Goal: Communication & Community: Answer question/provide support

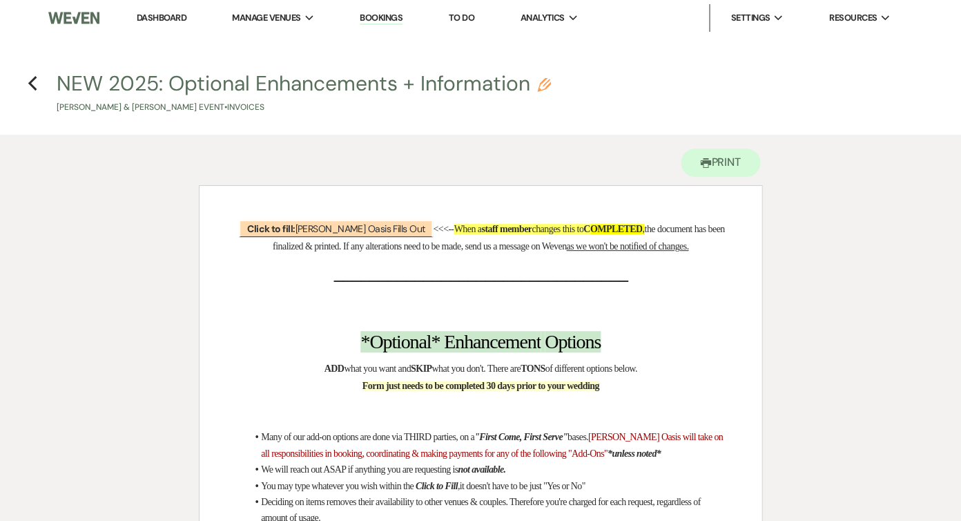
click at [166, 9] on li "Dashboard" at bounding box center [162, 18] width 64 height 28
click at [166, 16] on link "Dashboard" at bounding box center [162, 18] width 50 height 12
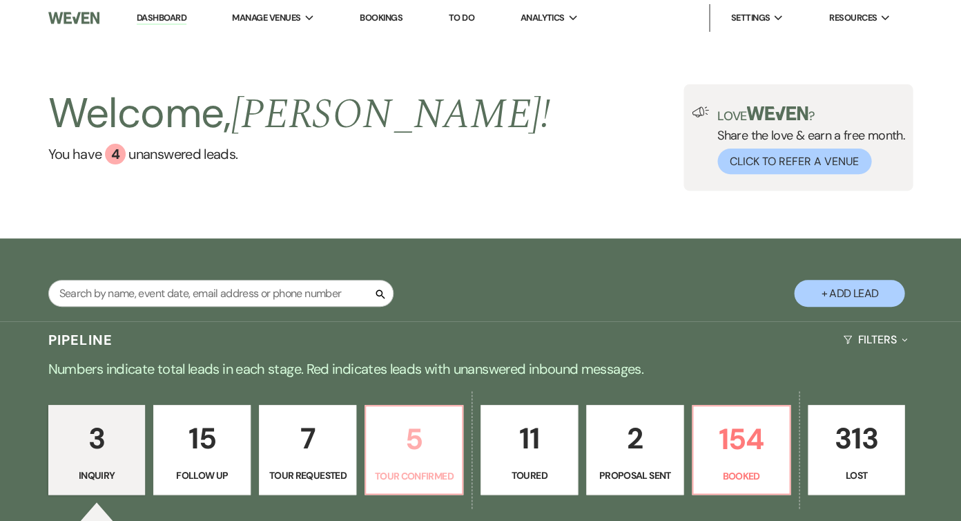
click at [397, 460] on p "5" at bounding box center [413, 439] width 79 height 46
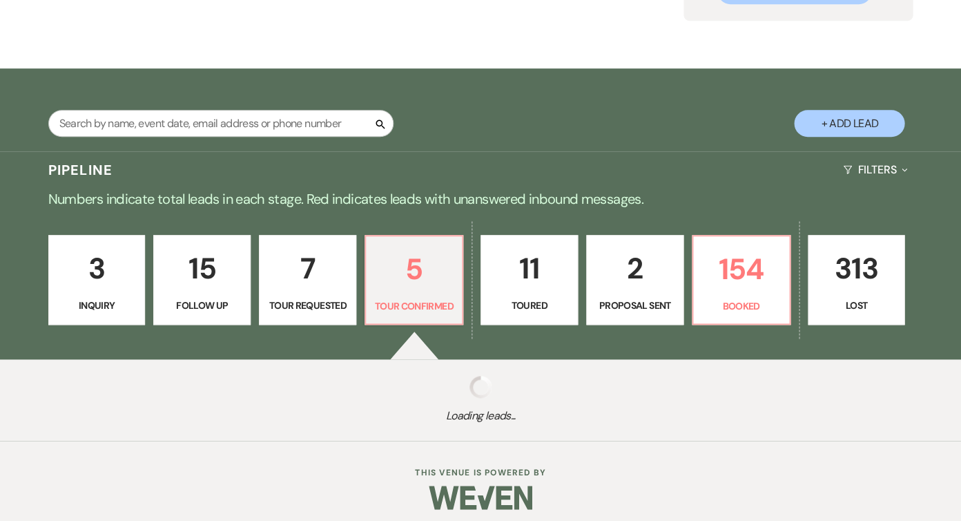
select select "4"
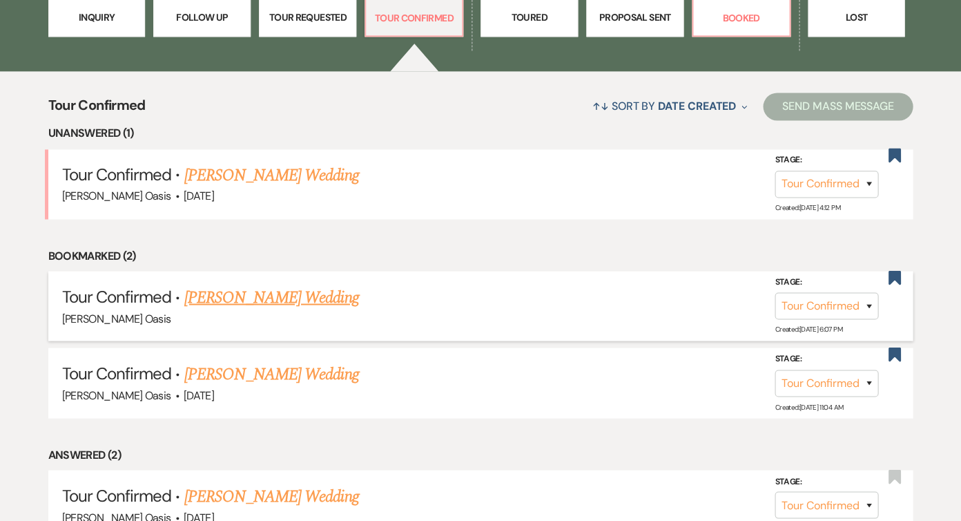
scroll to position [453, 0]
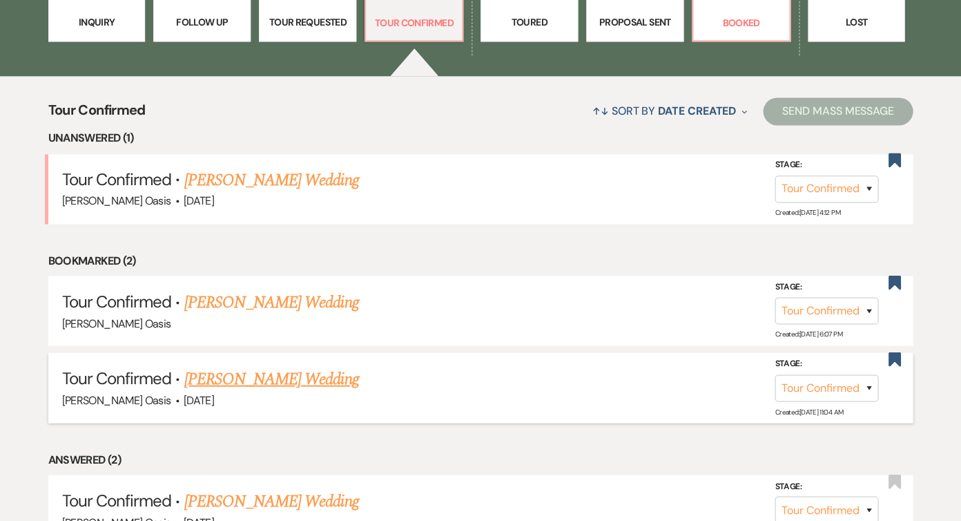
click at [272, 366] on link "[PERSON_NAME] Wedding" at bounding box center [271, 378] width 175 height 25
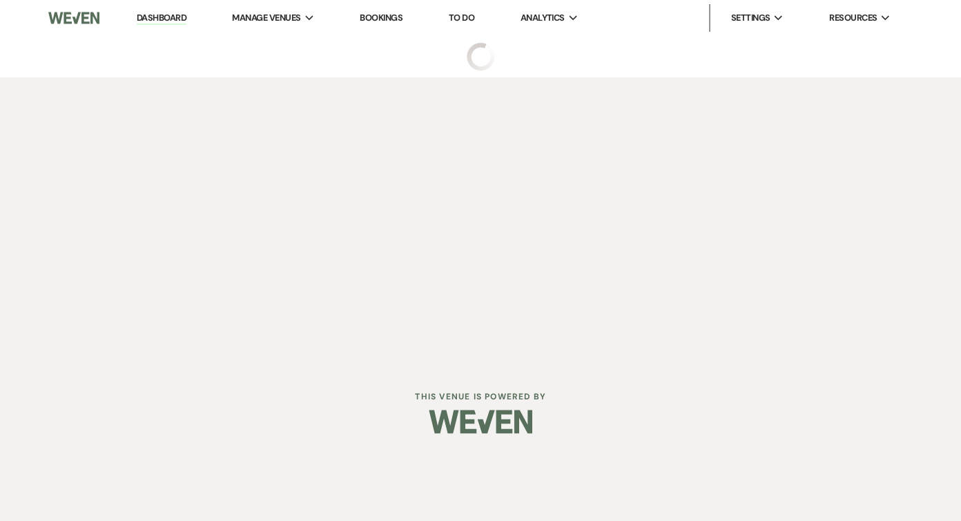
select select "4"
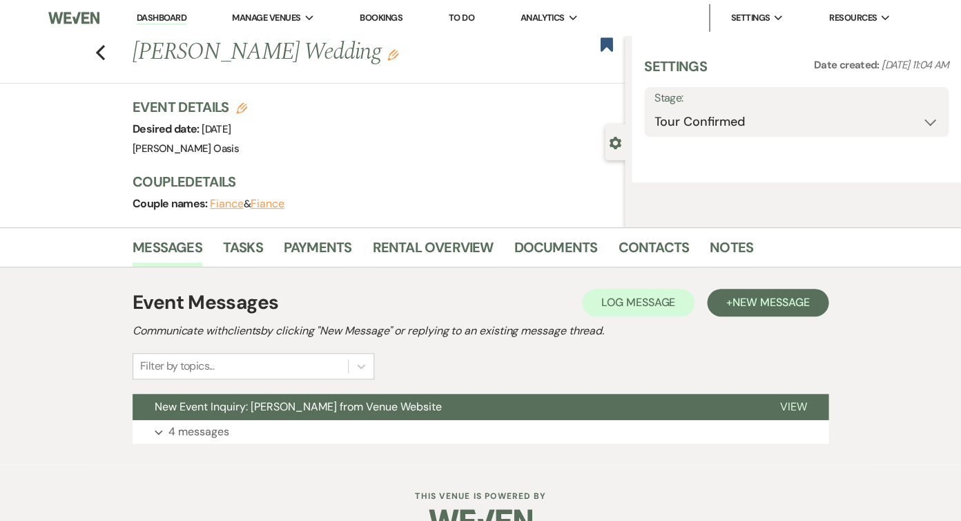
select select "5"
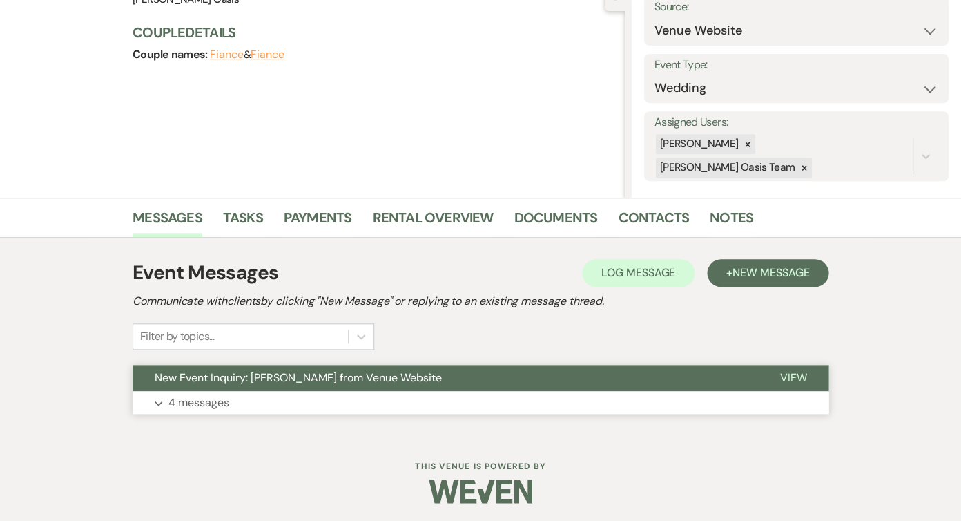
click at [312, 380] on span "New Event Inquiry: [PERSON_NAME] from Venue Website" at bounding box center [298, 377] width 287 height 15
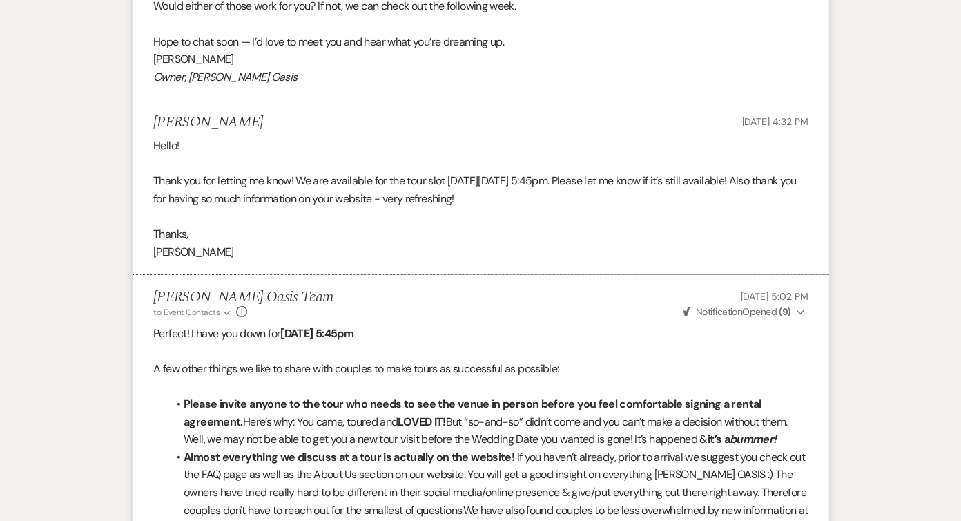
scroll to position [1206, 0]
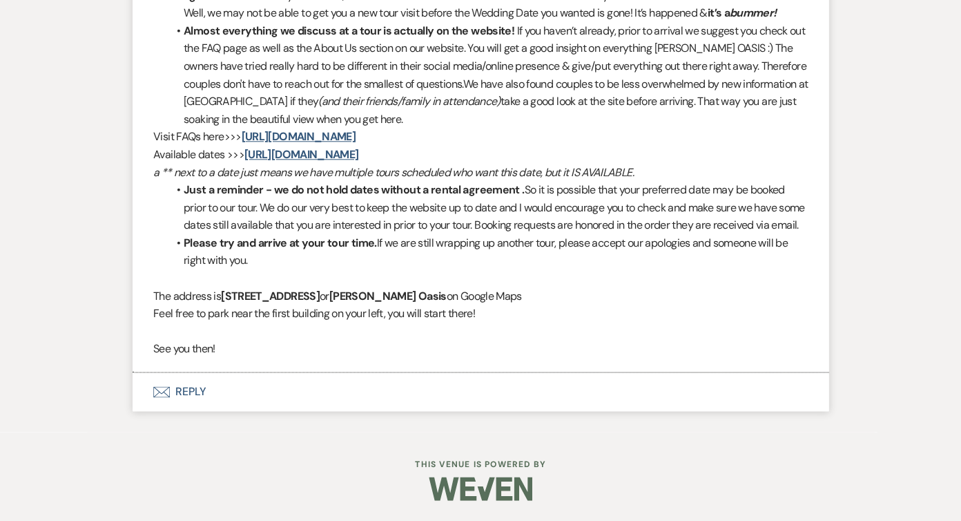
click at [314, 385] on button "Envelope Reply" at bounding box center [481, 391] width 696 height 39
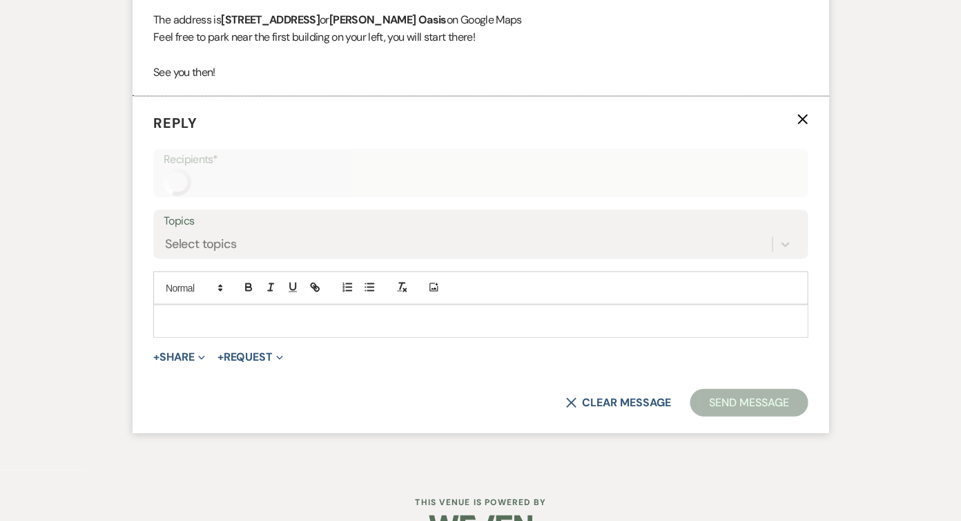
scroll to position [1943, 0]
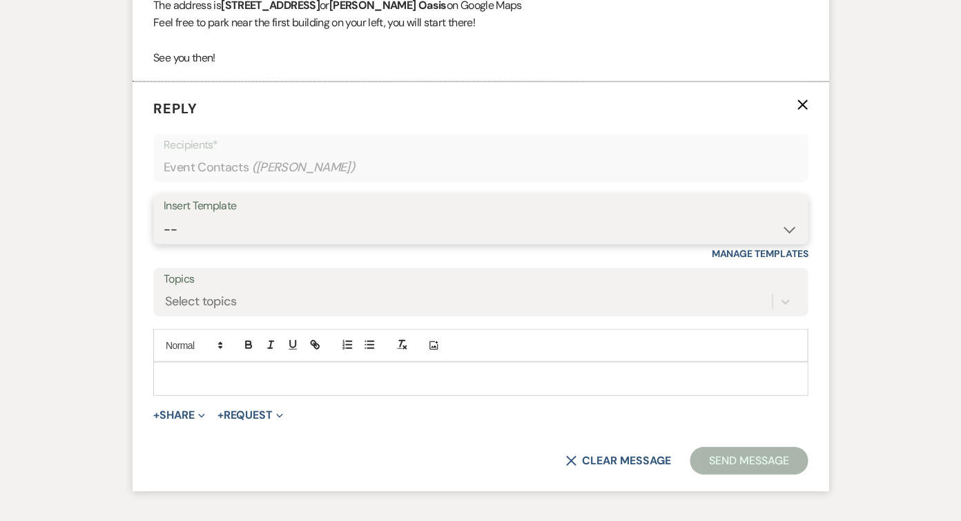
select select "5359"
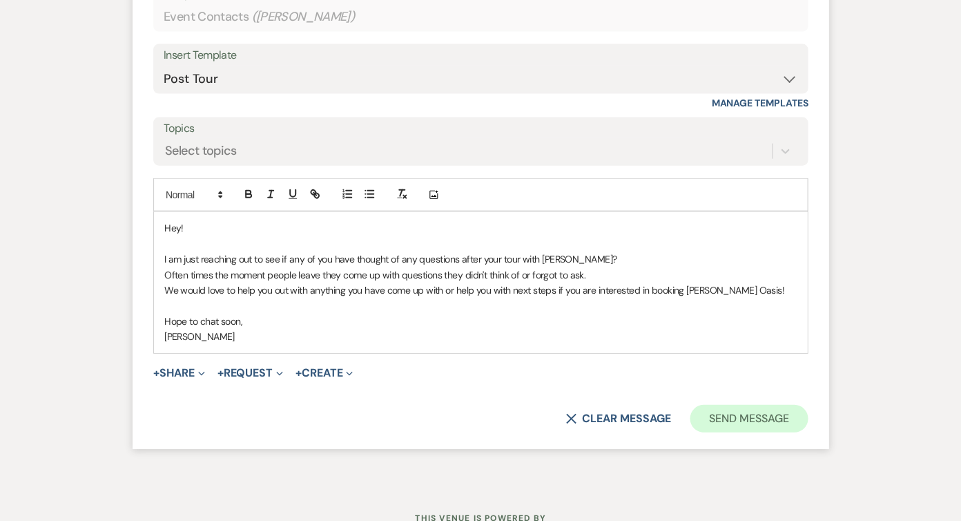
click at [725, 421] on button "Send Message" at bounding box center [749, 419] width 118 height 28
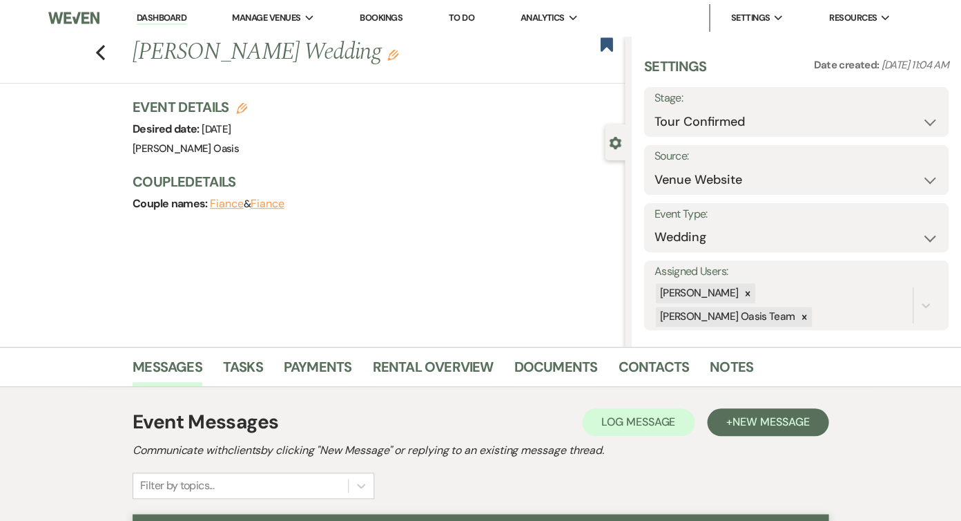
scroll to position [0, 0]
select select "5"
click at [918, 111] on button "Save" at bounding box center [917, 112] width 64 height 28
click at [161, 17] on link "Dashboard" at bounding box center [162, 18] width 50 height 13
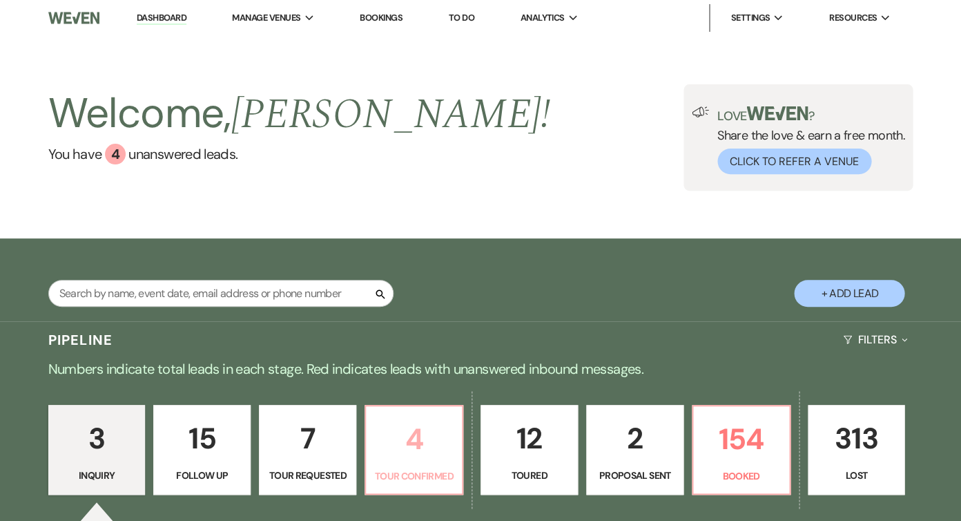
click at [428, 468] on p "Tour Confirmed" at bounding box center [413, 475] width 79 height 15
select select "4"
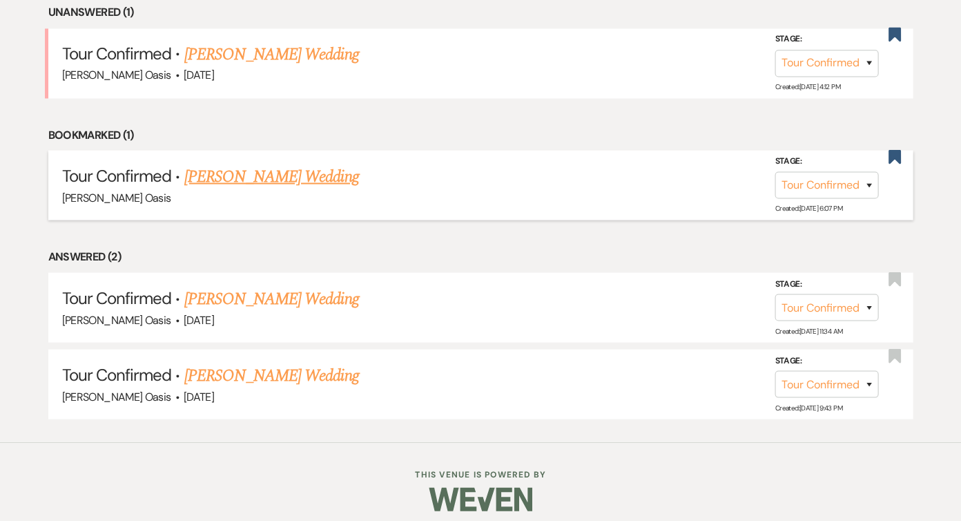
scroll to position [578, 0]
click at [309, 289] on link "Avery Murdzek's Wedding" at bounding box center [271, 299] width 175 height 25
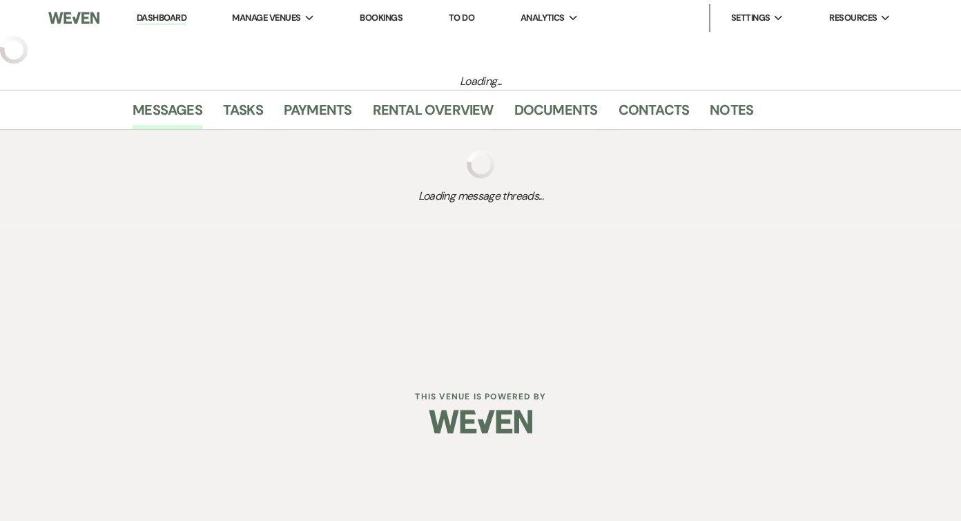
select select "4"
select select "5"
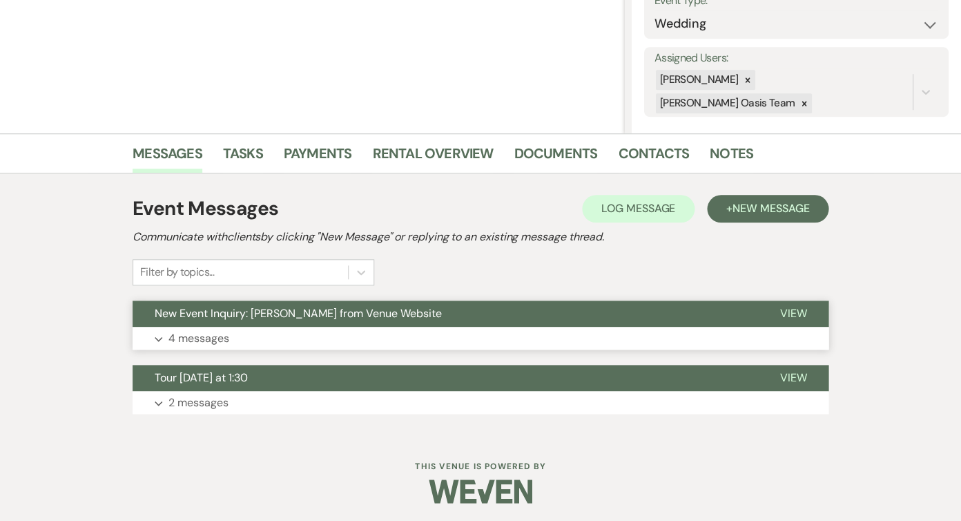
scroll to position [213, 0]
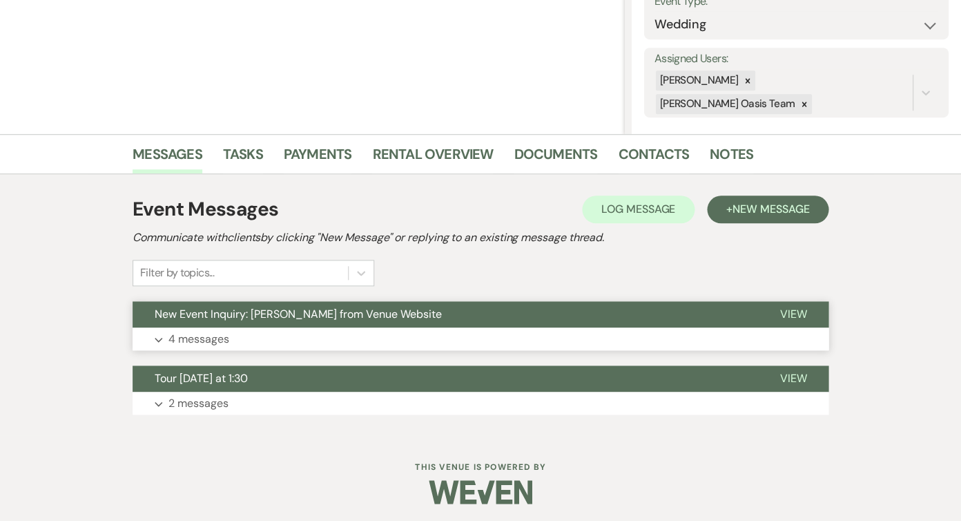
click at [304, 311] on span "New Event Inquiry: Avery Murdzek from Venue Website" at bounding box center [298, 314] width 287 height 15
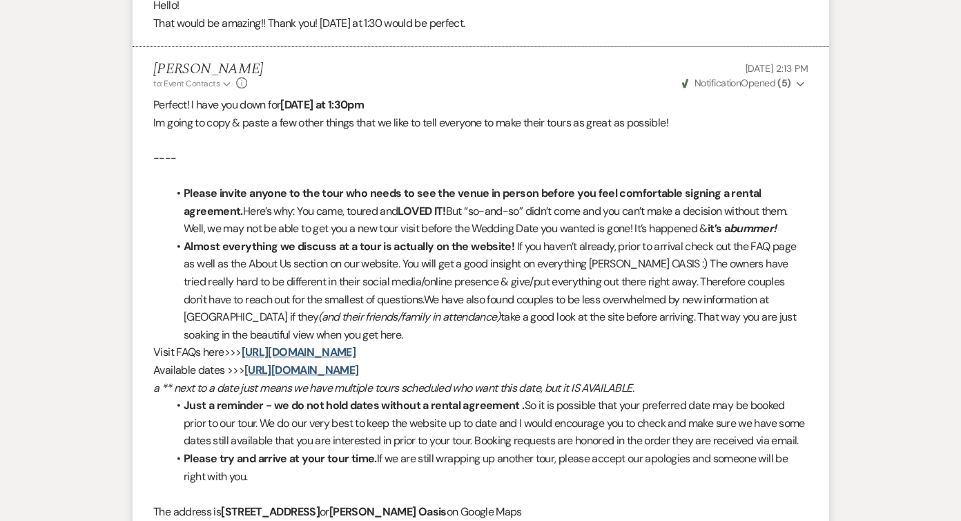
scroll to position [1353, 0]
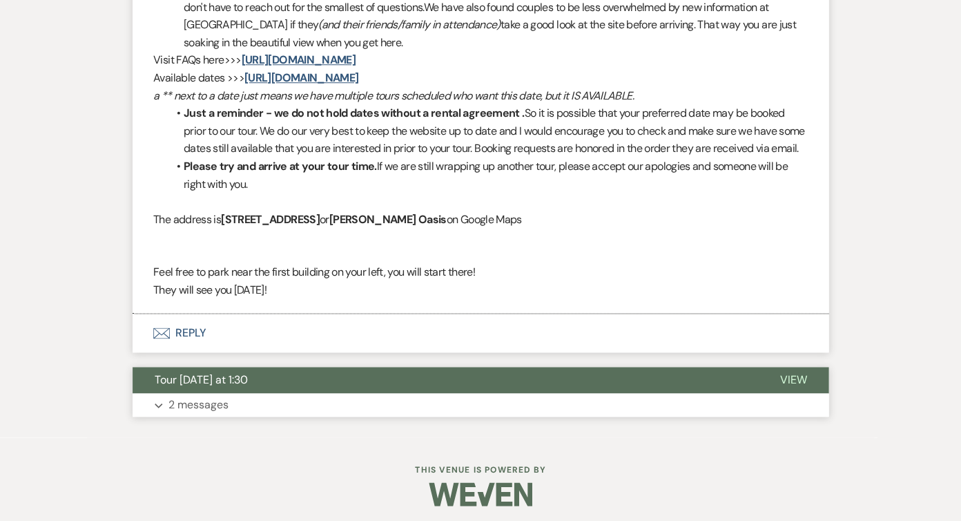
click at [293, 383] on button "Tour tomorrow at 1:30" at bounding box center [445, 380] width 625 height 26
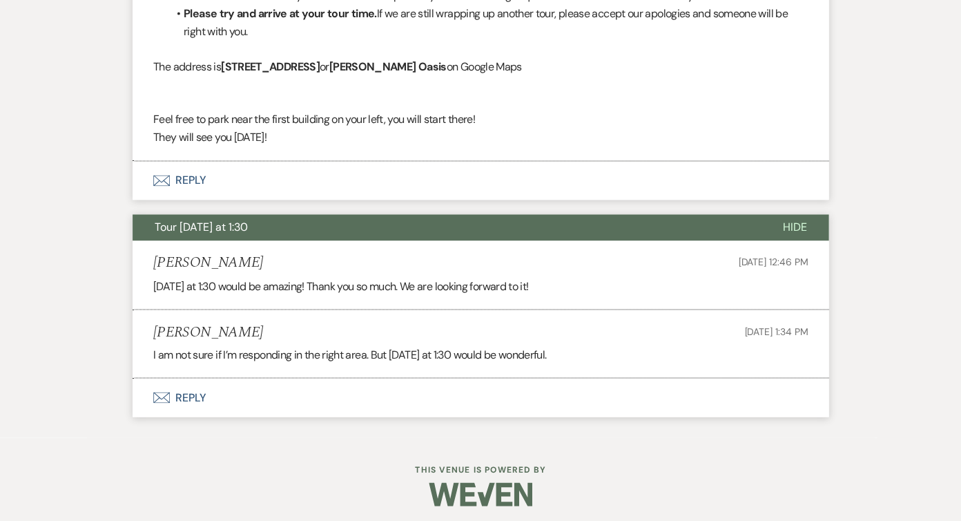
scroll to position [1792, 0]
click at [308, 184] on button "Envelope Reply" at bounding box center [481, 181] width 696 height 39
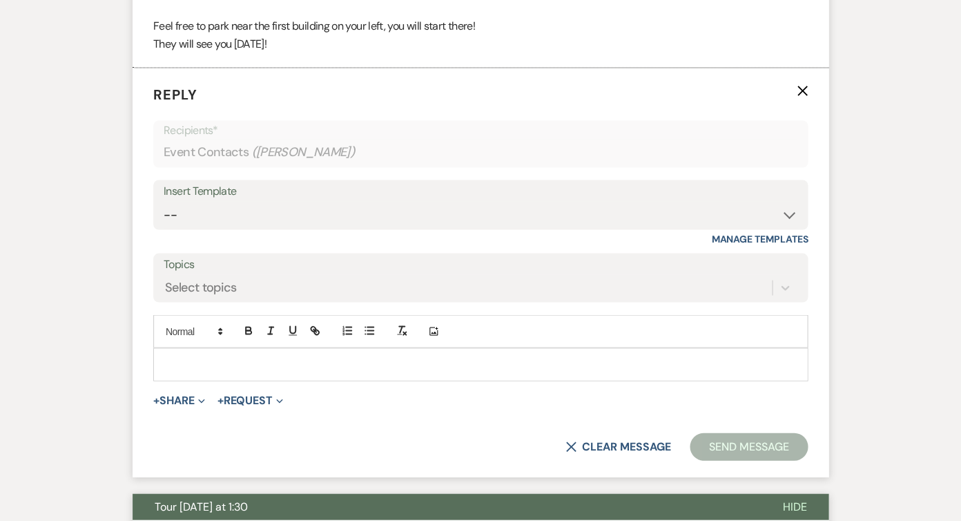
scroll to position [1892, 0]
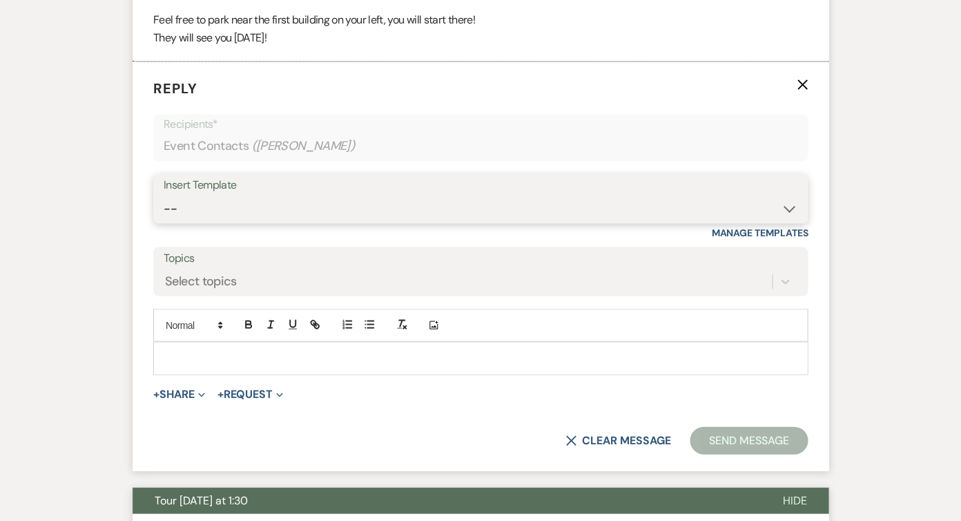
select select "5359"
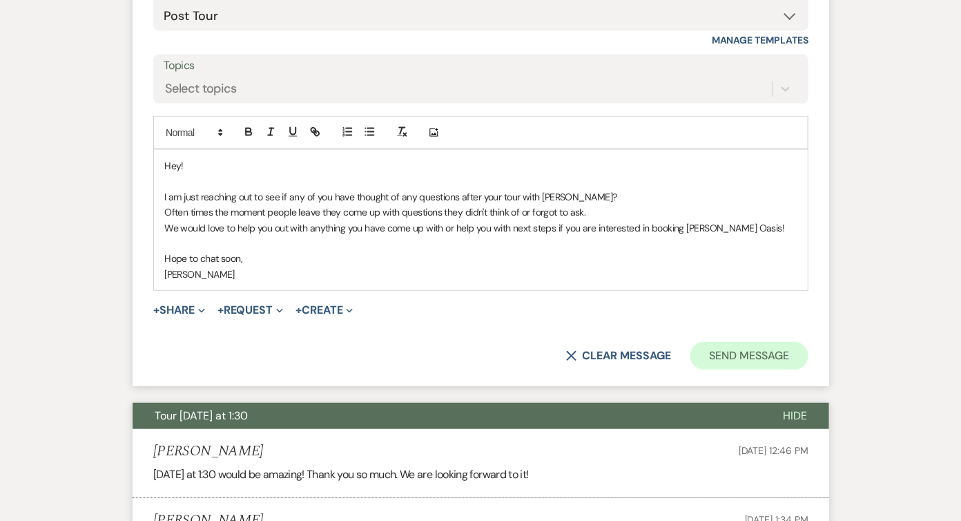
click at [723, 342] on button "Send Message" at bounding box center [749, 356] width 118 height 28
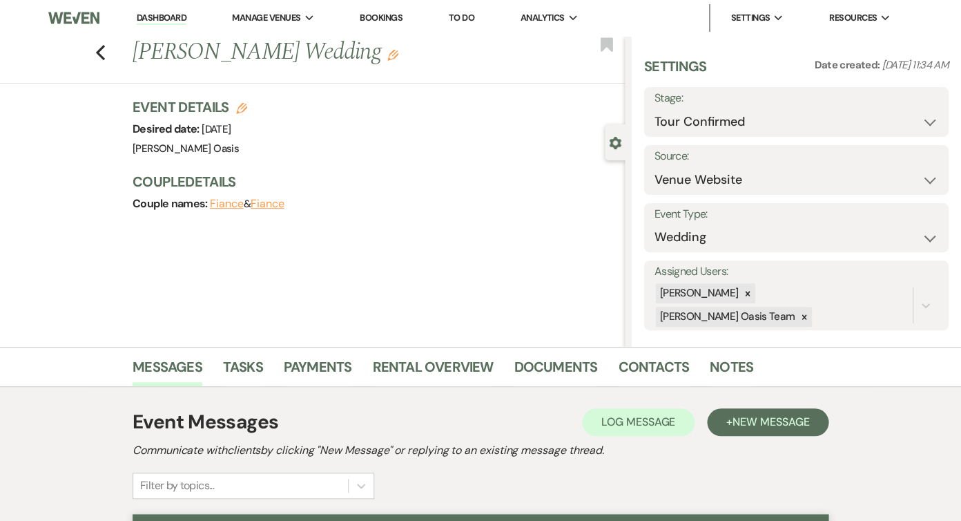
scroll to position [0, 0]
select select "5"
click at [906, 120] on button "Save" at bounding box center [917, 112] width 64 height 28
click at [155, 14] on link "Dashboard" at bounding box center [162, 18] width 50 height 13
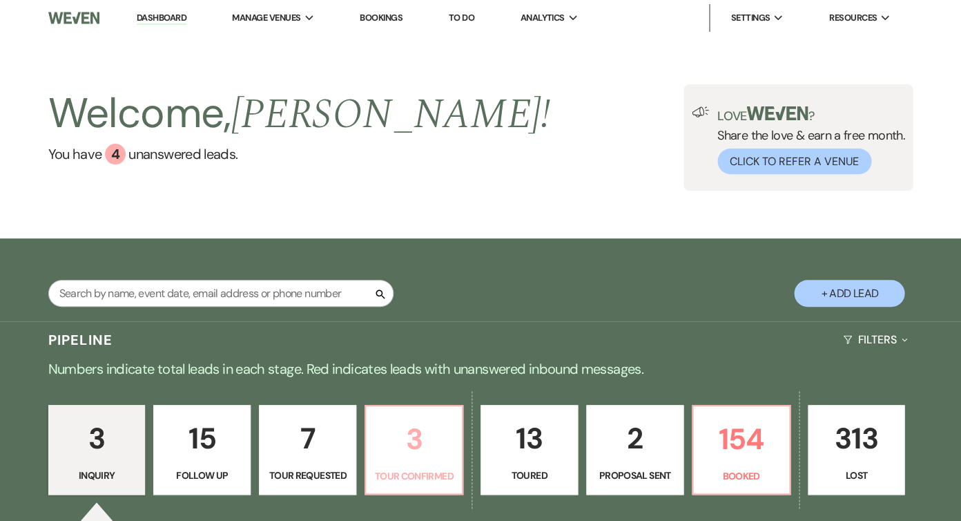
click at [450, 468] on p "Tour Confirmed" at bounding box center [413, 475] width 79 height 15
select select "4"
select select "5"
select select "4"
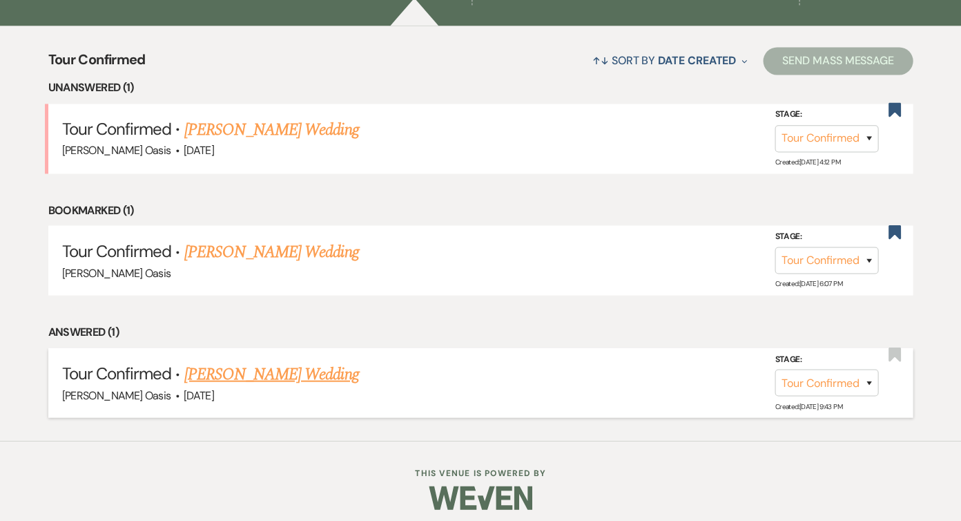
scroll to position [503, 0]
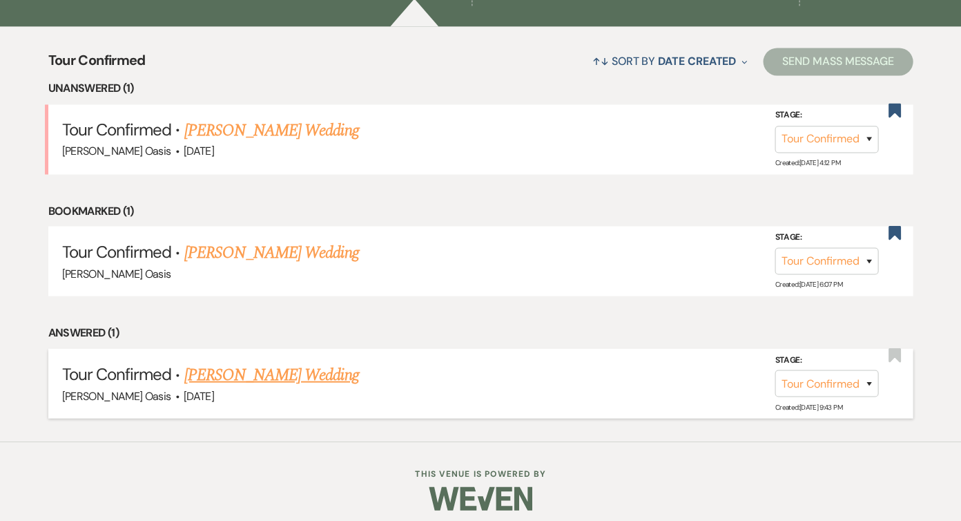
click at [307, 363] on link "Austyn McArthur's Wedding" at bounding box center [271, 374] width 175 height 25
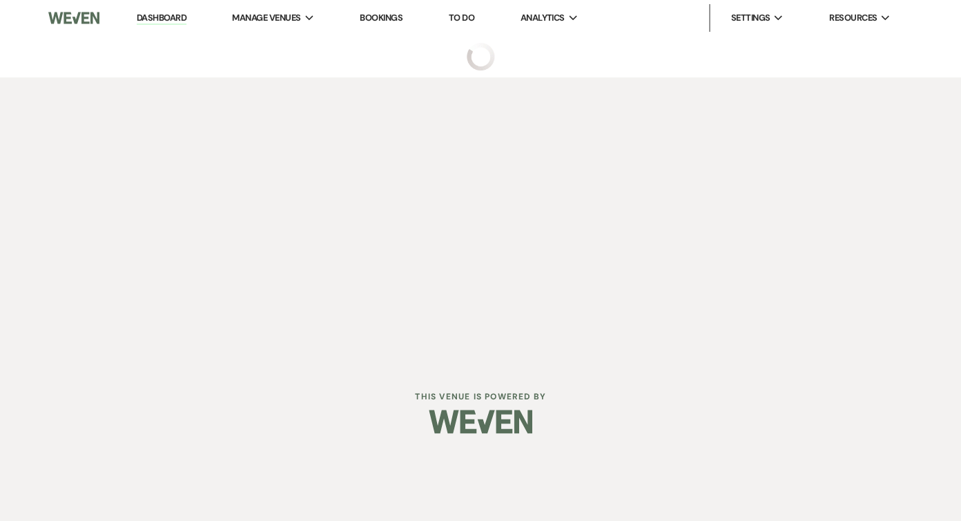
select select "4"
select select "5"
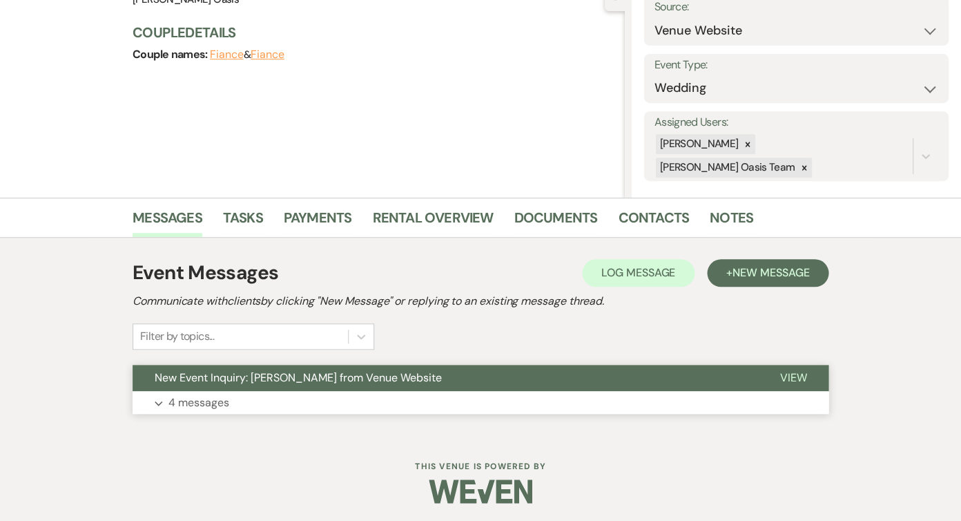
click at [309, 370] on span "New Event Inquiry: Austyn McArthur from Venue Website" at bounding box center [298, 377] width 287 height 15
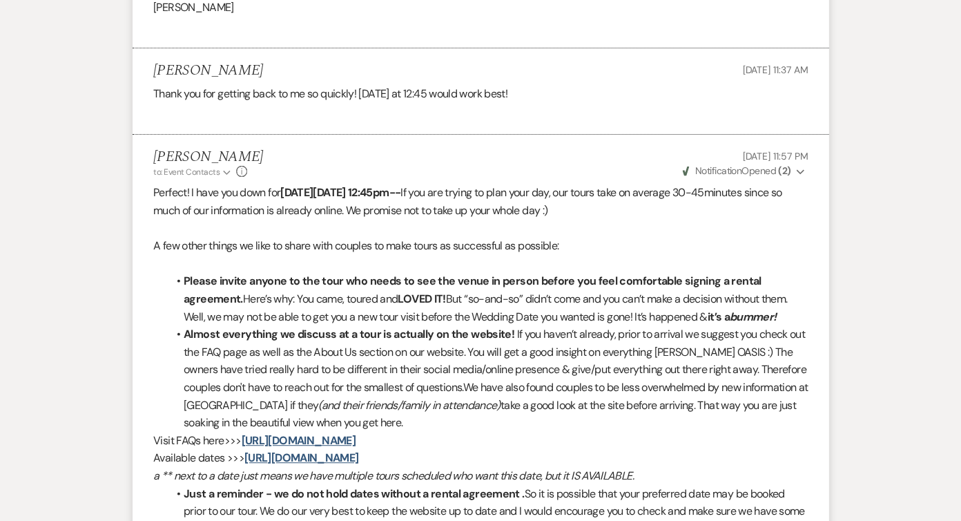
scroll to position [1247, 0]
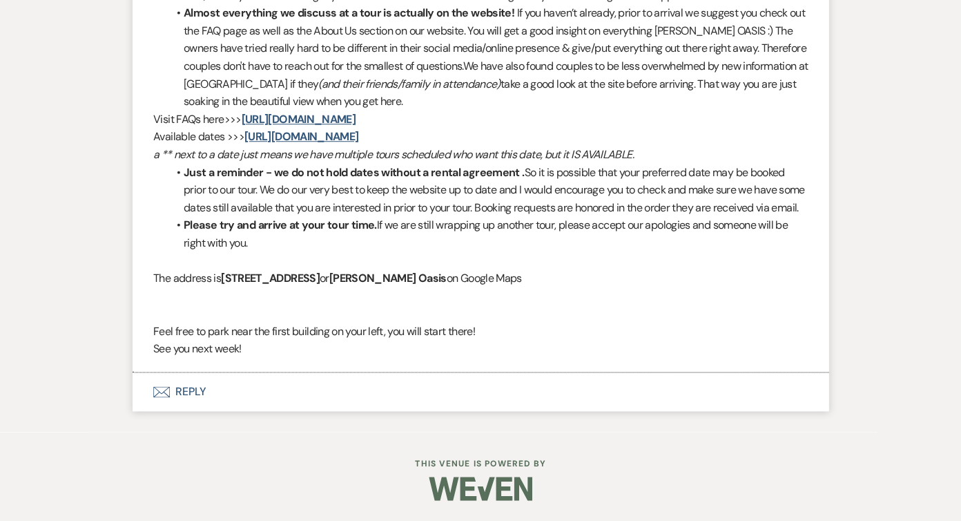
click at [308, 391] on button "Envelope Reply" at bounding box center [481, 391] width 696 height 39
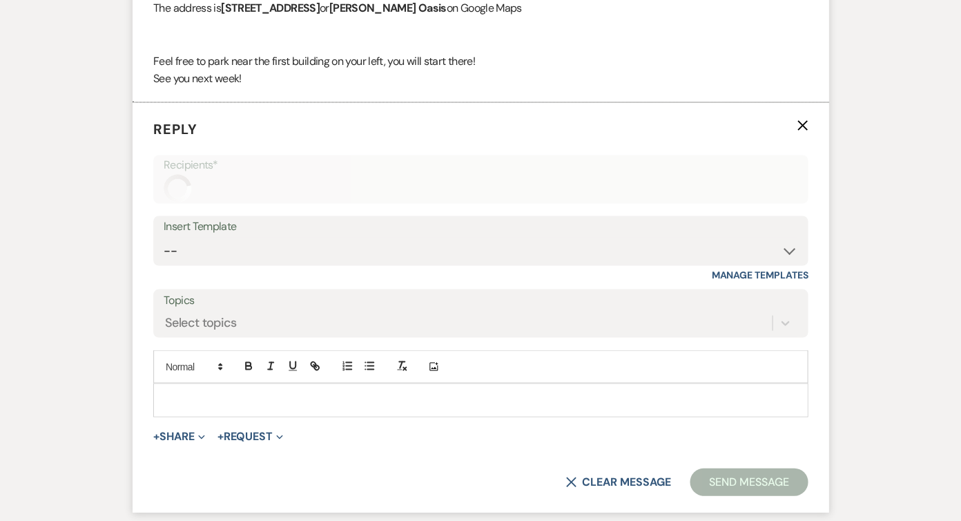
scroll to position [1892, 0]
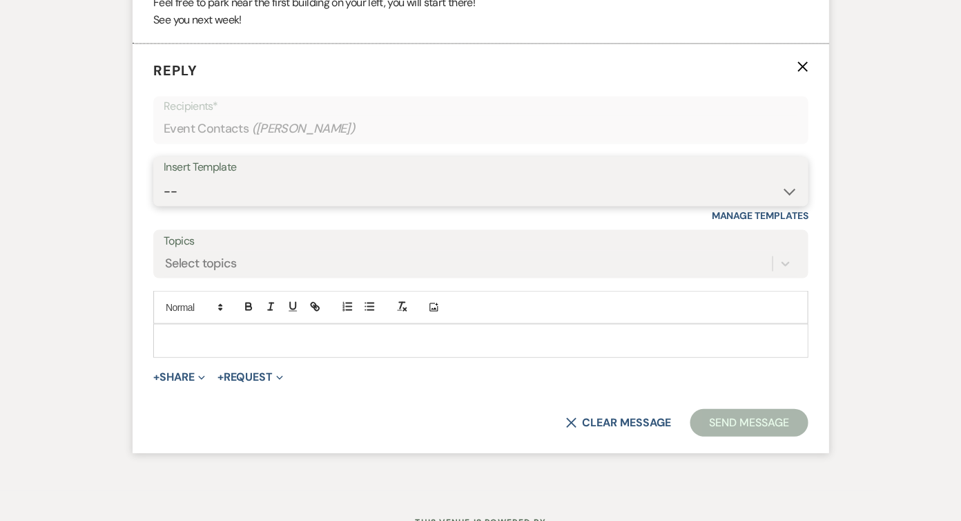
select select "5359"
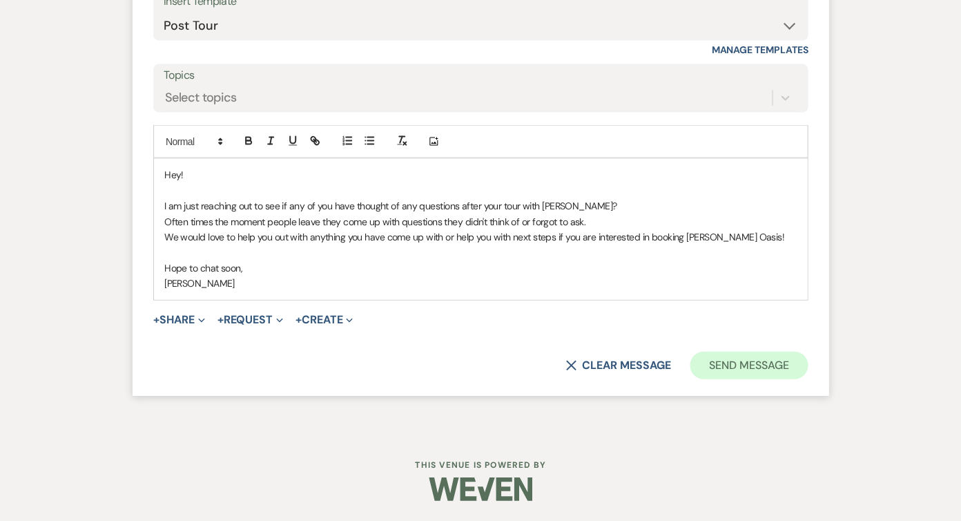
click at [779, 363] on button "Send Message" at bounding box center [749, 365] width 118 height 28
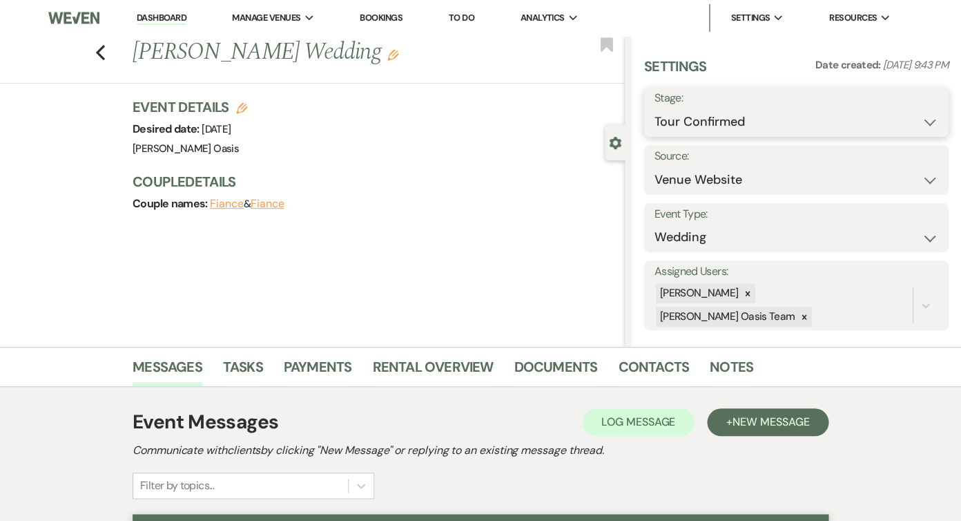
scroll to position [0, 0]
select select "5"
click at [910, 117] on button "Save" at bounding box center [917, 112] width 64 height 28
click at [163, 16] on link "Dashboard" at bounding box center [162, 18] width 50 height 13
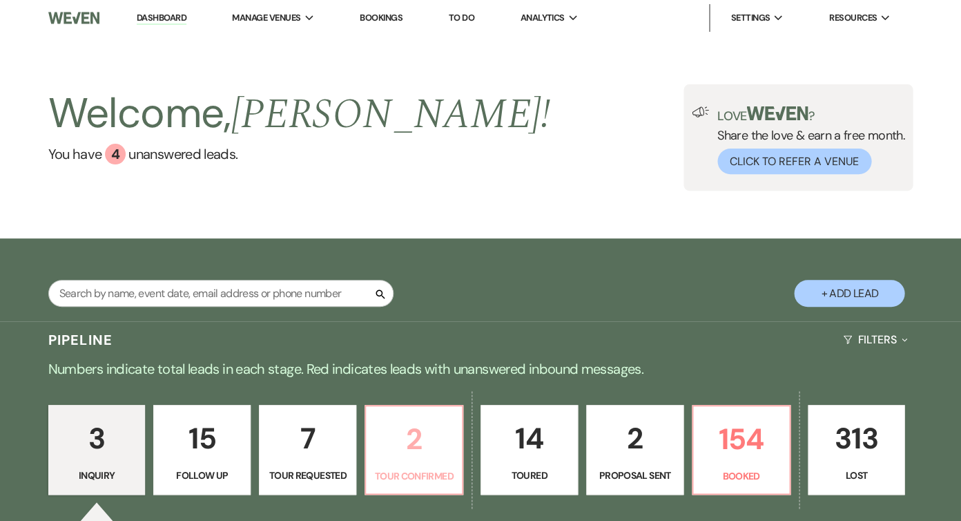
click at [430, 468] on p "Tour Confirmed" at bounding box center [413, 475] width 79 height 15
select select "4"
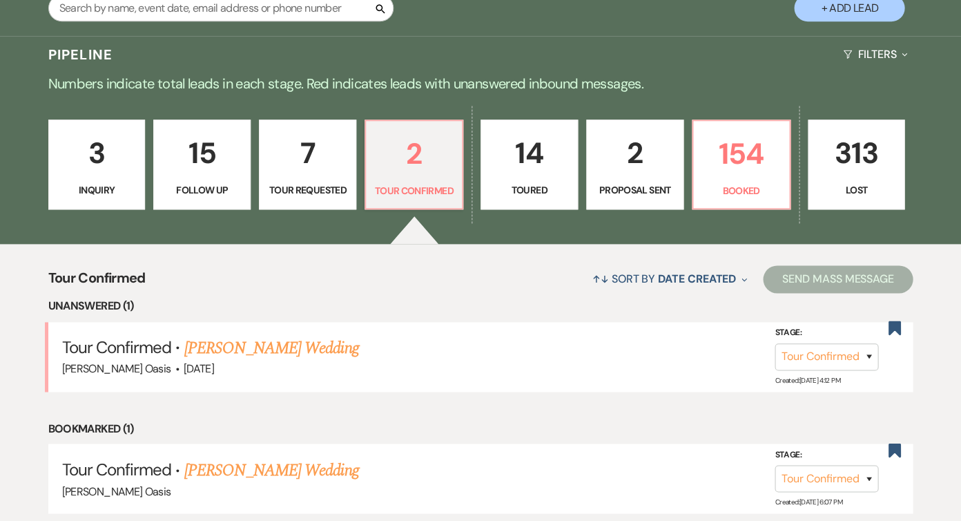
scroll to position [294, 0]
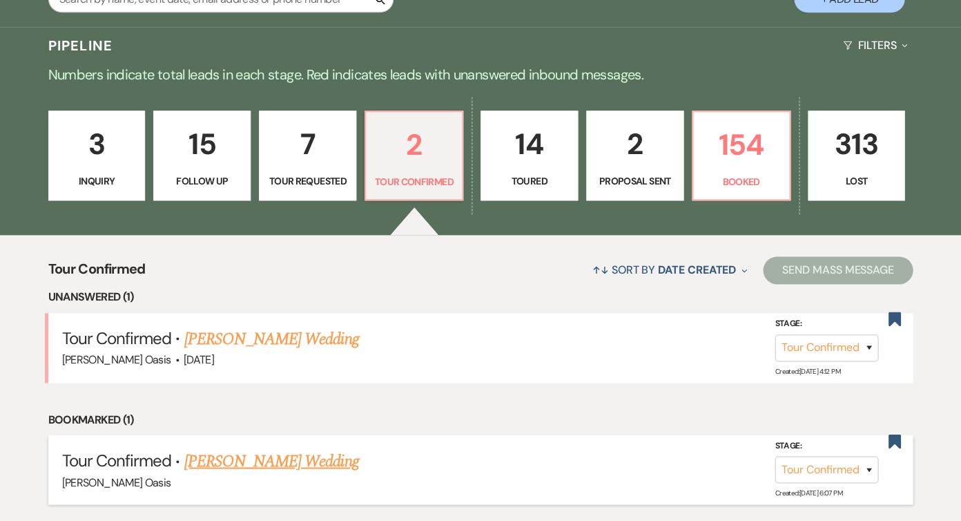
click at [309, 456] on link "[PERSON_NAME] Wedding" at bounding box center [271, 460] width 175 height 25
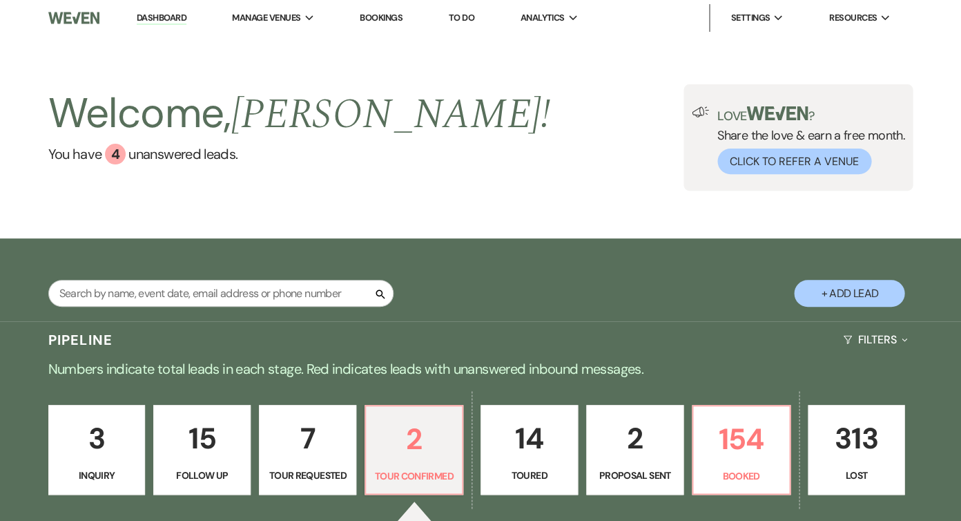
select select "4"
select select "5"
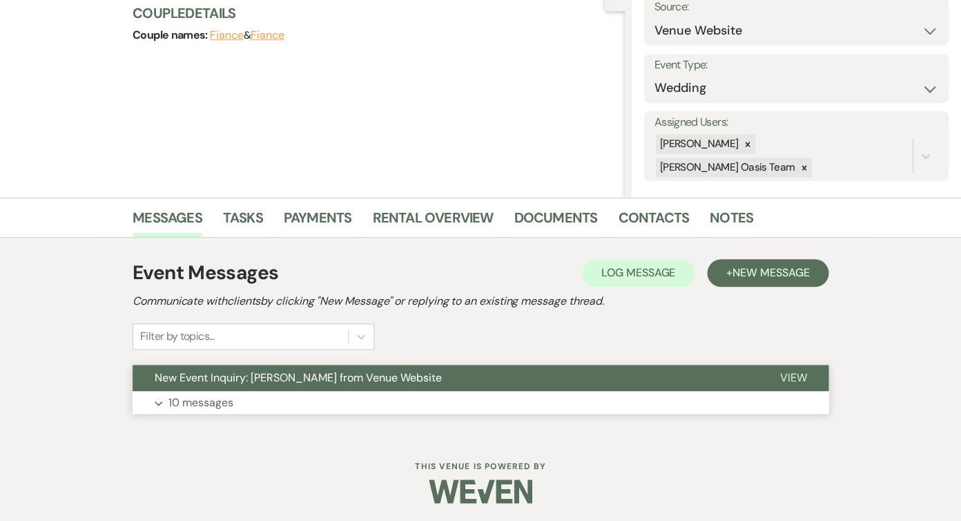
click at [332, 384] on button "New Event Inquiry: [PERSON_NAME] from Venue Website" at bounding box center [445, 378] width 625 height 26
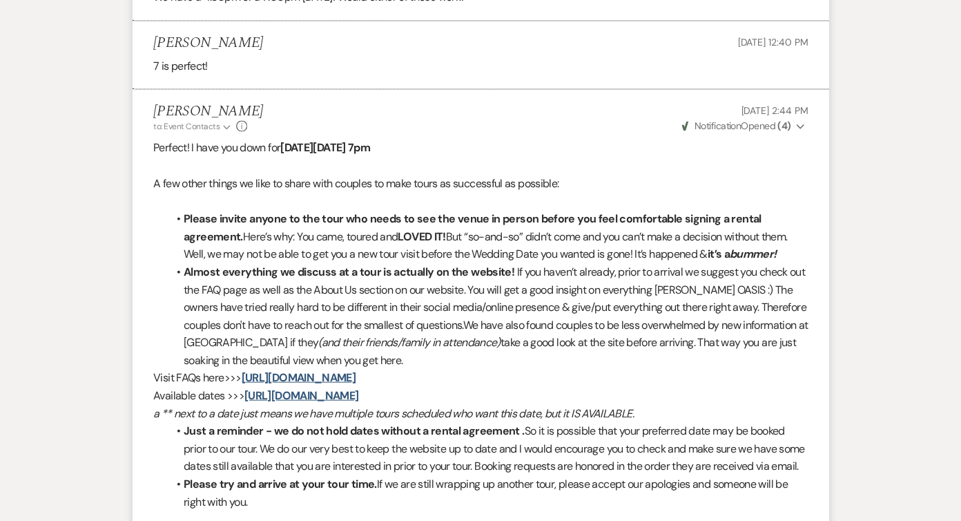
scroll to position [1899, 0]
click at [632, 19] on li "Elle Penzenstadler Aug 14, 2025, 12:40 PM 7 is perfect!" at bounding box center [481, 53] width 696 height 68
click at [631, 19] on li "Elle Penzenstadler Aug 14, 2025, 12:40 PM 7 is perfect!" at bounding box center [481, 53] width 696 height 68
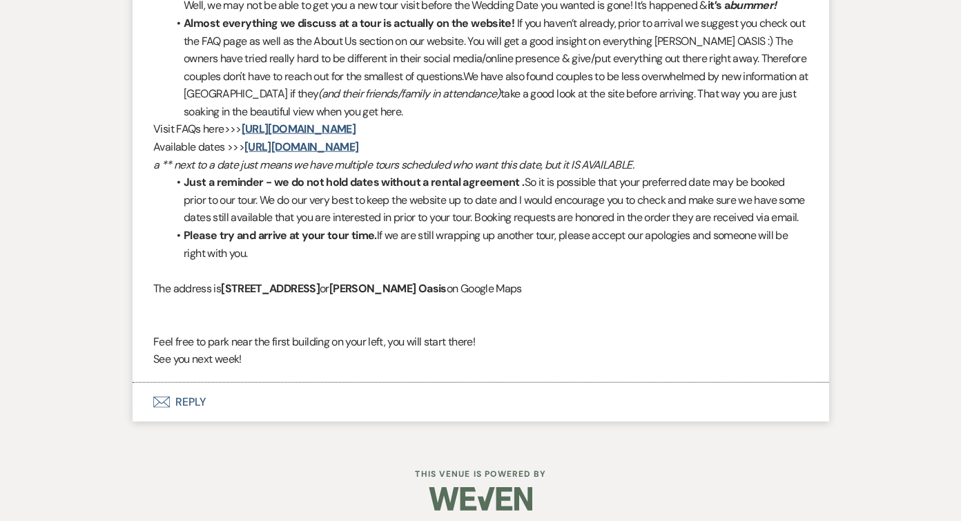
click at [281, 395] on button "Envelope Reply" at bounding box center [481, 402] width 696 height 39
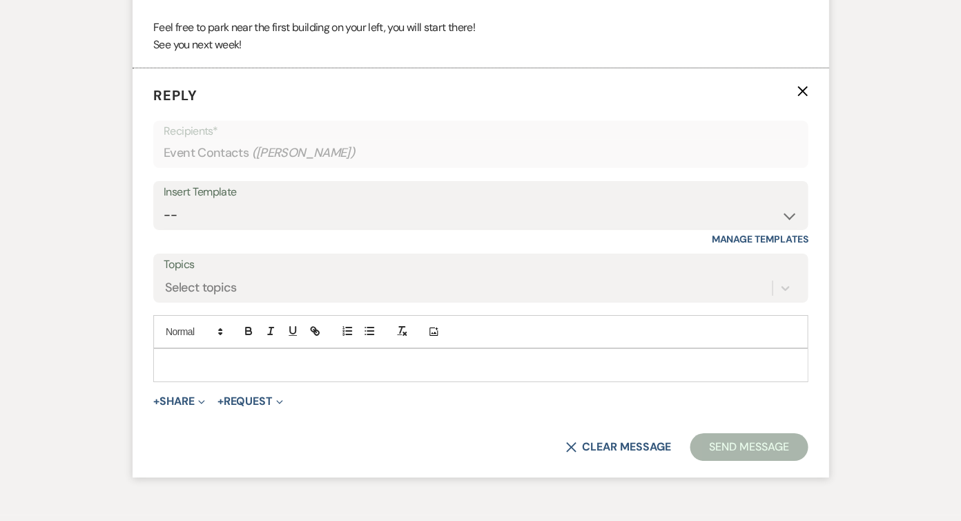
scroll to position [2461, 0]
select select "5359"
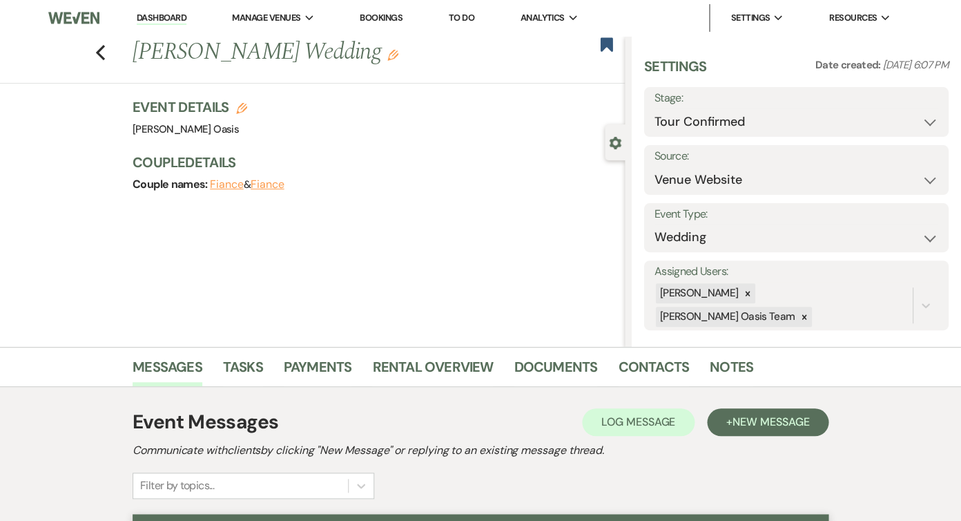
scroll to position [0, 0]
click at [153, 21] on link "Dashboard" at bounding box center [162, 18] width 50 height 13
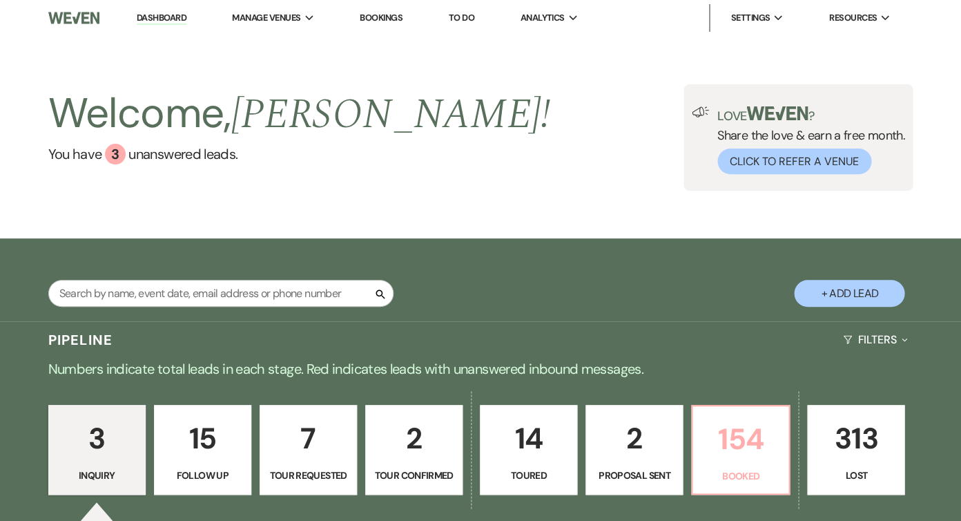
click at [752, 441] on p "154" at bounding box center [740, 439] width 79 height 46
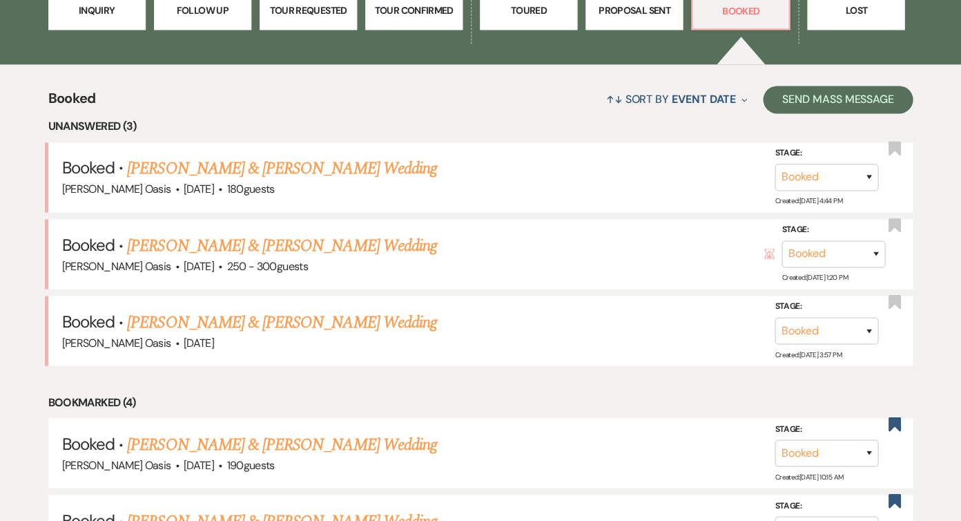
scroll to position [61, 0]
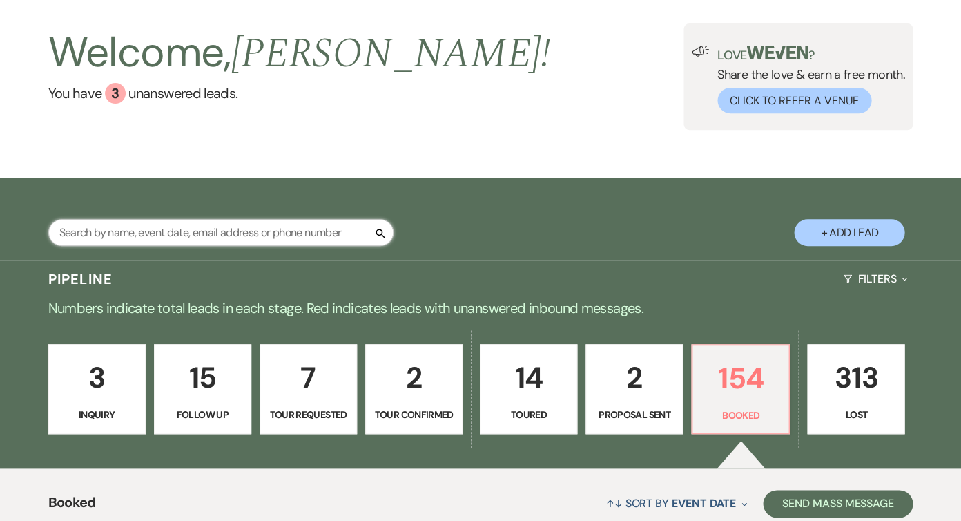
drag, startPoint x: 228, startPoint y: 233, endPoint x: 232, endPoint y: 224, distance: 9.3
click at [228, 233] on input "text" at bounding box center [220, 232] width 345 height 27
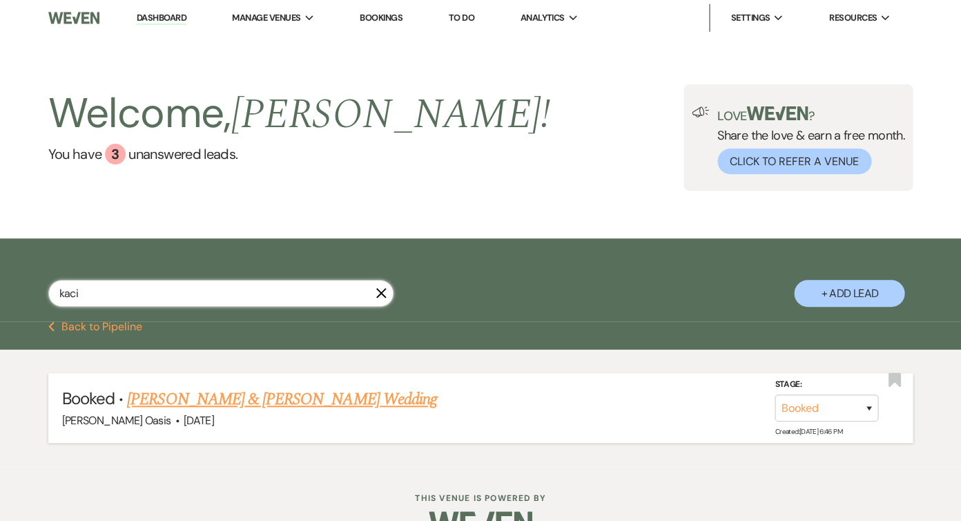
type input "kaci"
click at [320, 399] on link "[PERSON_NAME] & [PERSON_NAME] Wedding" at bounding box center [281, 399] width 309 height 25
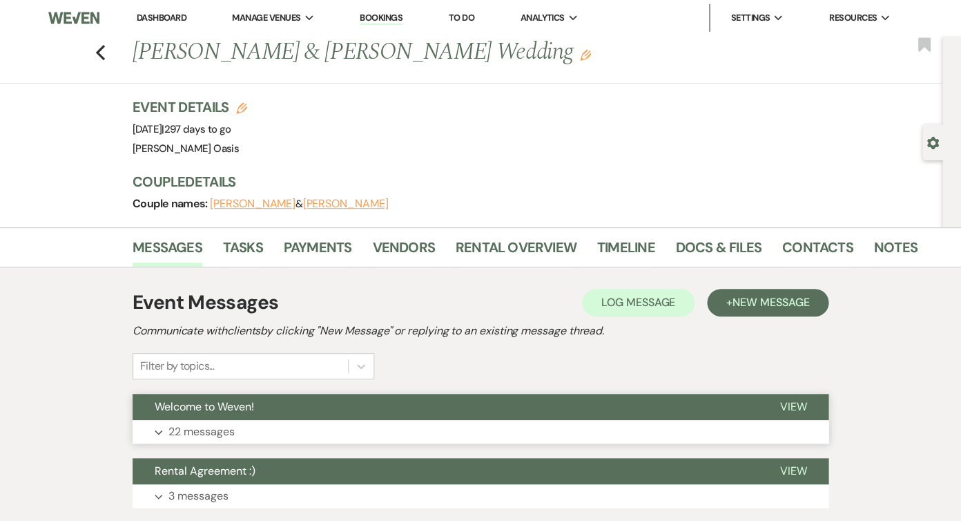
click at [320, 400] on button "Welcome to Weven!" at bounding box center [445, 407] width 625 height 26
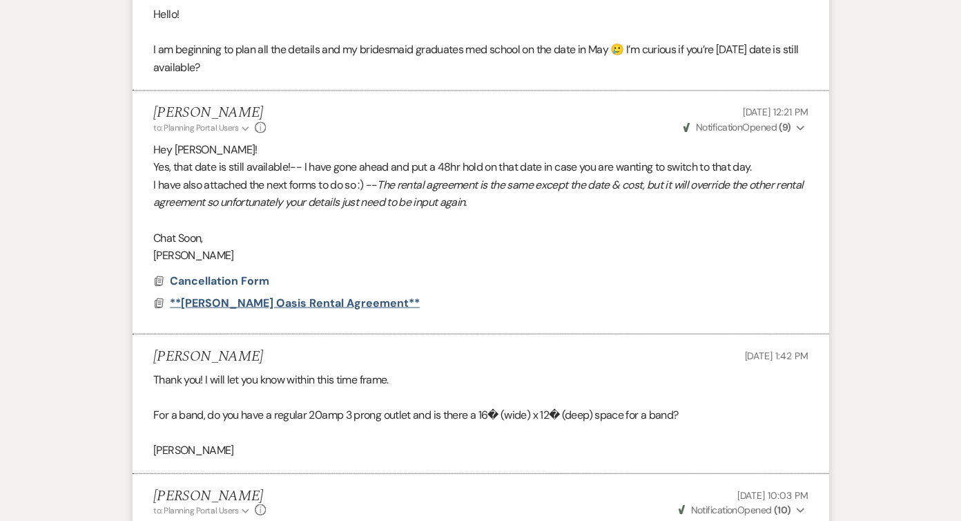
scroll to position [1703, 0]
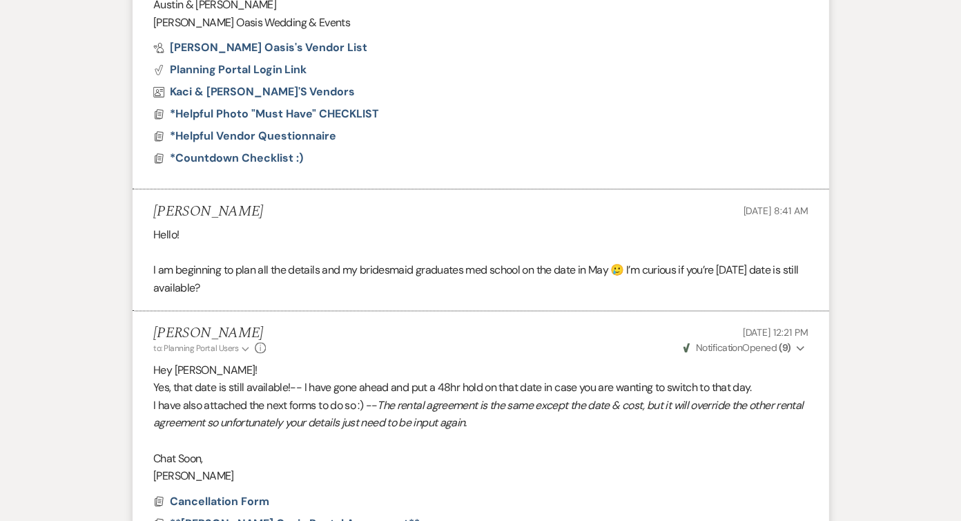
click at [244, 515] on span "**Oehme Oasis Rental Agreement**" at bounding box center [295, 522] width 250 height 15
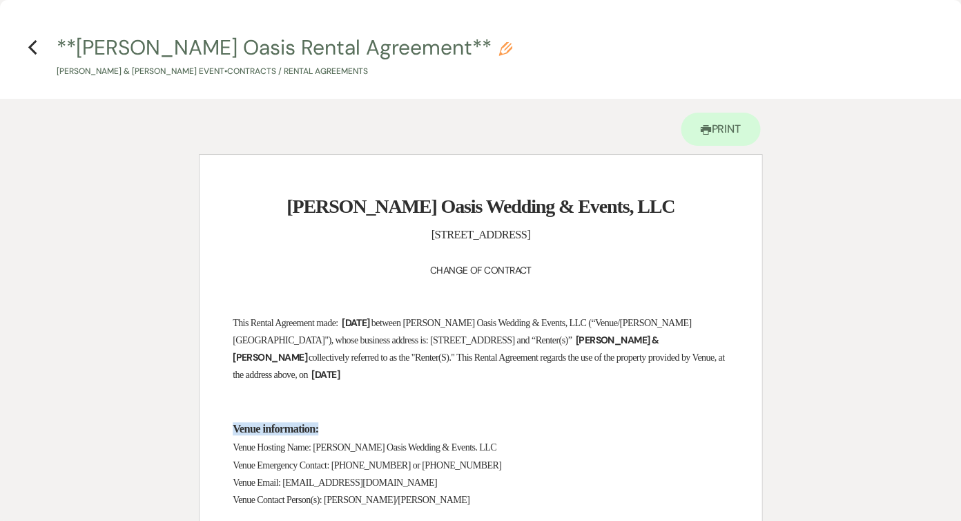
scroll to position [0, 0]
click at [33, 46] on icon "Previous" at bounding box center [33, 47] width 10 height 17
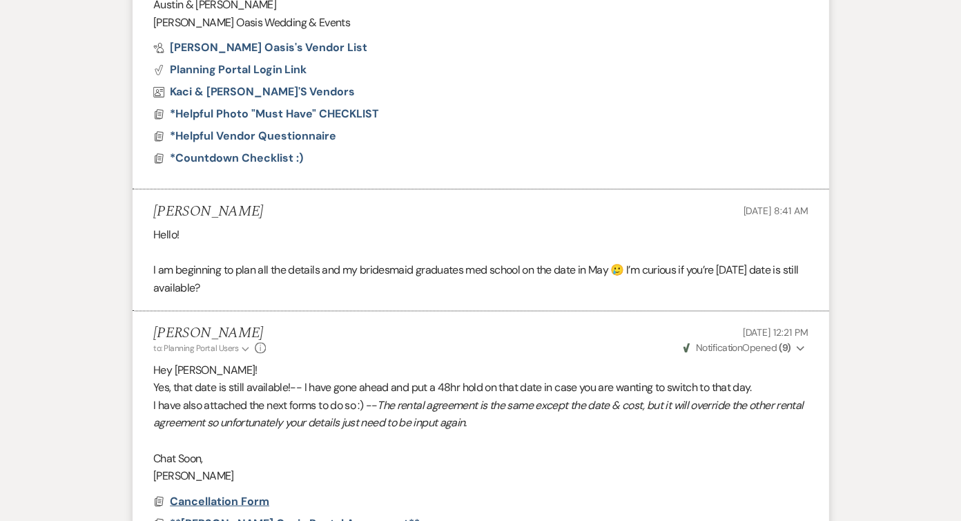
click at [244, 493] on span "Cancellation Form" at bounding box center [219, 500] width 99 height 15
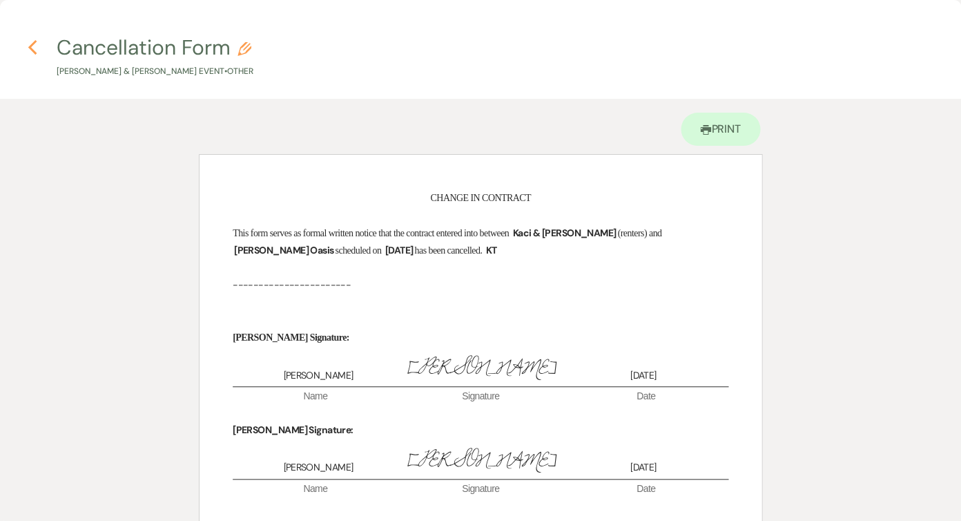
click at [32, 49] on use "button" at bounding box center [32, 47] width 9 height 15
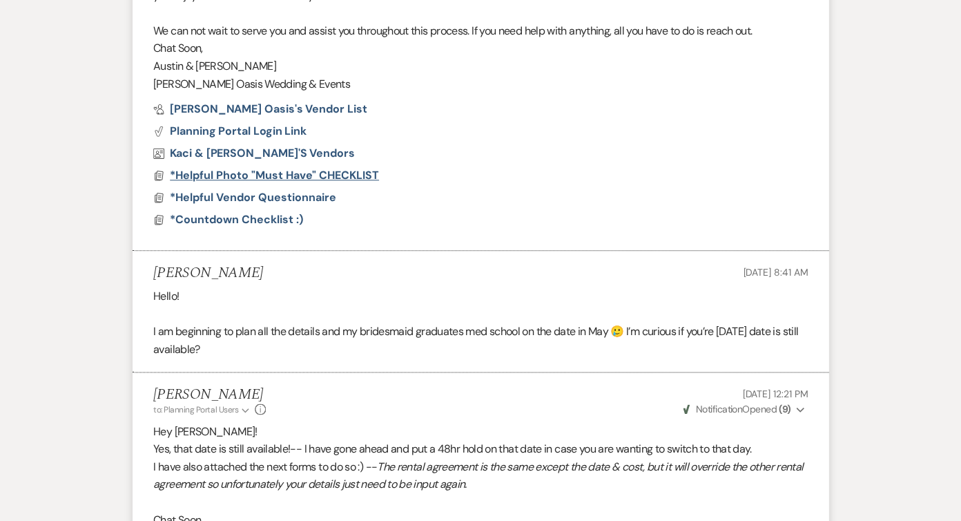
scroll to position [1729, 0]
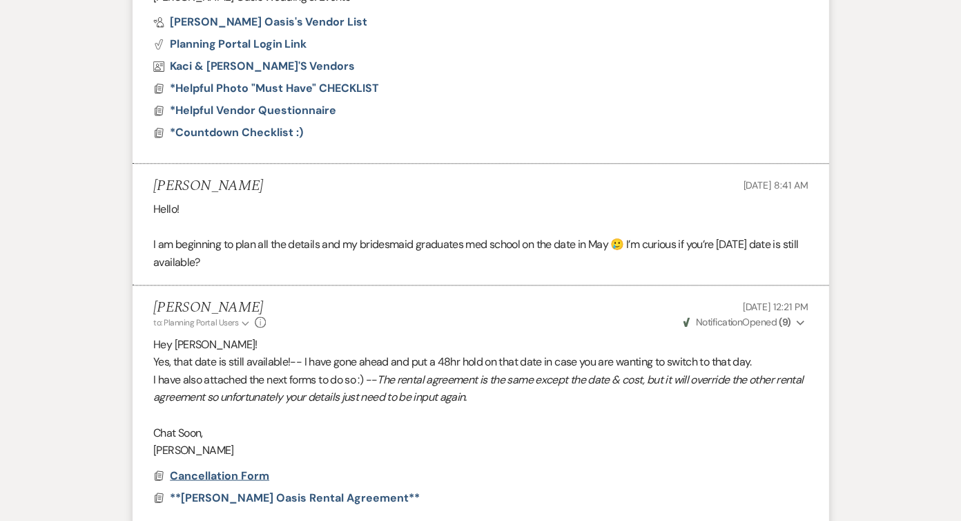
click at [249, 468] on span "Cancellation Form" at bounding box center [219, 475] width 99 height 15
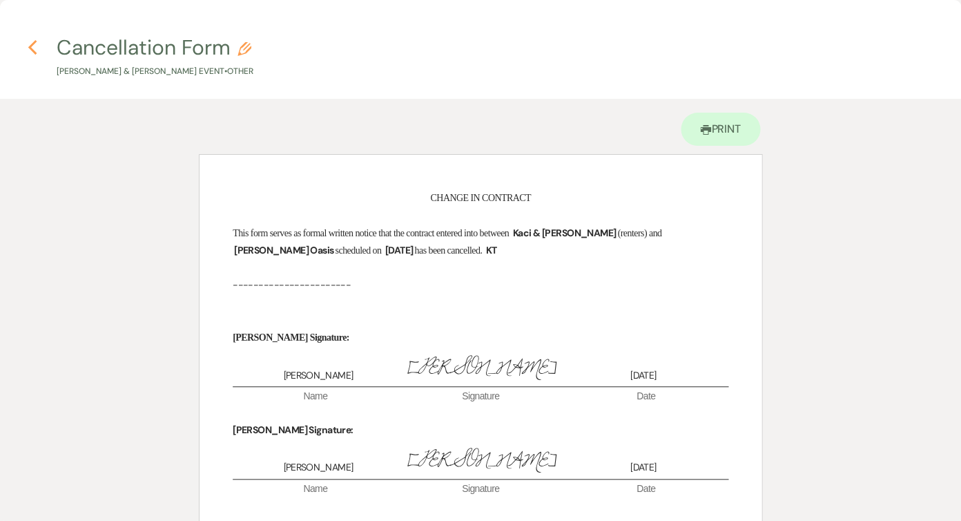
scroll to position [0, 0]
click at [35, 53] on use "button" at bounding box center [32, 47] width 9 height 15
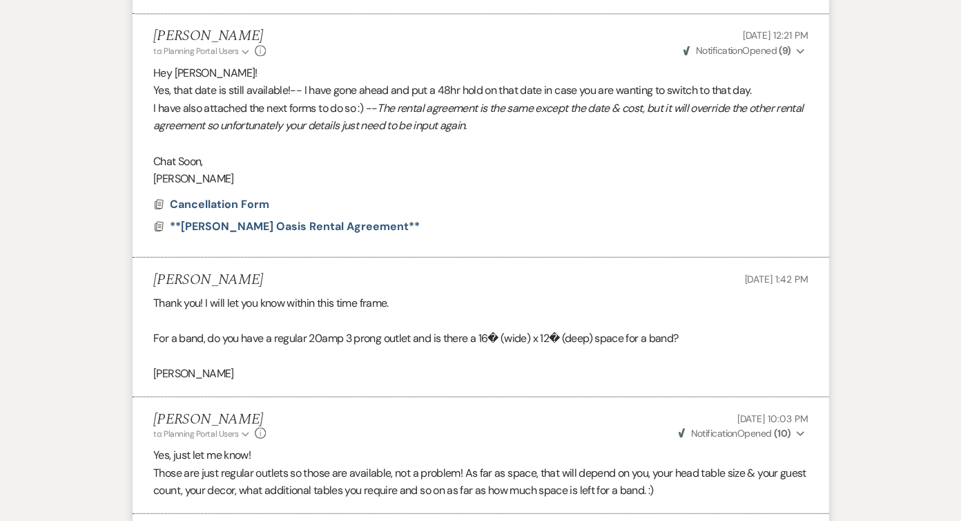
scroll to position [2000, 0]
click at [327, 218] on span "**Oehme Oasis Rental Agreement**" at bounding box center [295, 225] width 250 height 15
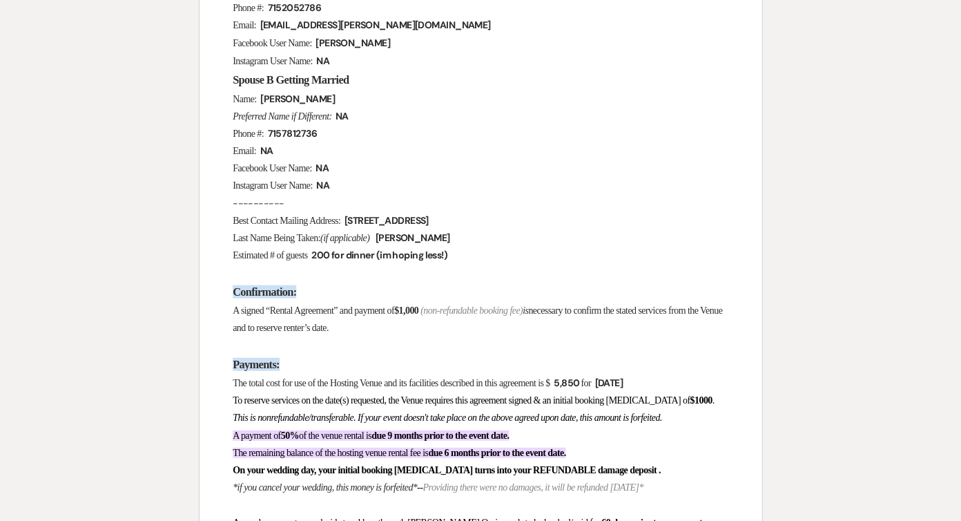
scroll to position [787, 0]
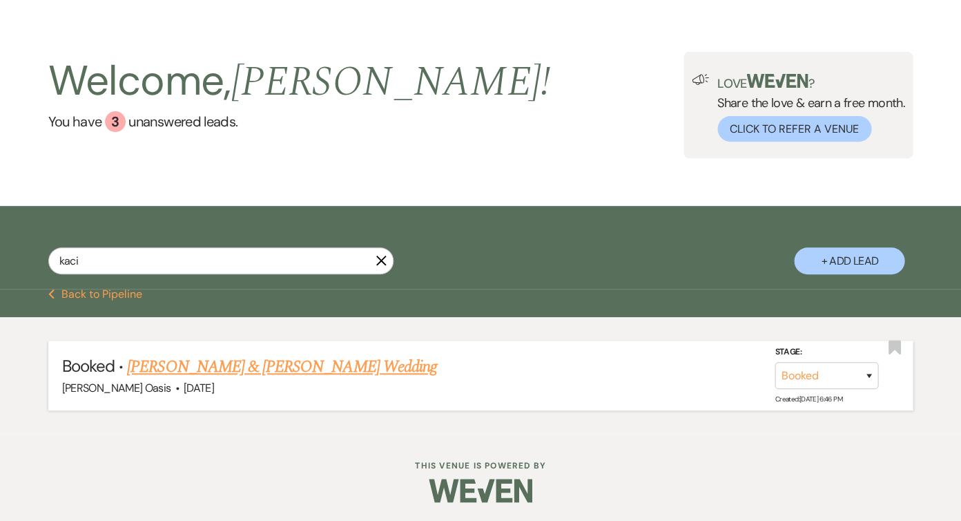
scroll to position [32, 0]
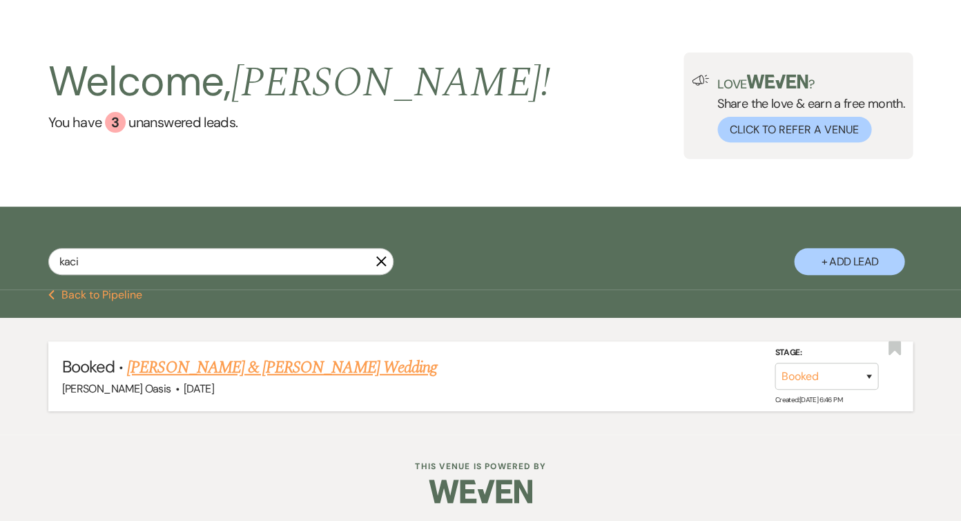
click at [249, 368] on link "[PERSON_NAME] & [PERSON_NAME] Wedding" at bounding box center [281, 367] width 309 height 25
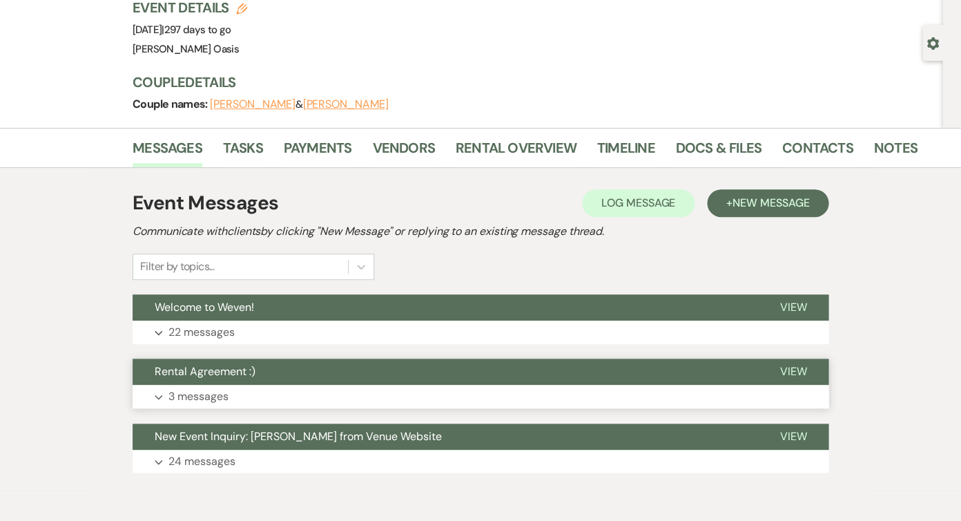
scroll to position [99, 0]
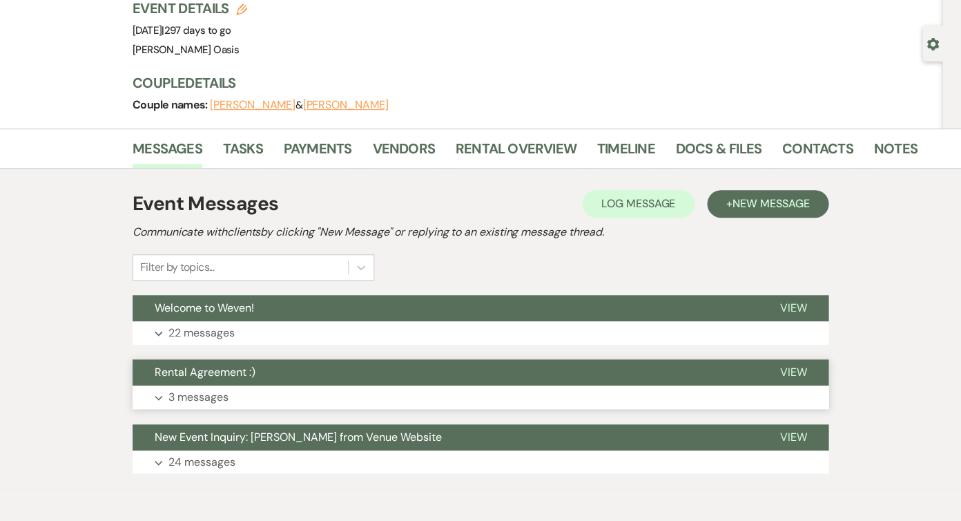
click at [253, 378] on button "Rental Agreement :)" at bounding box center [445, 372] width 625 height 26
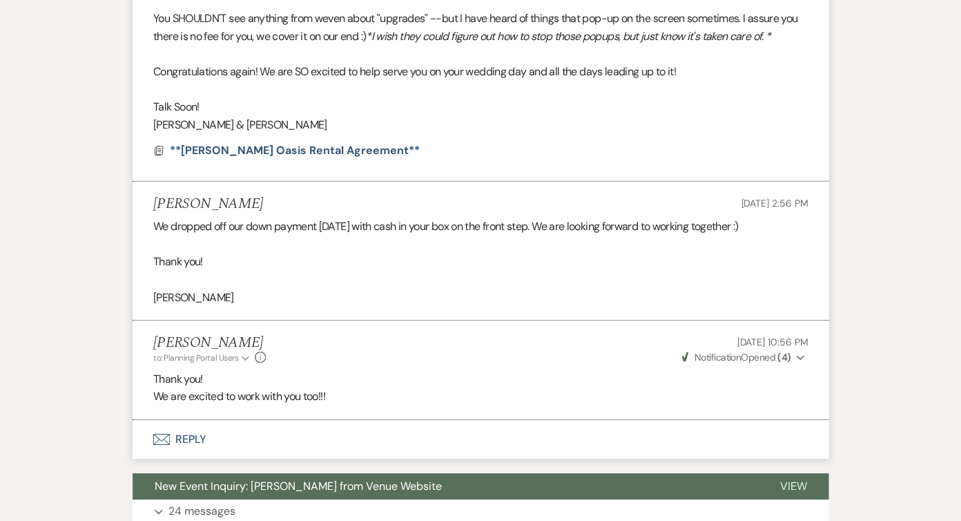
scroll to position [1044, 0]
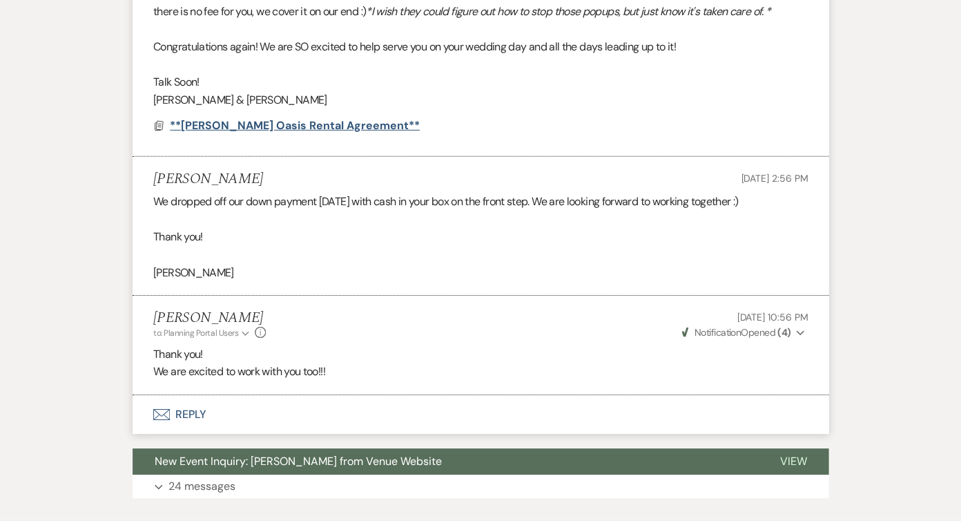
click at [257, 118] on span "**Oehme Oasis Rental Agreement**" at bounding box center [295, 125] width 250 height 15
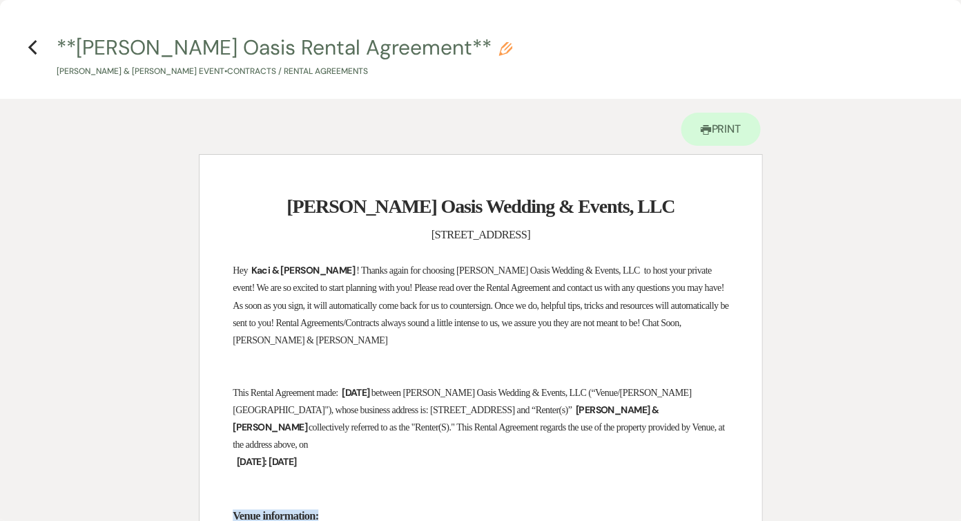
scroll to position [0, 0]
click at [32, 44] on use "button" at bounding box center [32, 47] width 9 height 15
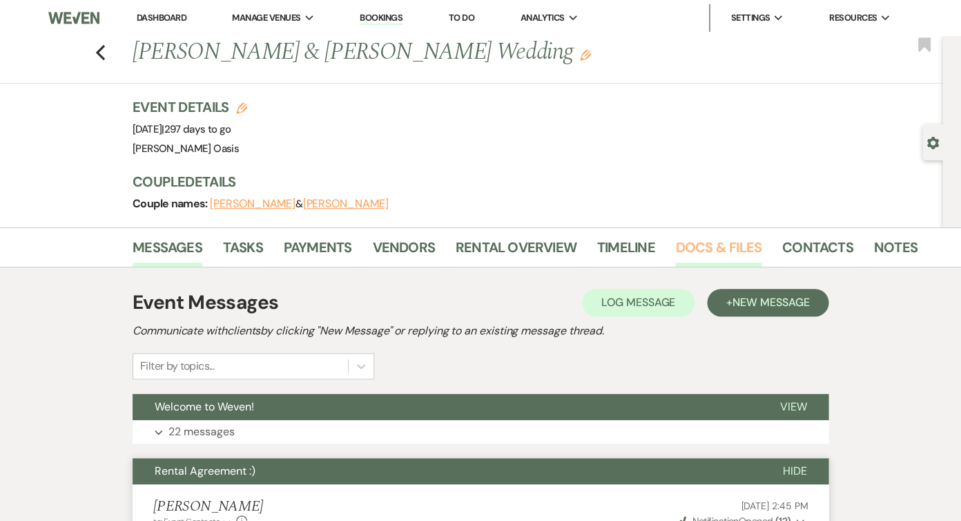
click at [709, 247] on link "Docs & Files" at bounding box center [718, 251] width 86 height 30
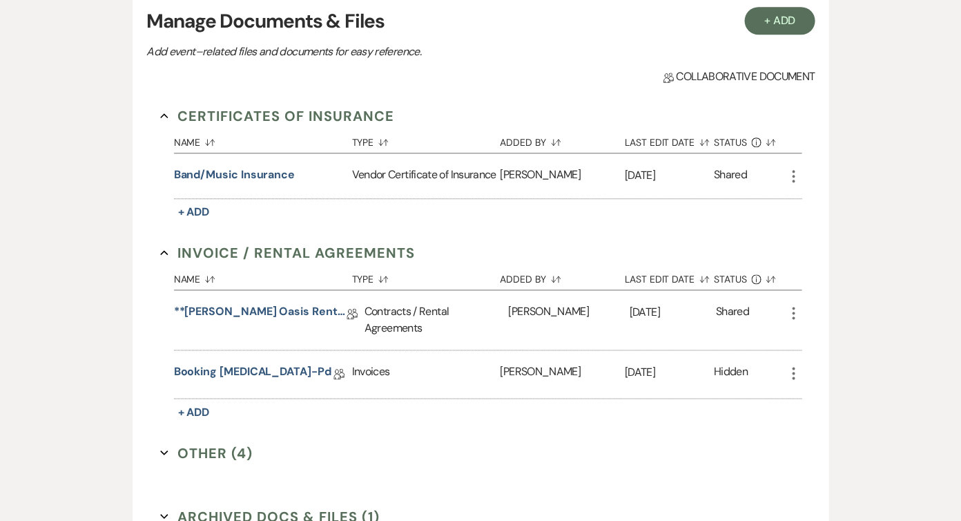
scroll to position [316, 0]
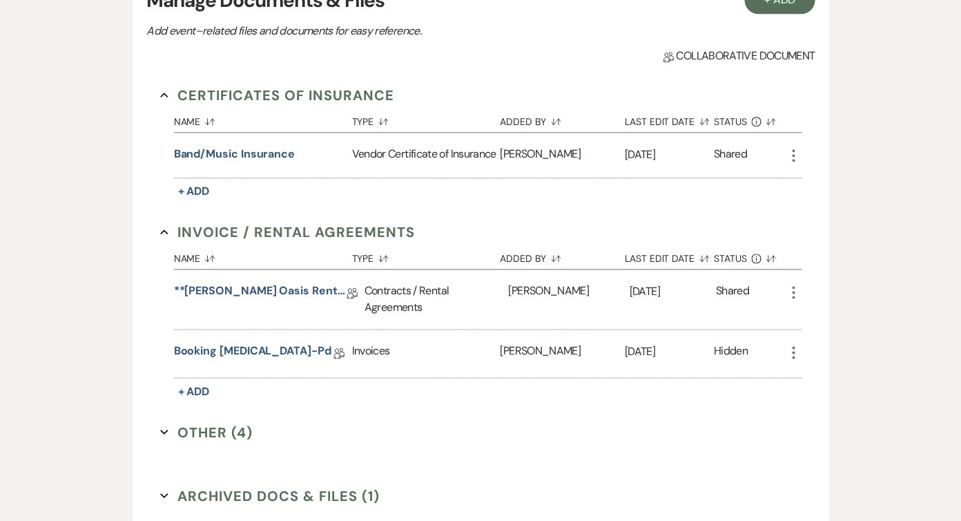
click at [284, 492] on button "Archived Docs & Files (1) Expand" at bounding box center [270, 495] width 220 height 21
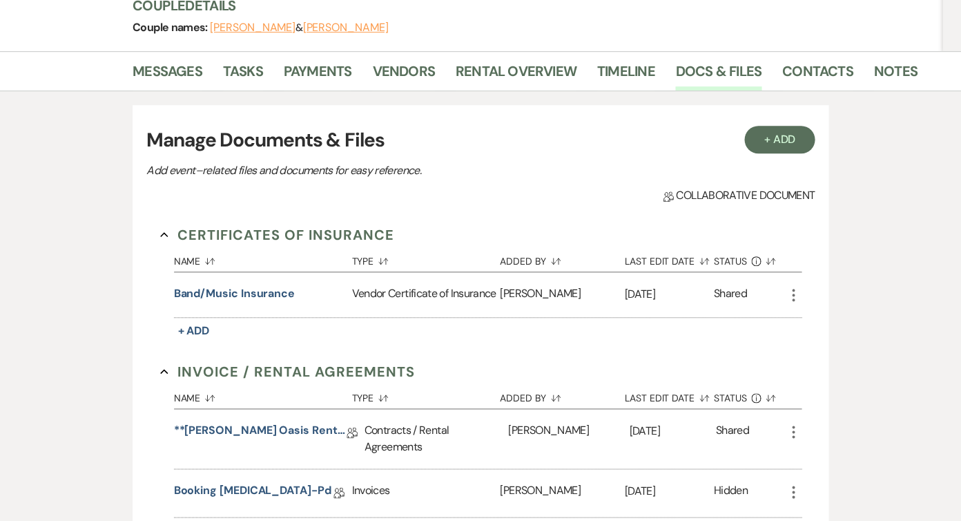
scroll to position [182, 0]
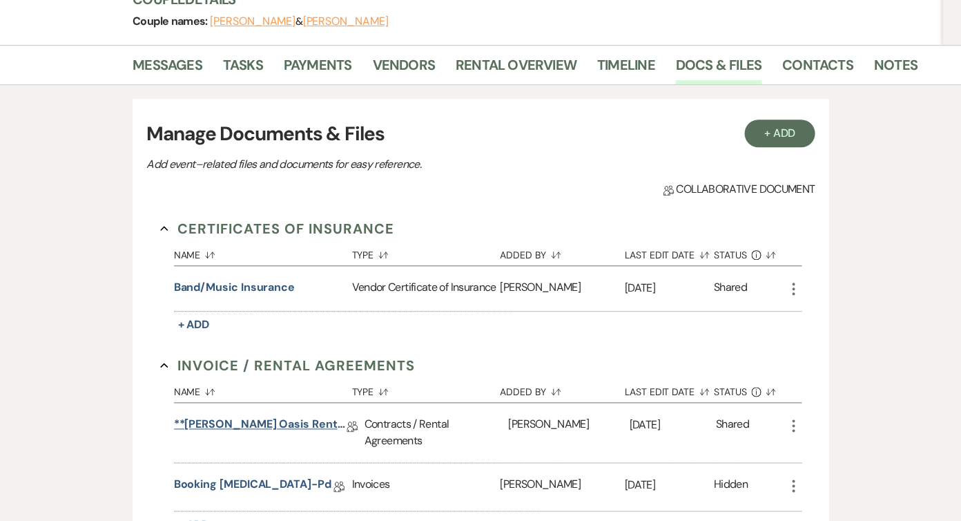
click at [276, 419] on link "**Oehme Oasis Rental Agreement**" at bounding box center [260, 426] width 173 height 21
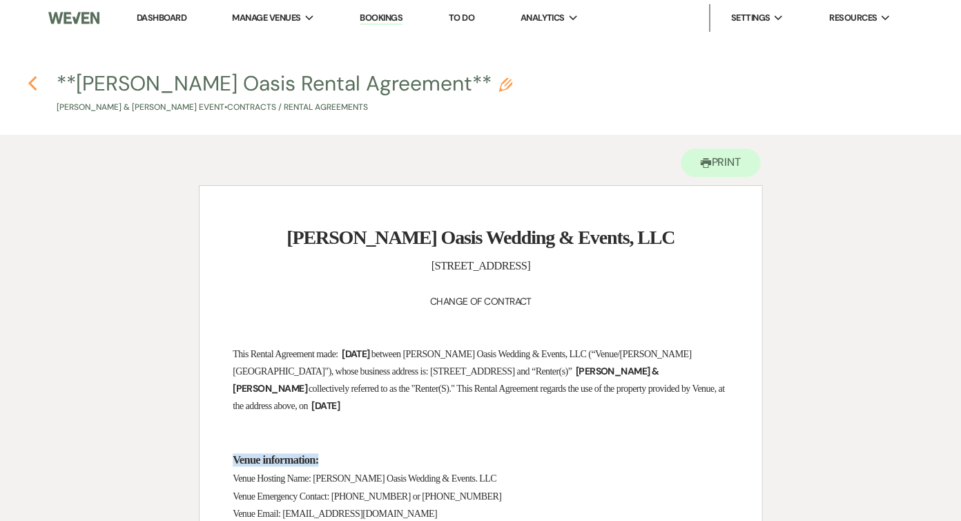
click at [35, 89] on use "button" at bounding box center [32, 83] width 9 height 15
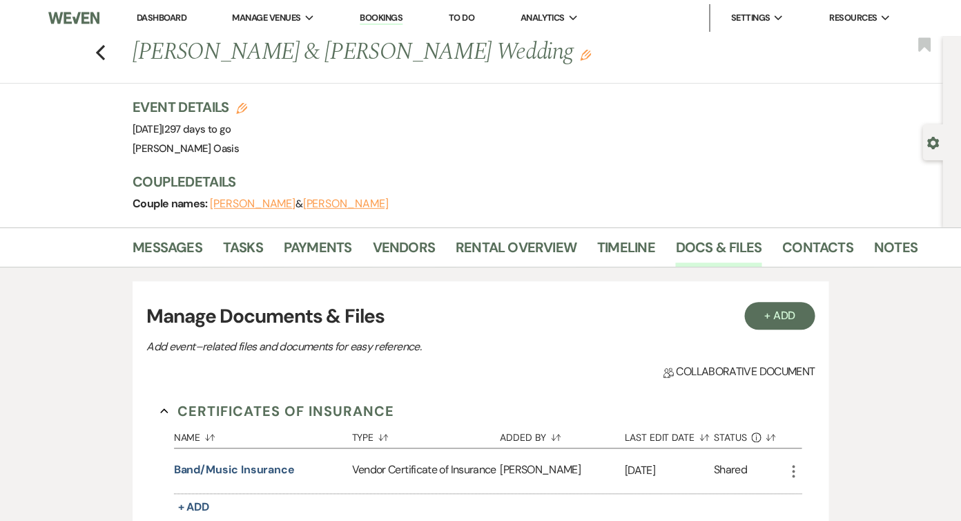
scroll to position [182, 0]
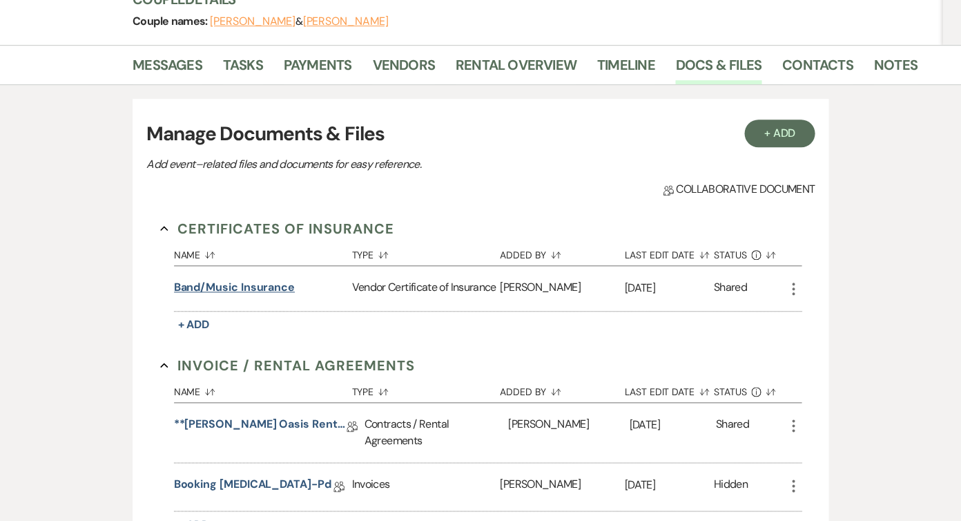
click at [271, 283] on button "Band/Music Insurance" at bounding box center [234, 287] width 121 height 17
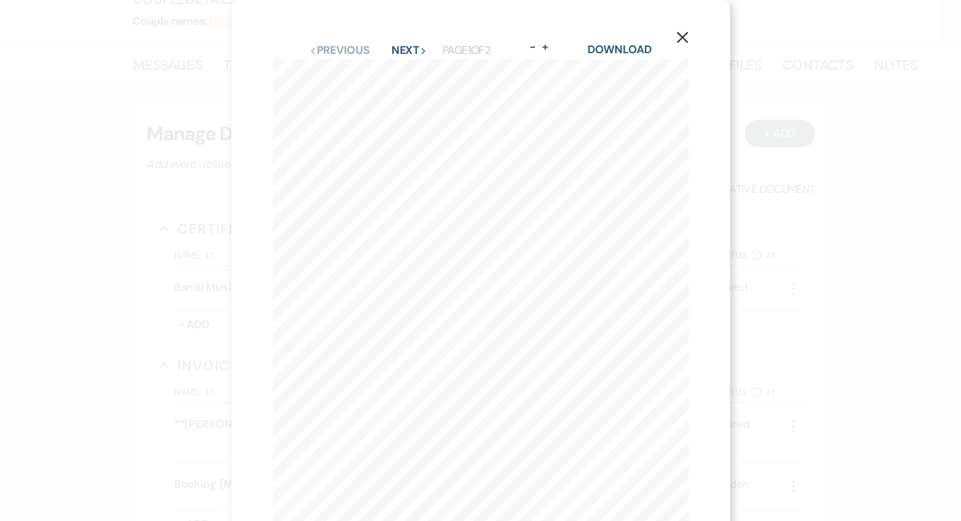
scroll to position [0, 0]
click at [682, 41] on icon "X" at bounding box center [682, 37] width 12 height 12
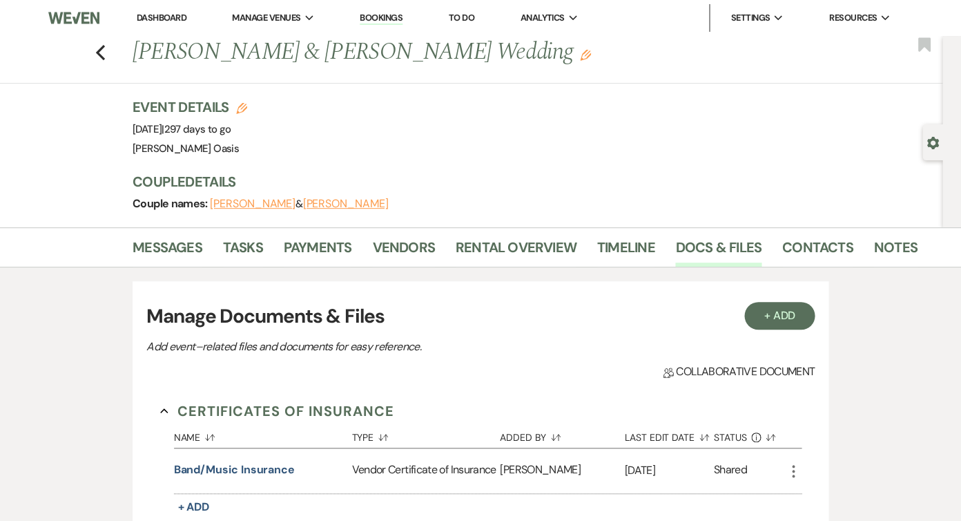
click at [168, 13] on link "Dashboard" at bounding box center [162, 18] width 50 height 12
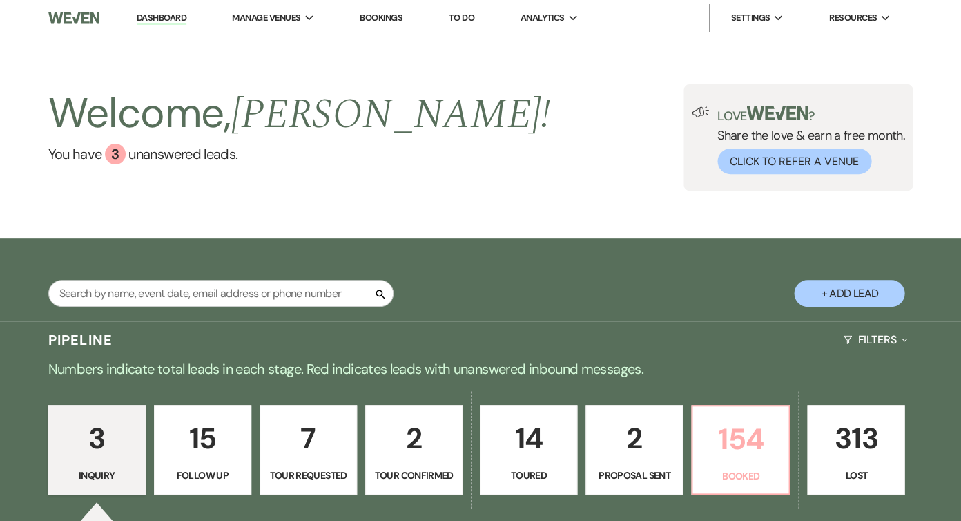
click at [751, 472] on p "Booked" at bounding box center [740, 475] width 79 height 15
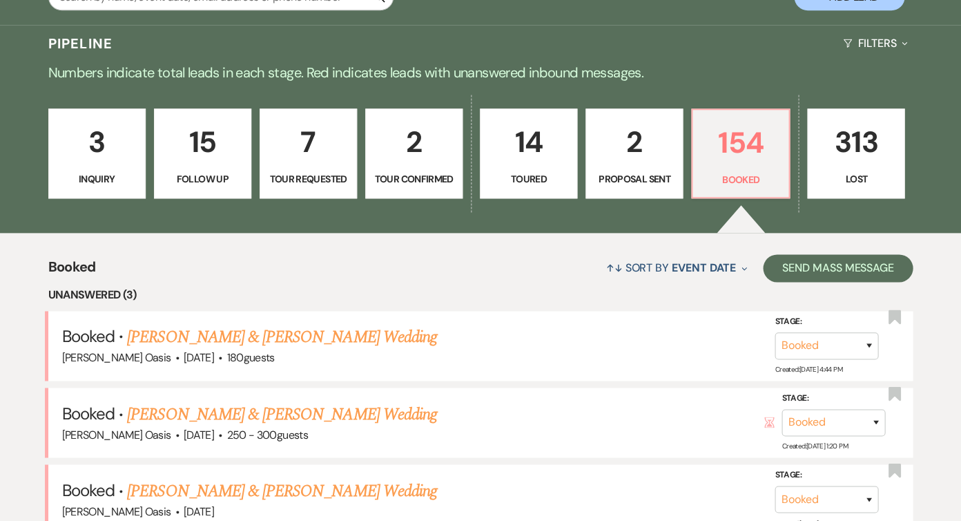
scroll to position [327, 0]
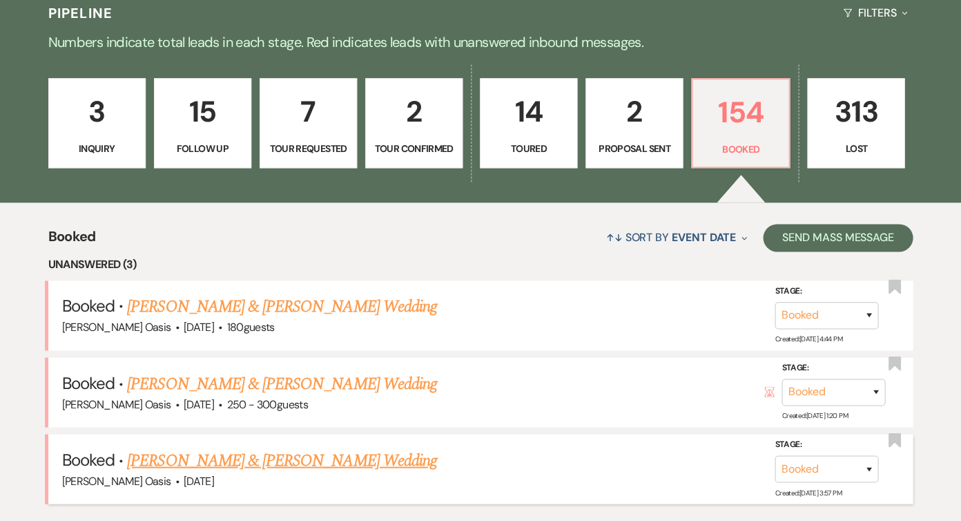
click at [234, 451] on link "[PERSON_NAME] & [PERSON_NAME] Wedding" at bounding box center [281, 460] width 309 height 25
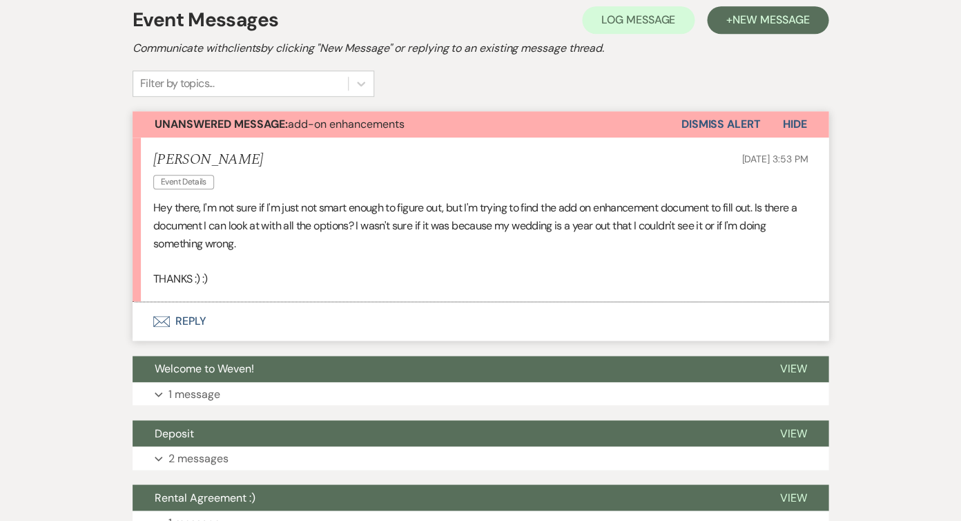
click at [336, 308] on button "Envelope Reply" at bounding box center [481, 321] width 696 height 39
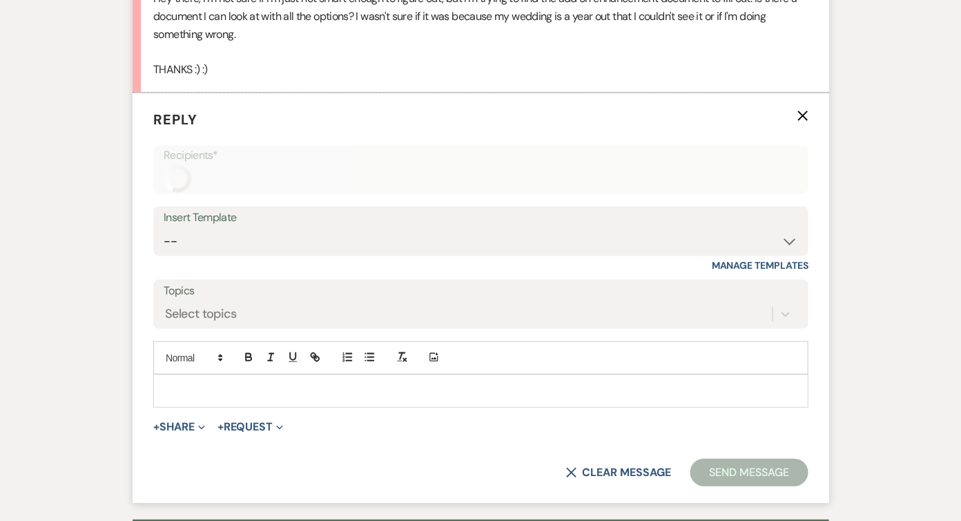
scroll to position [541, 0]
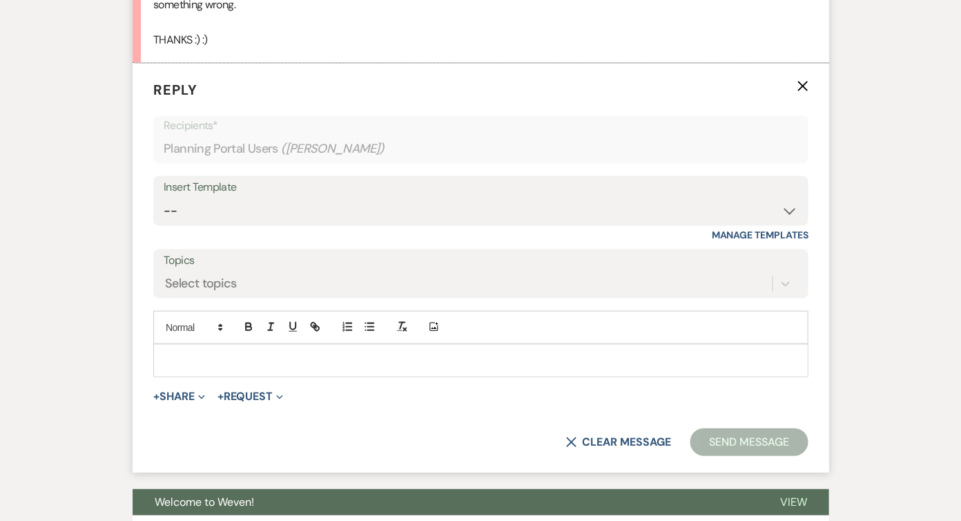
click at [249, 355] on p at bounding box center [480, 359] width 633 height 15
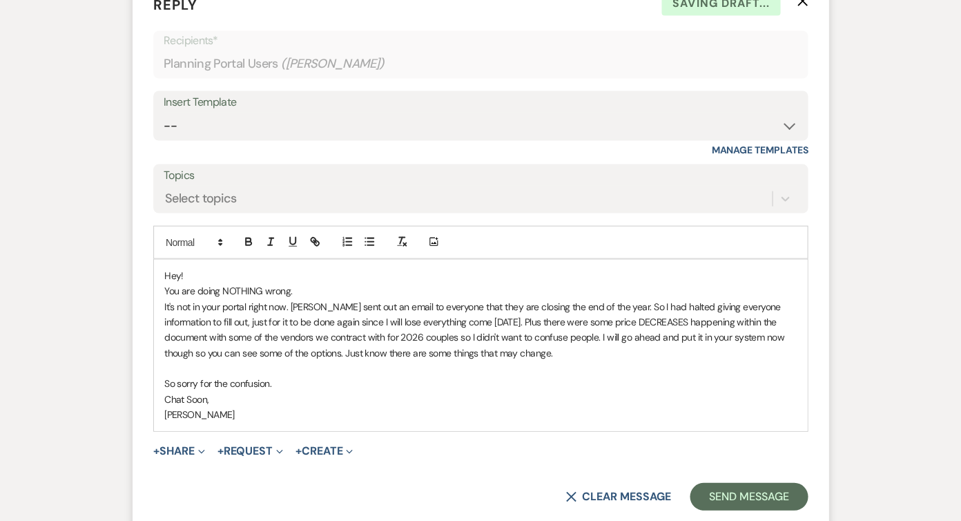
scroll to position [653, 0]
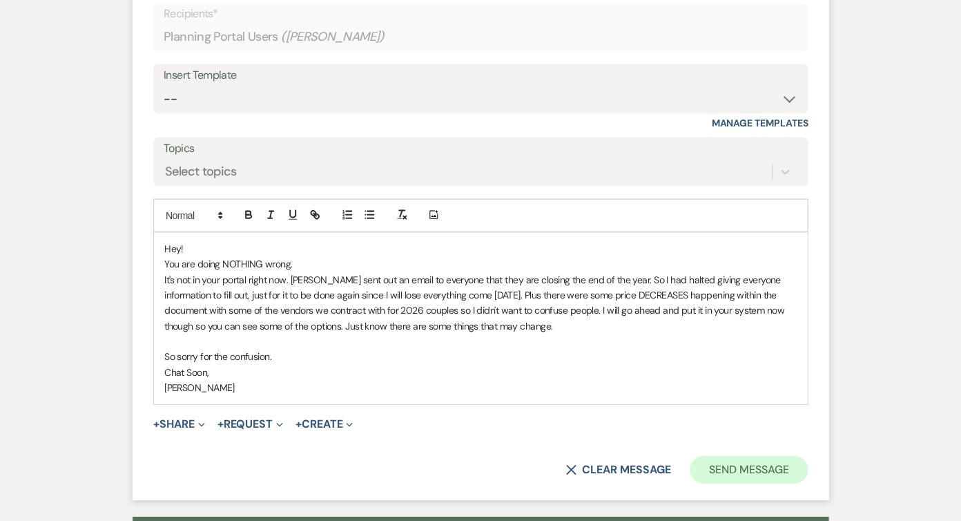
click at [742, 463] on button "Send Message" at bounding box center [749, 469] width 118 height 28
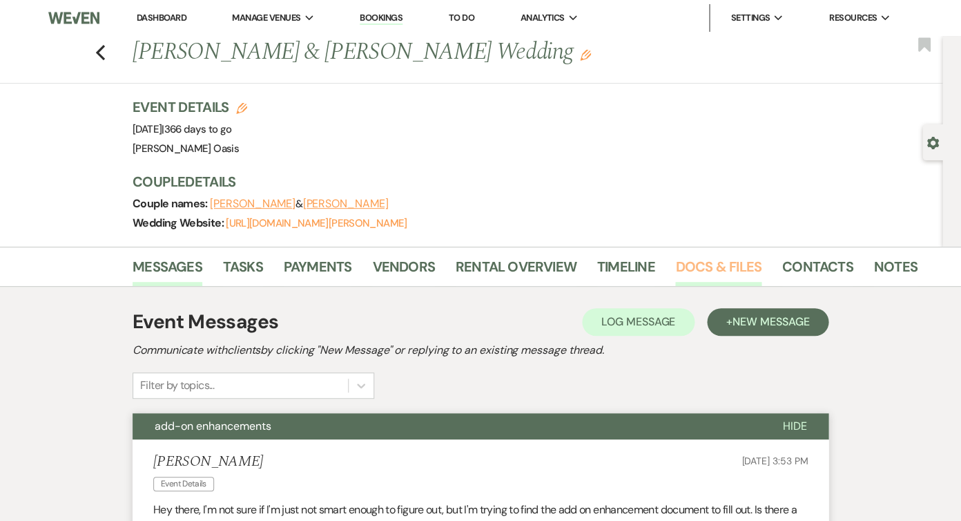
scroll to position [0, 0]
click at [716, 264] on link "Docs & Files" at bounding box center [718, 271] width 86 height 30
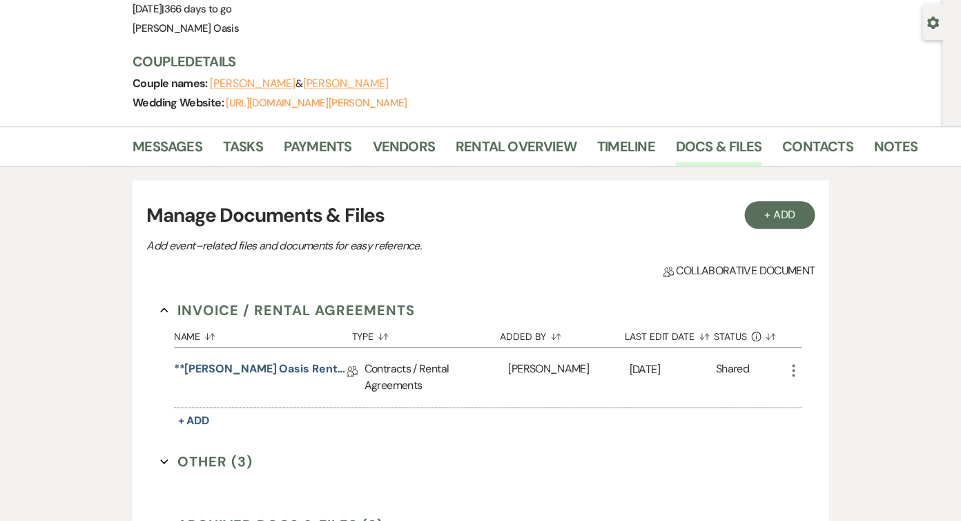
scroll to position [119, 0]
click at [754, 220] on button "+ Add" at bounding box center [780, 216] width 70 height 28
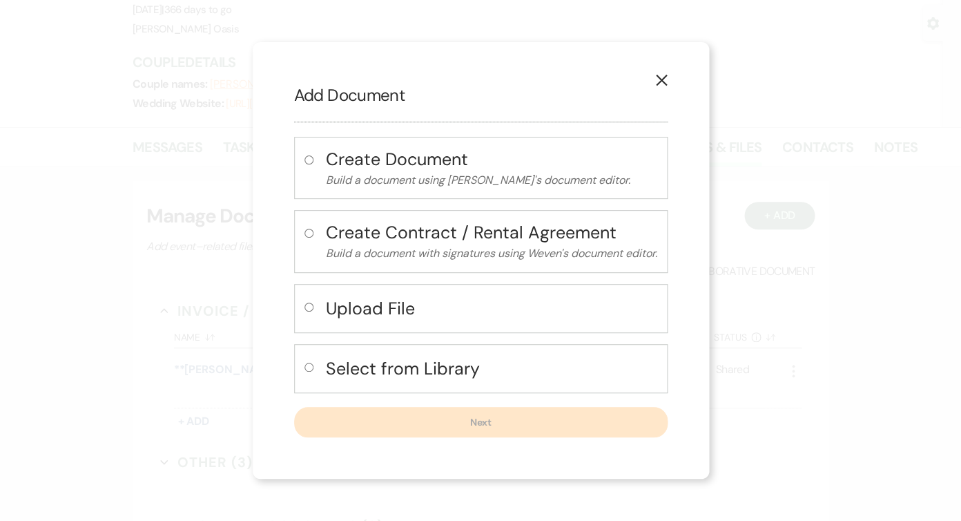
click at [378, 369] on h4 "Select from Library" at bounding box center [492, 368] width 332 height 24
radio input "true"
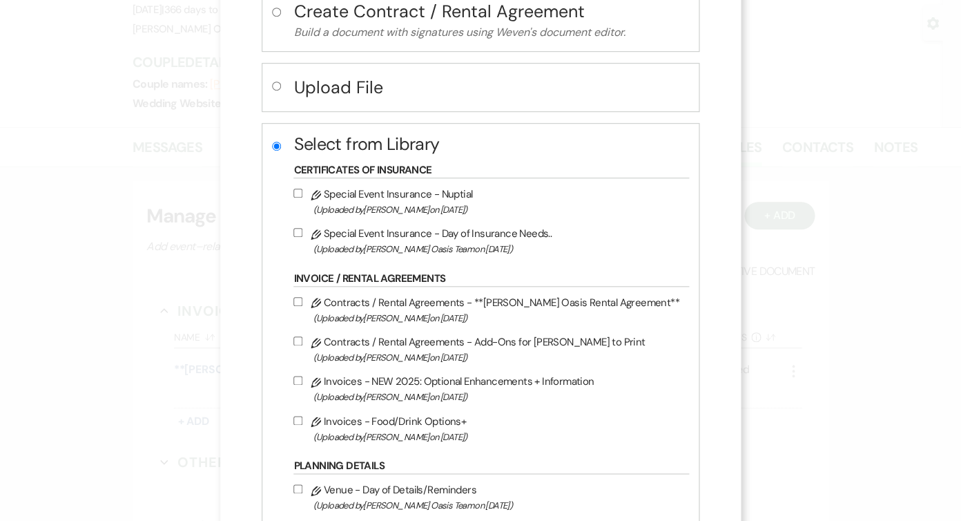
scroll to position [180, 0]
click at [378, 391] on label "Pencil Invoices - NEW 2025: Optional Enhancements + Information (Uploaded by Ro…" at bounding box center [488, 388] width 388 height 32
click at [303, 384] on input "Pencil Invoices - NEW 2025: Optional Enhancements + Information (Uploaded by Ro…" at bounding box center [298, 379] width 9 height 9
checkbox input "true"
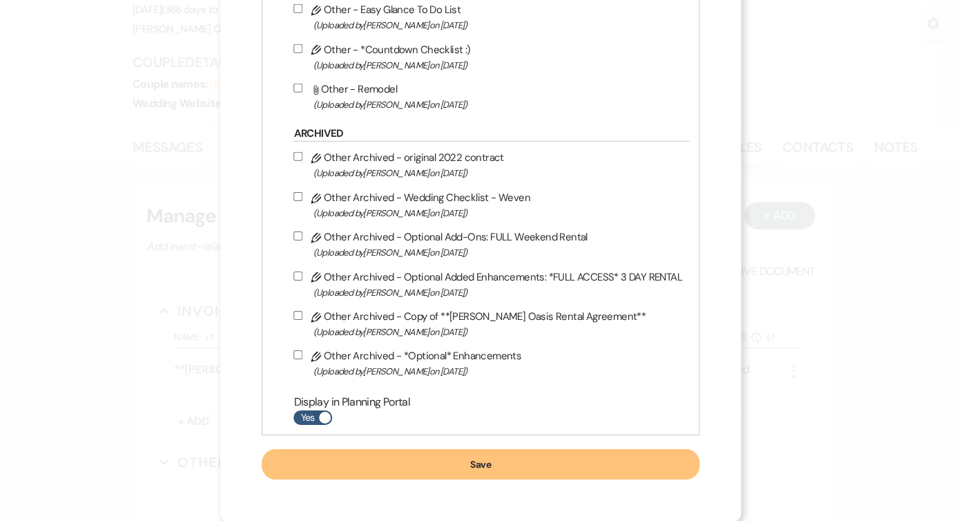
scroll to position [1065, 0]
click at [474, 460] on button "Save" at bounding box center [480, 464] width 437 height 30
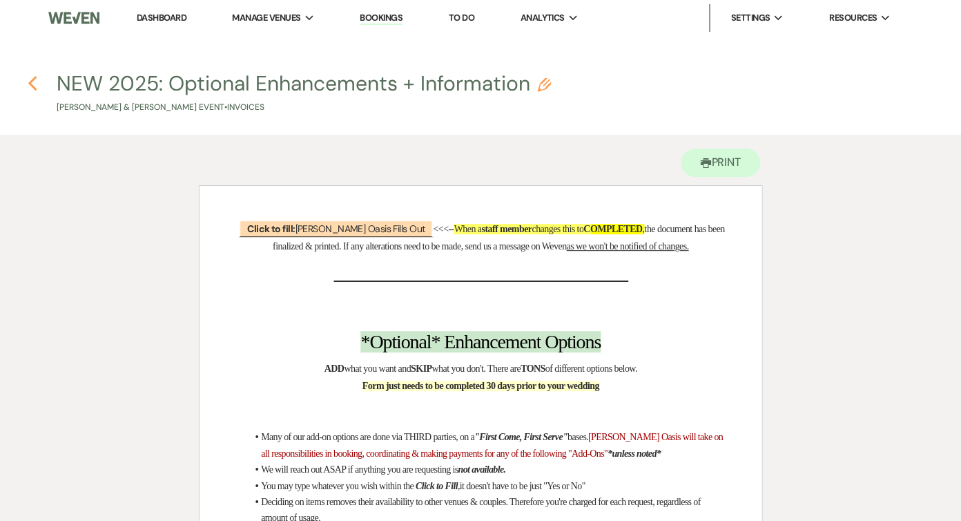
click at [34, 85] on icon "Previous" at bounding box center [33, 83] width 10 height 17
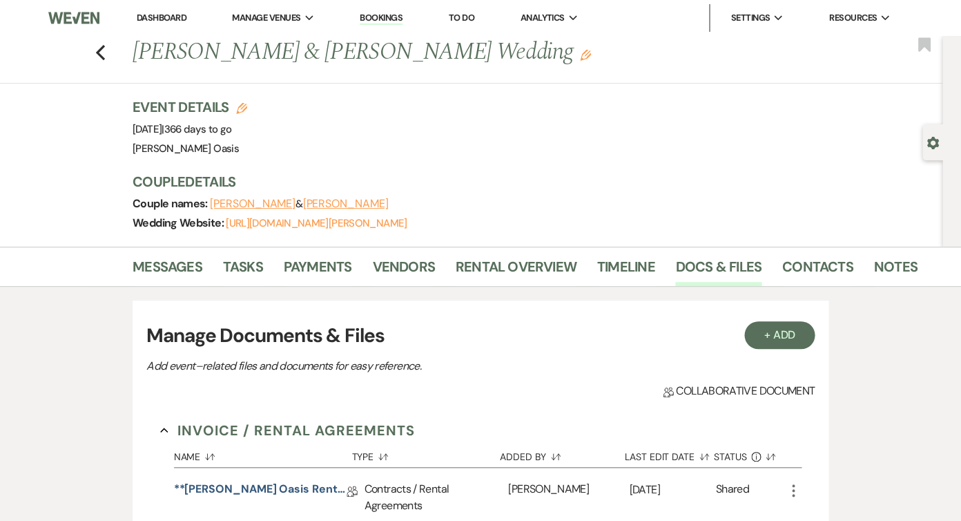
click at [175, 19] on link "Dashboard" at bounding box center [162, 18] width 50 height 12
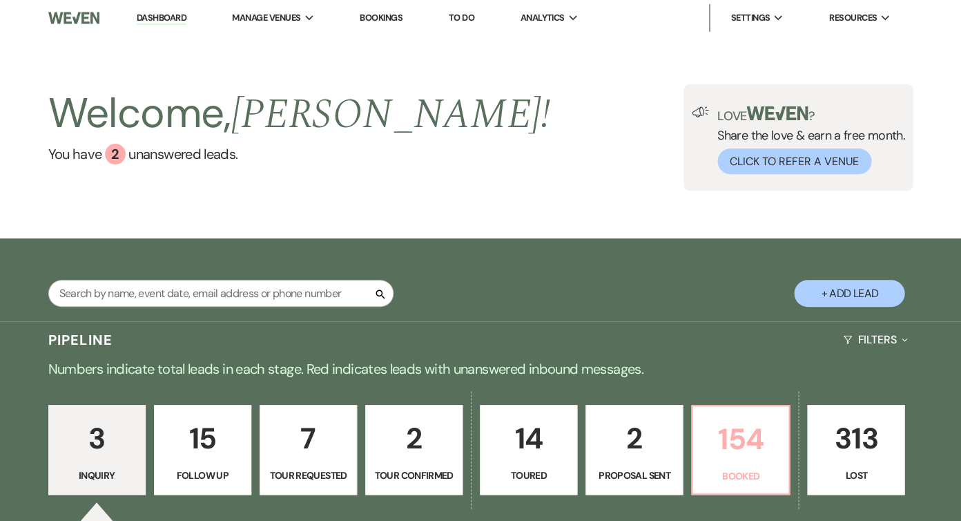
click at [749, 435] on p "154" at bounding box center [740, 439] width 79 height 46
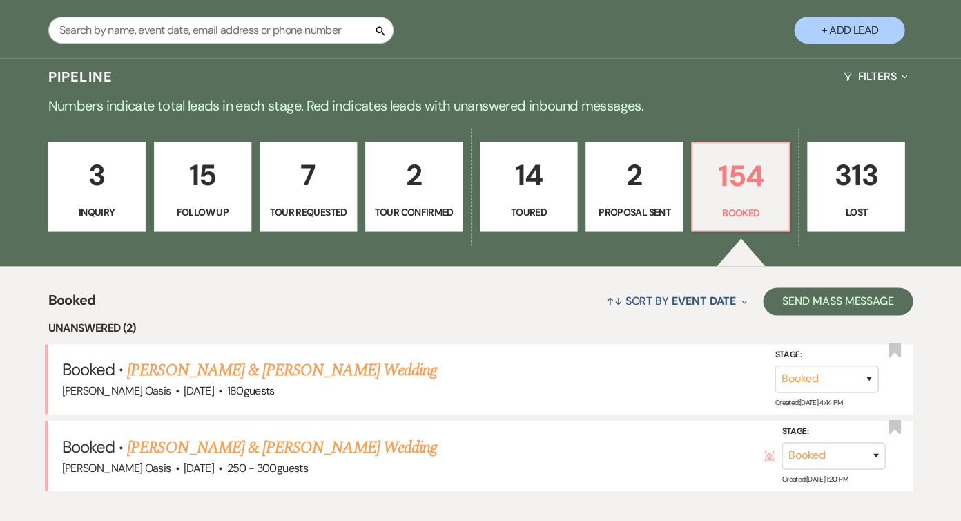
scroll to position [271, 0]
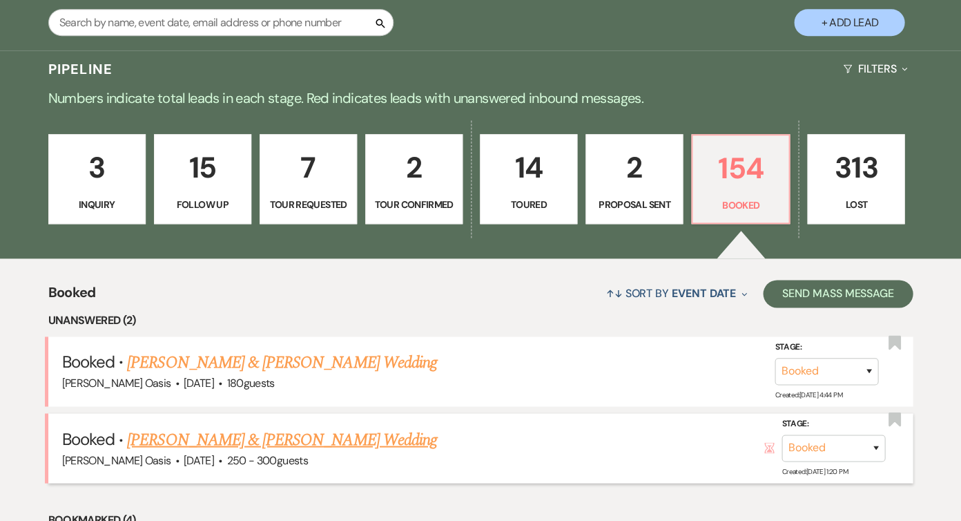
click at [341, 433] on link "[PERSON_NAME] & [PERSON_NAME] Wedding" at bounding box center [281, 439] width 309 height 25
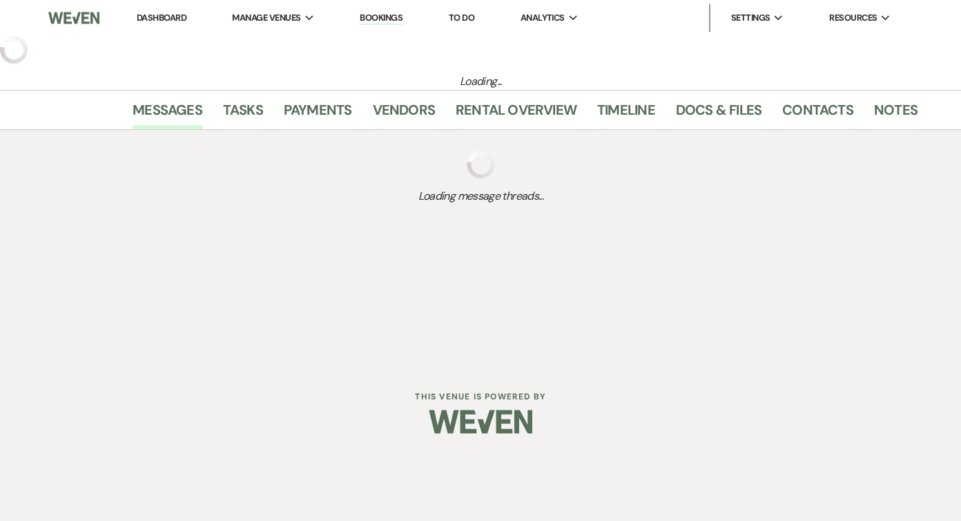
select select "1"
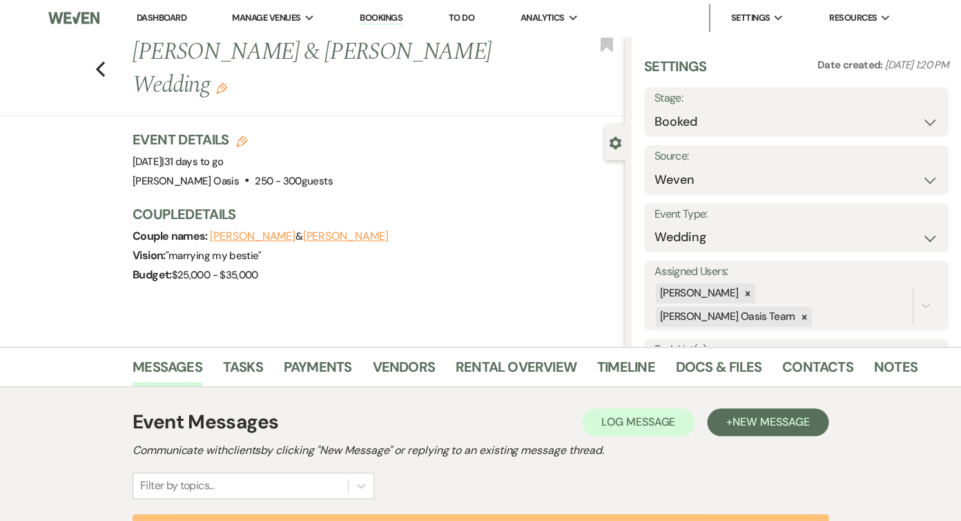
click at [171, 19] on link "Dashboard" at bounding box center [162, 18] width 50 height 12
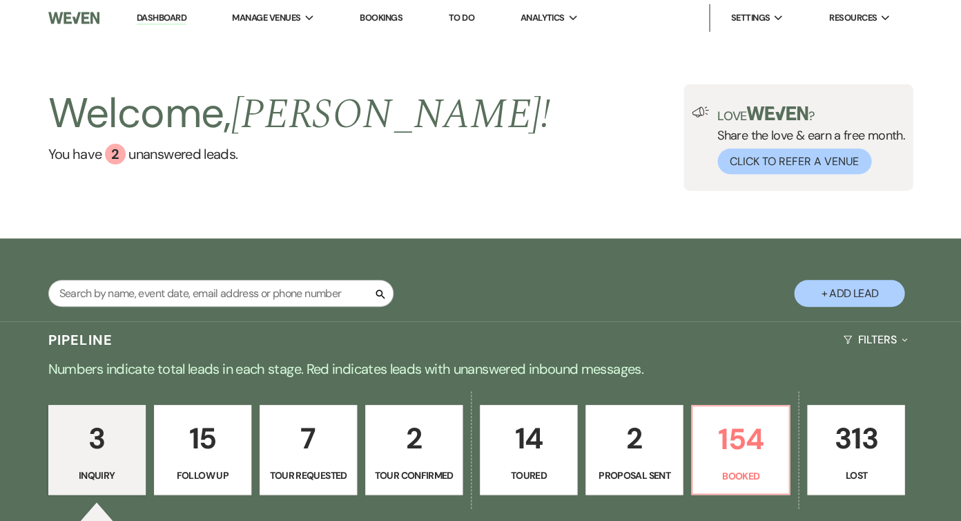
click at [405, 450] on p "2" at bounding box center [413, 438] width 79 height 46
select select "4"
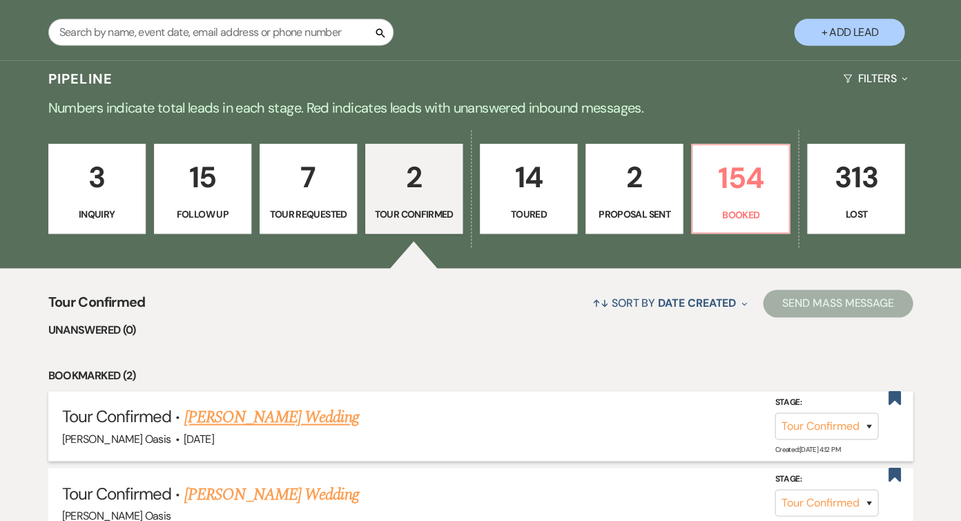
scroll to position [265, 0]
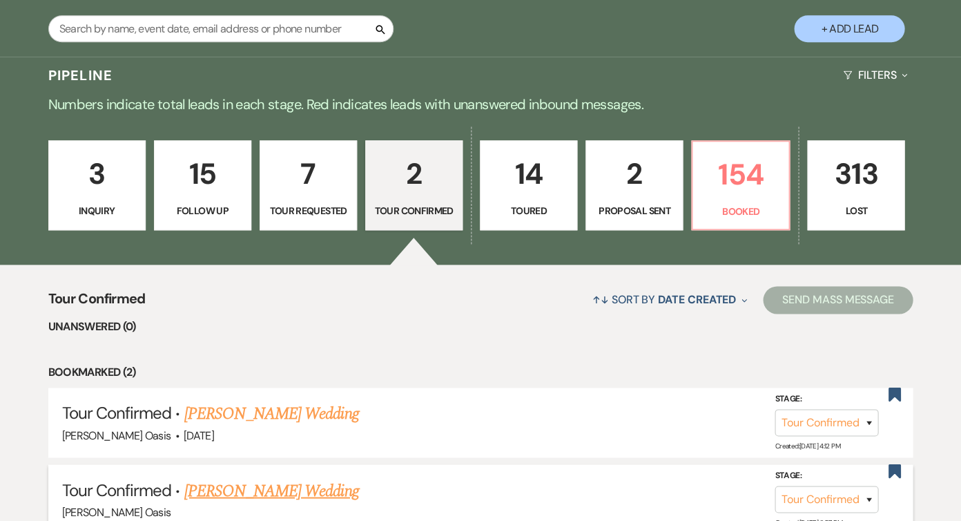
click at [260, 479] on link "[PERSON_NAME] Wedding" at bounding box center [271, 490] width 175 height 25
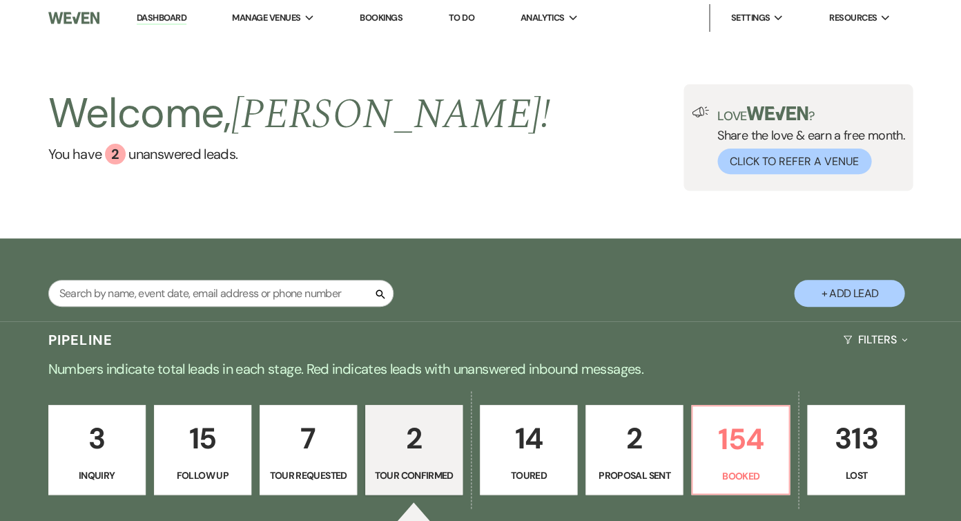
select select "4"
select select "5"
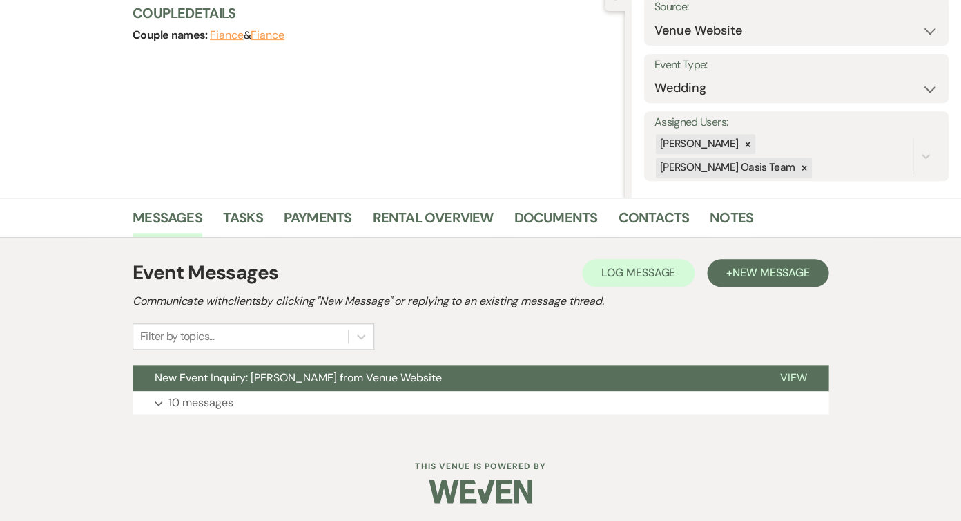
click at [261, 410] on button "Expand 10 messages" at bounding box center [481, 402] width 696 height 23
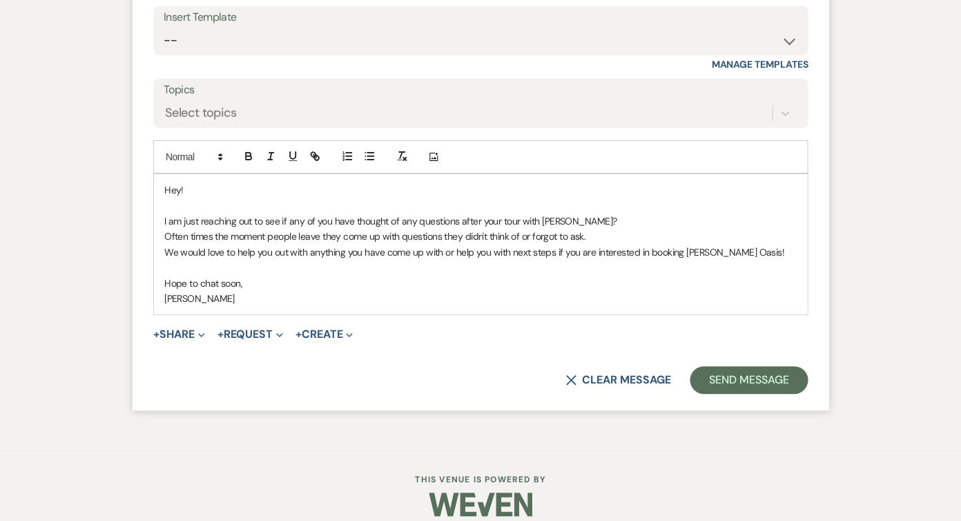
scroll to position [2634, 0]
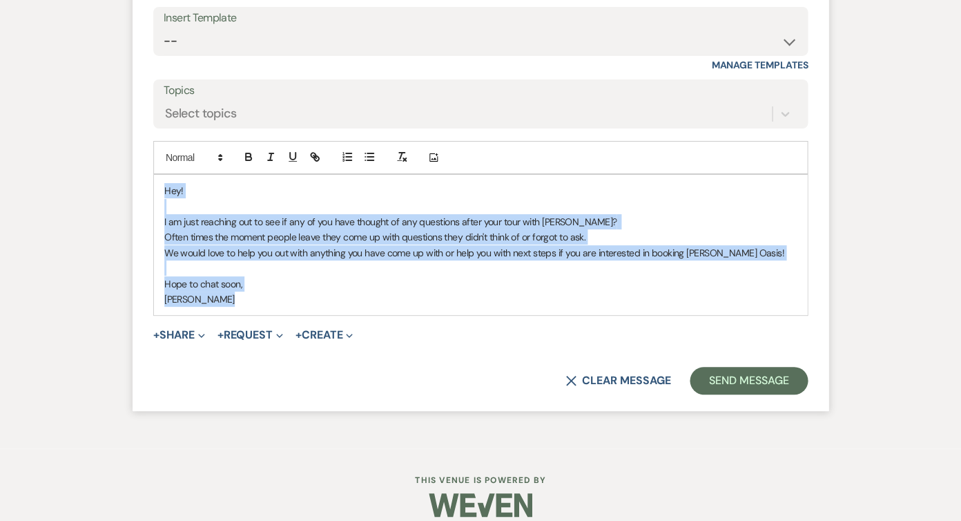
drag, startPoint x: 263, startPoint y: 291, endPoint x: 109, endPoint y: 105, distance: 241.9
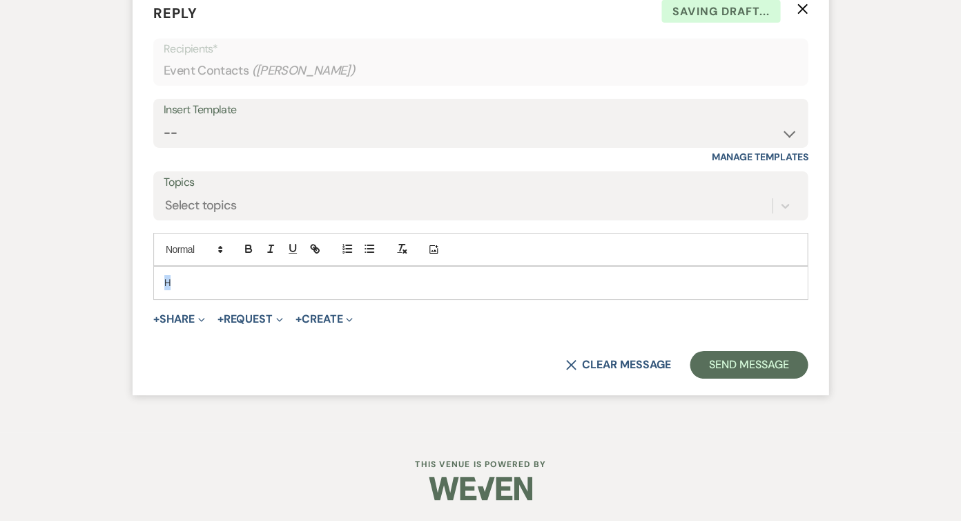
scroll to position [2529, 0]
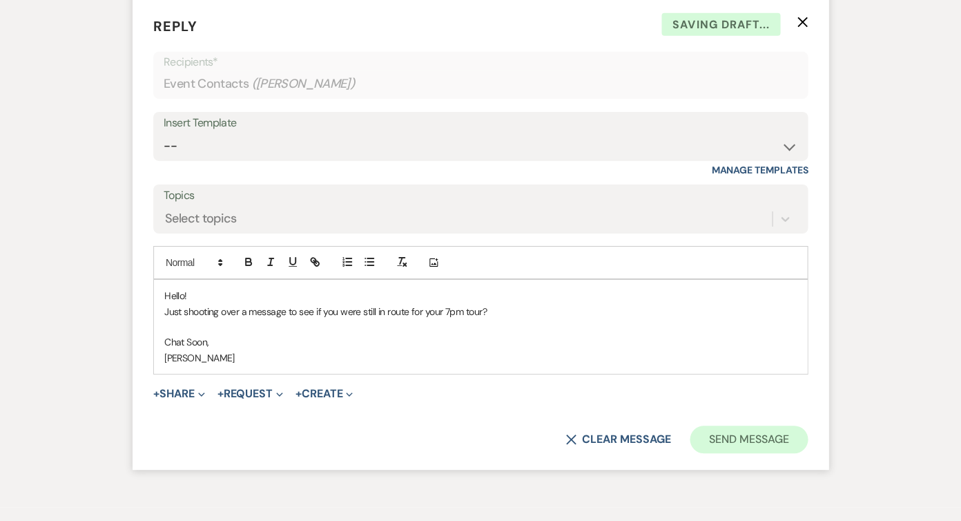
click at [733, 425] on button "Send Message" at bounding box center [749, 439] width 118 height 28
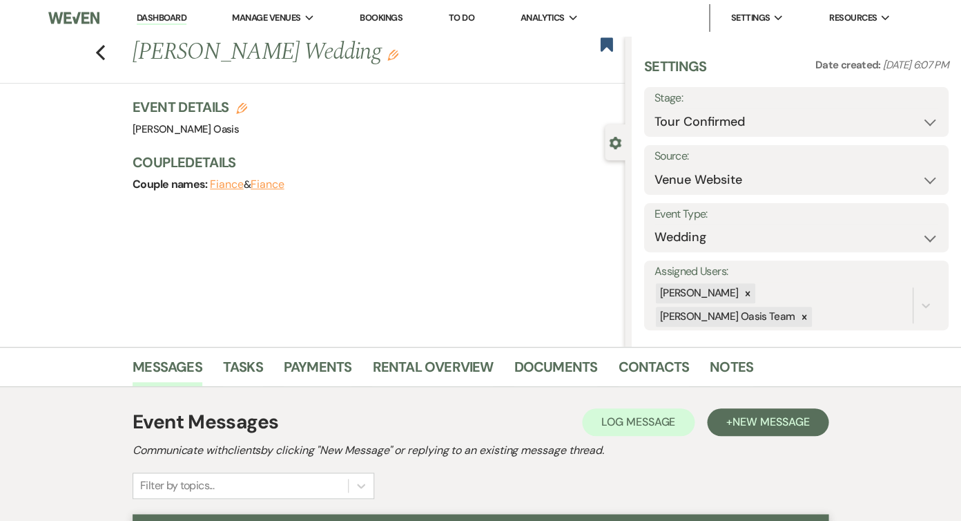
scroll to position [0, 0]
click at [160, 19] on link "Dashboard" at bounding box center [162, 18] width 50 height 13
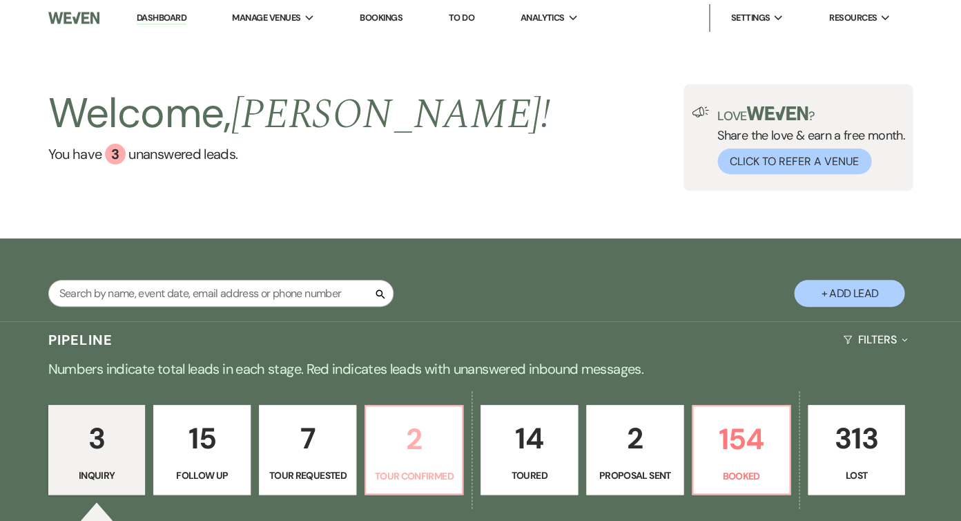
click at [419, 442] on p "2" at bounding box center [413, 439] width 79 height 46
select select "4"
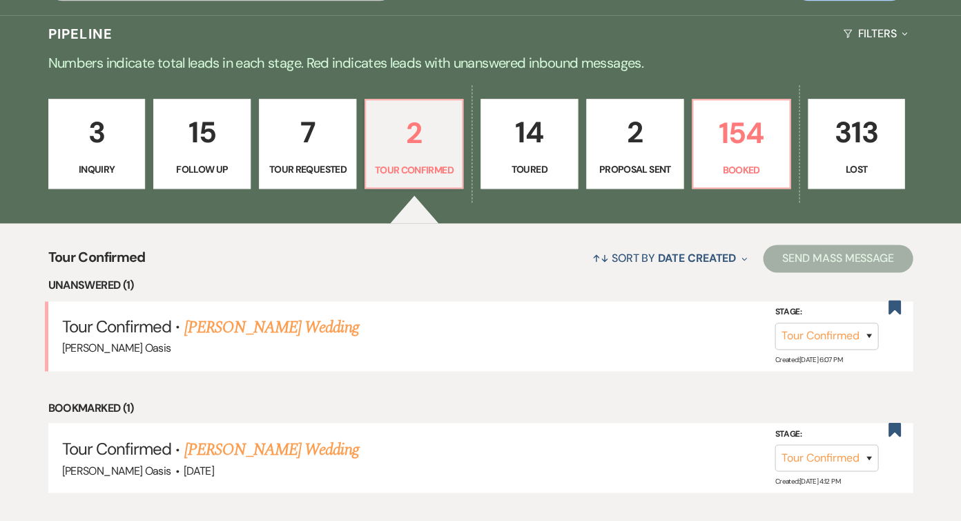
scroll to position [363, 0]
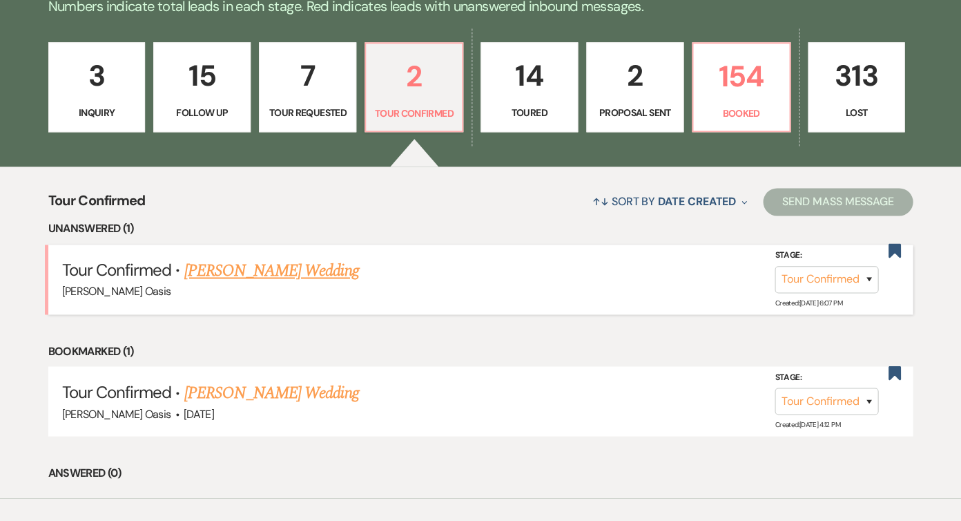
click at [294, 282] on div "[PERSON_NAME] Oasis" at bounding box center [481, 291] width 838 height 18
click at [290, 271] on link "[PERSON_NAME] Wedding" at bounding box center [271, 270] width 175 height 25
select select "4"
select select "5"
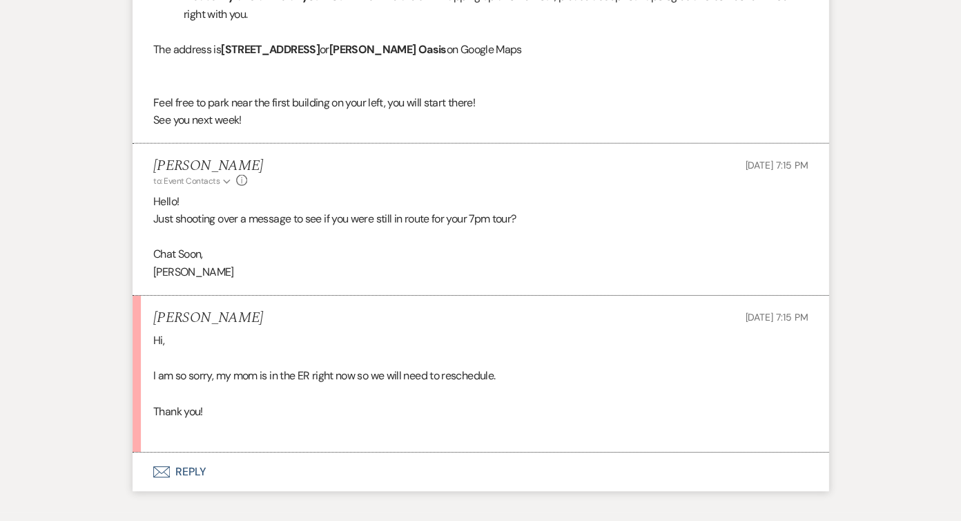
scroll to position [2384, 0]
click at [216, 454] on button "Envelope Reply" at bounding box center [481, 471] width 696 height 39
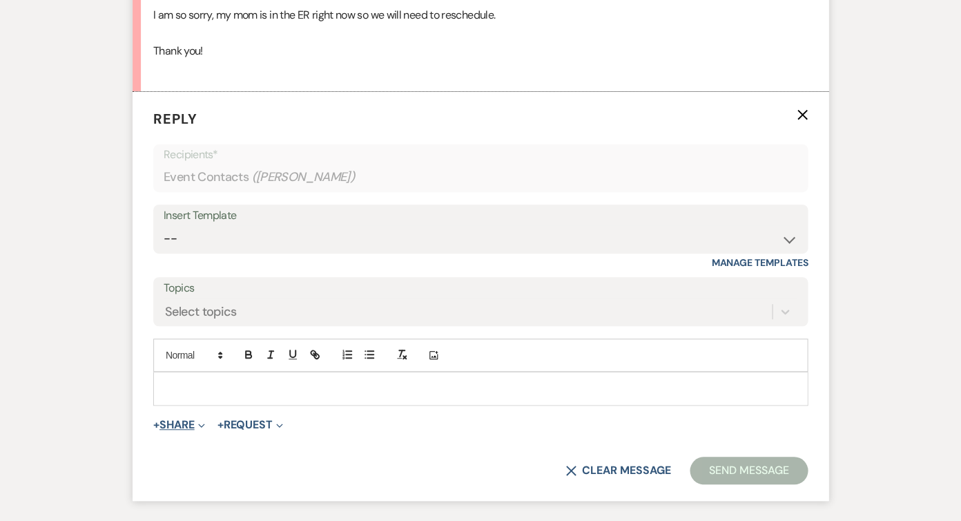
scroll to position [2790, 0]
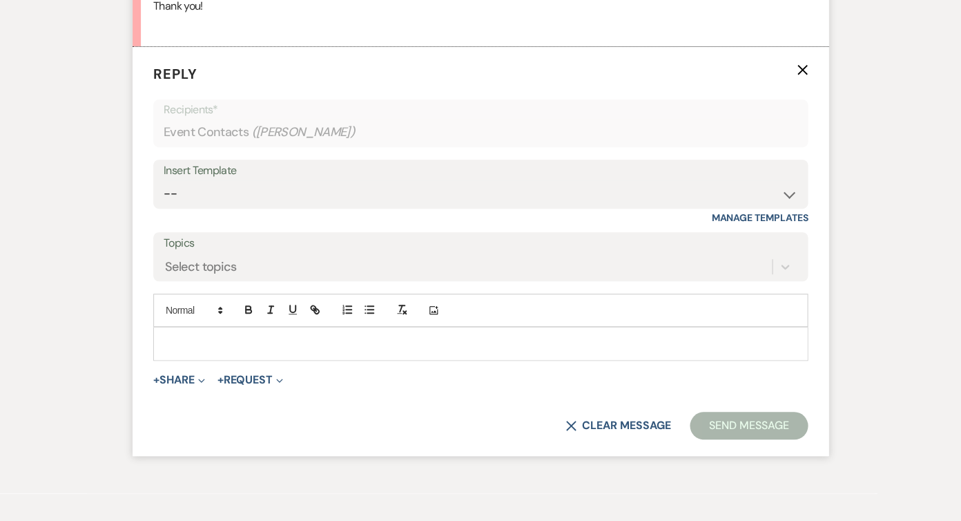
click at [184, 336] on div at bounding box center [480, 343] width 653 height 32
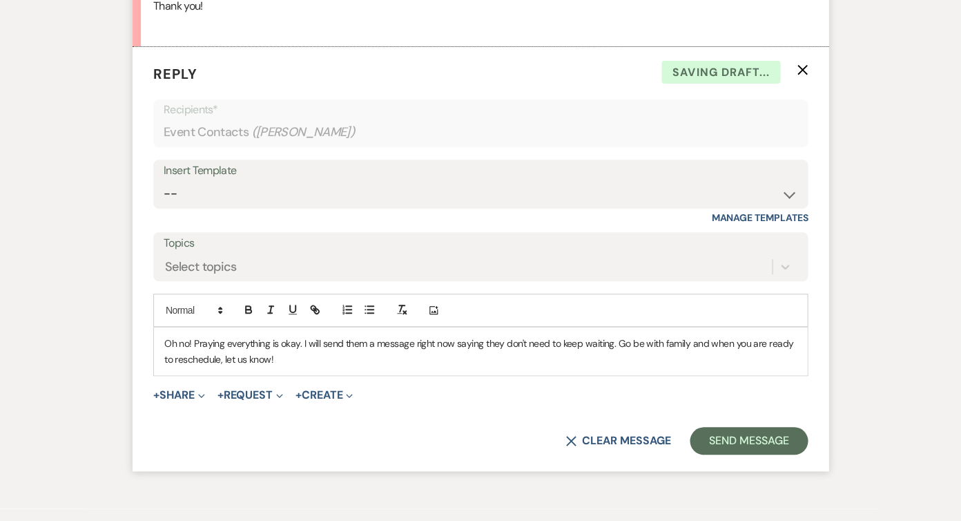
click at [303, 336] on p "Oh no! Praying everything is okay. I will send them a message right now saying …" at bounding box center [480, 351] width 633 height 31
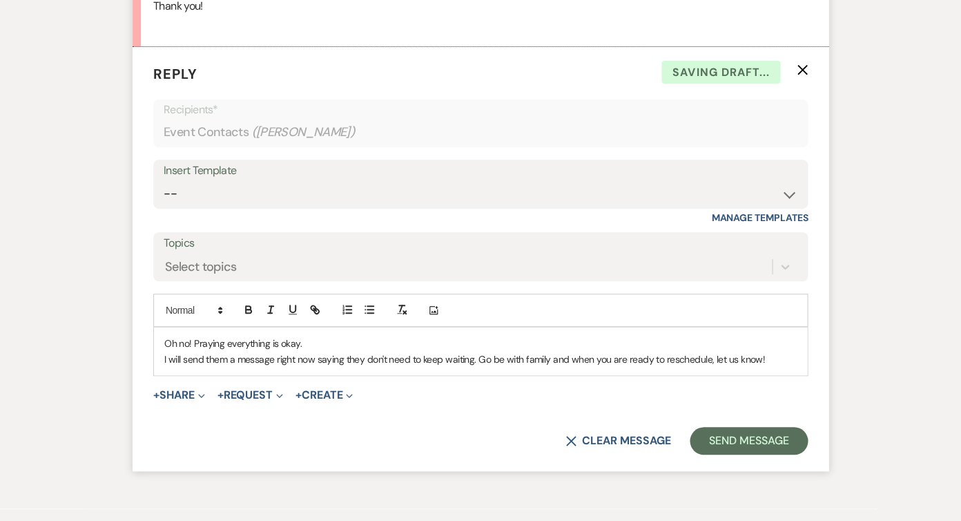
click at [323, 327] on div "Oh no! Praying everything is okay. I will send them a message right now saying …" at bounding box center [480, 351] width 653 height 48
click at [320, 336] on p "Oh no! Praying everything is okay." at bounding box center [480, 343] width 633 height 15
click at [778, 336] on p "Oh no! Praying everything is okay!" at bounding box center [480, 343] width 633 height 15
click at [777, 352] on p "I will send them a message right now saying they don't need to keep waiting. Go…" at bounding box center [480, 359] width 633 height 15
click at [758, 427] on button "Send Message" at bounding box center [749, 441] width 118 height 28
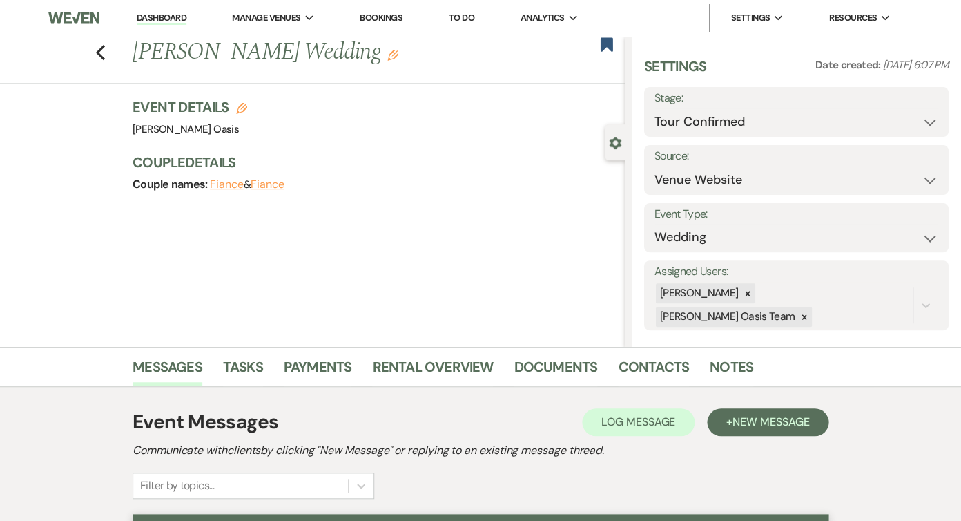
scroll to position [0, 0]
select select "2"
click at [912, 111] on button "Save" at bounding box center [917, 112] width 64 height 28
click at [604, 44] on use "button" at bounding box center [606, 44] width 12 height 14
click at [98, 46] on icon "Previous" at bounding box center [100, 52] width 10 height 17
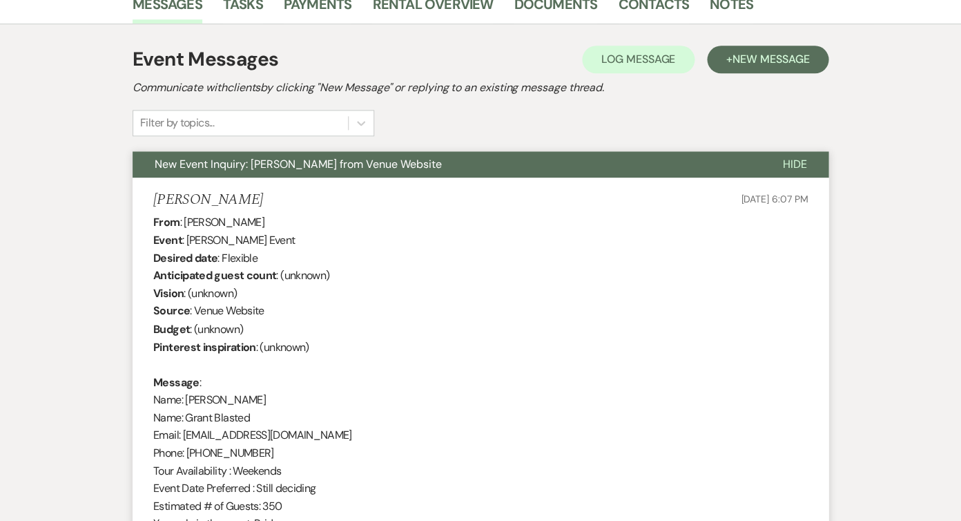
select select "4"
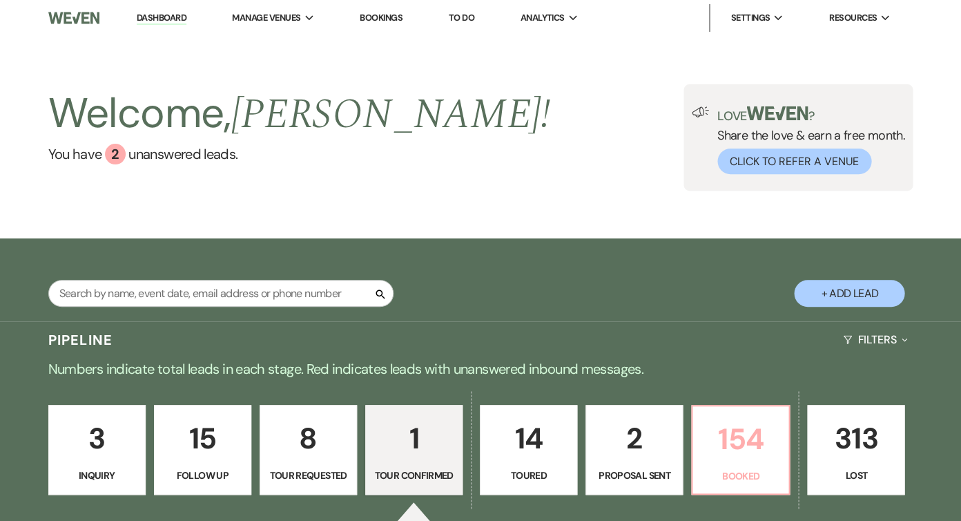
click at [760, 475] on p "Booked" at bounding box center [740, 475] width 79 height 15
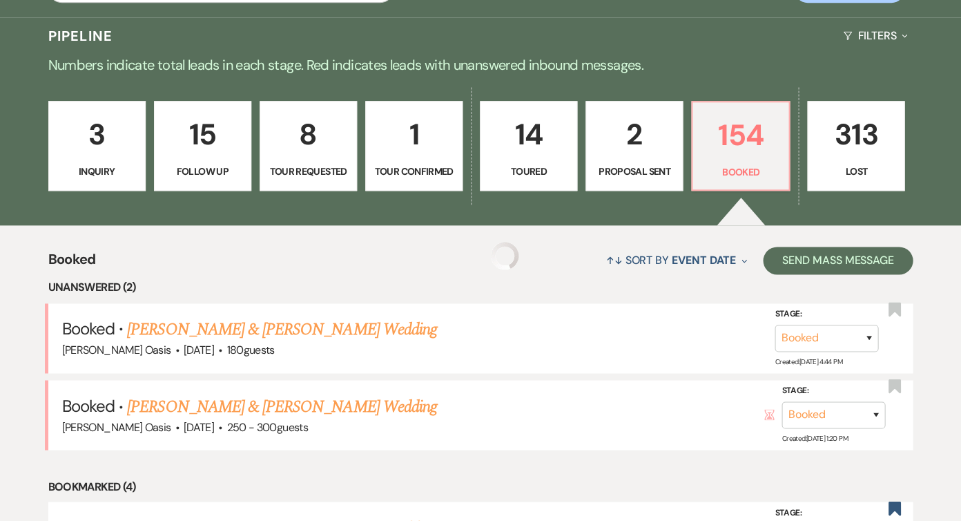
scroll to position [414, 0]
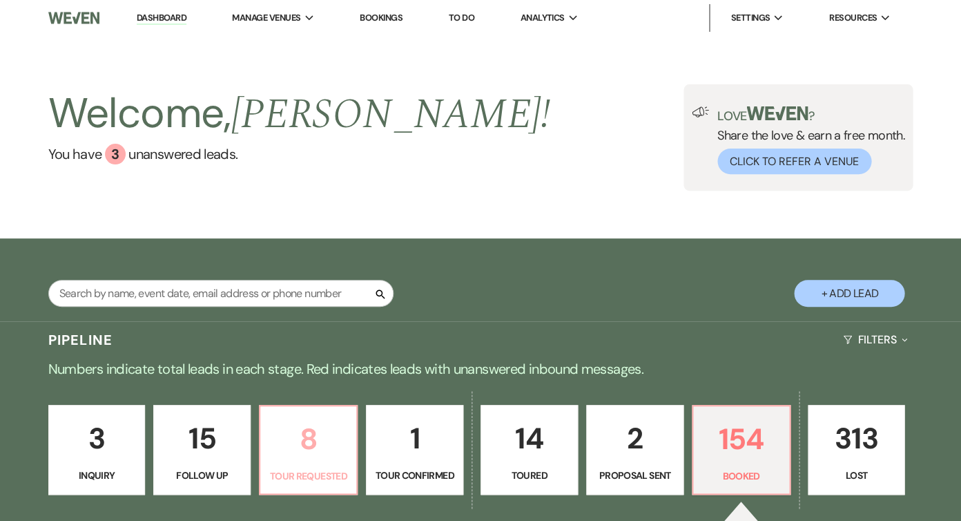
click at [309, 452] on p "8" at bounding box center [308, 439] width 79 height 46
select select "2"
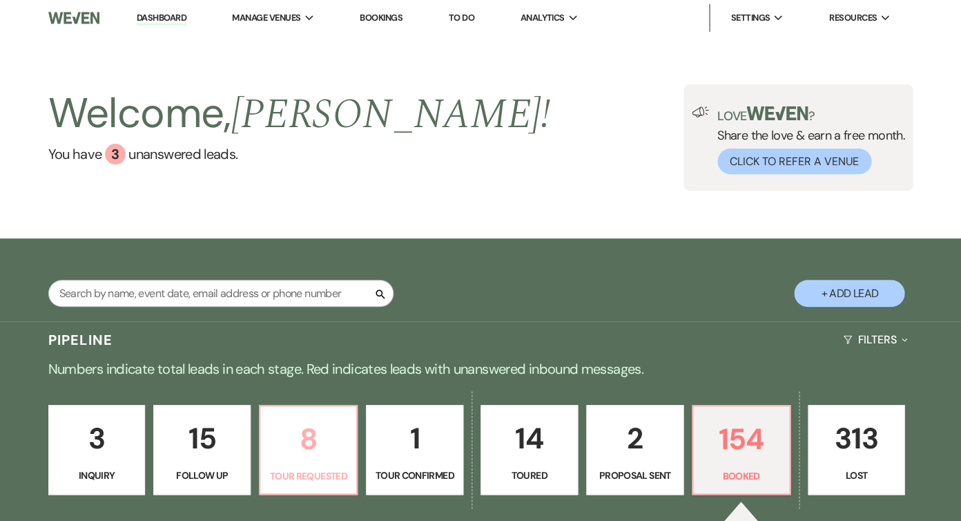
select select "2"
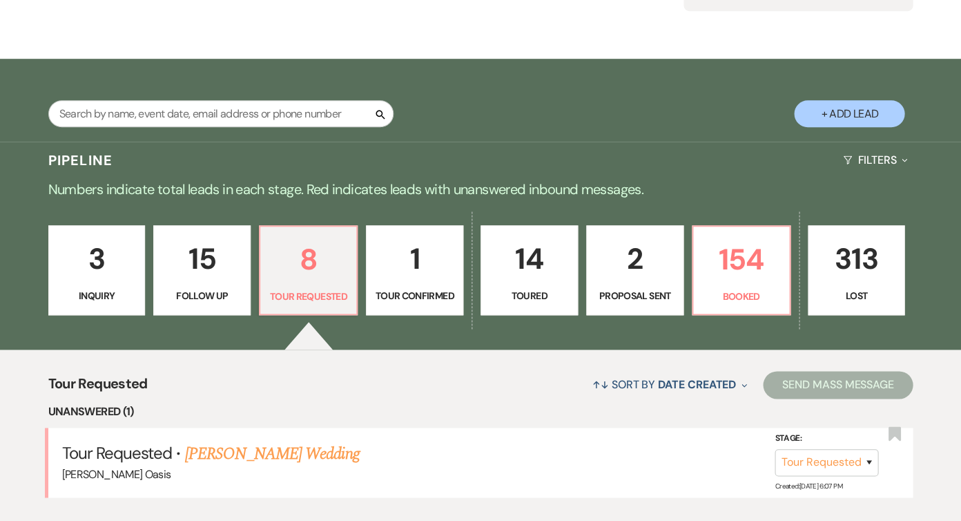
scroll to position [212, 0]
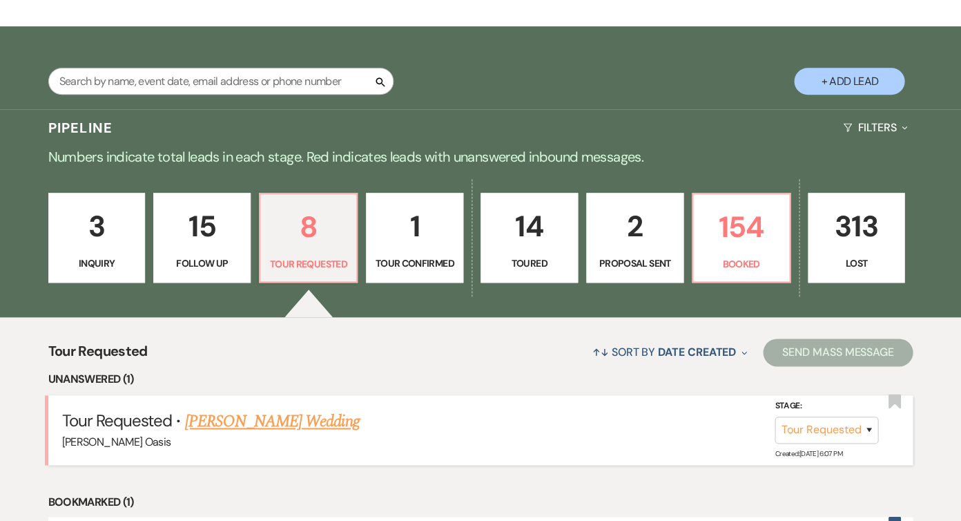
click at [305, 419] on link "[PERSON_NAME] Wedding" at bounding box center [272, 421] width 175 height 25
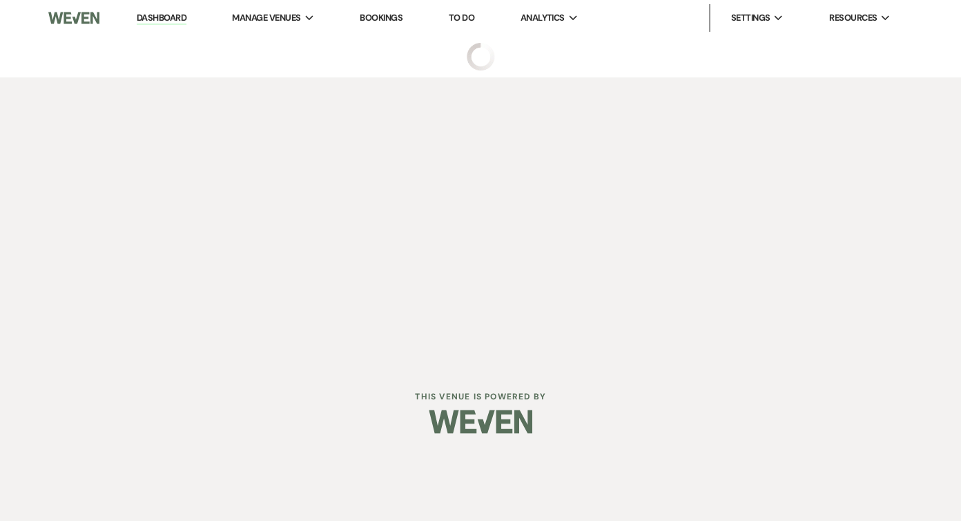
select select "2"
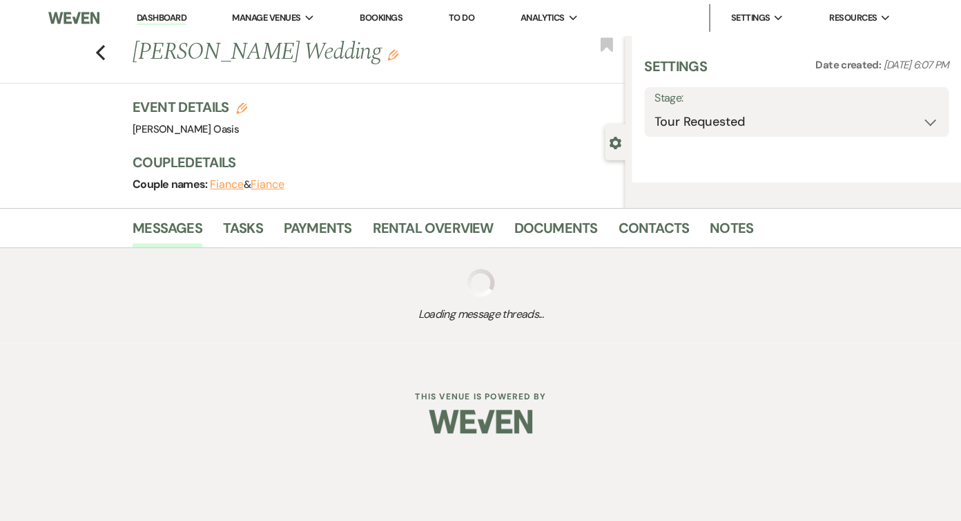
select select "5"
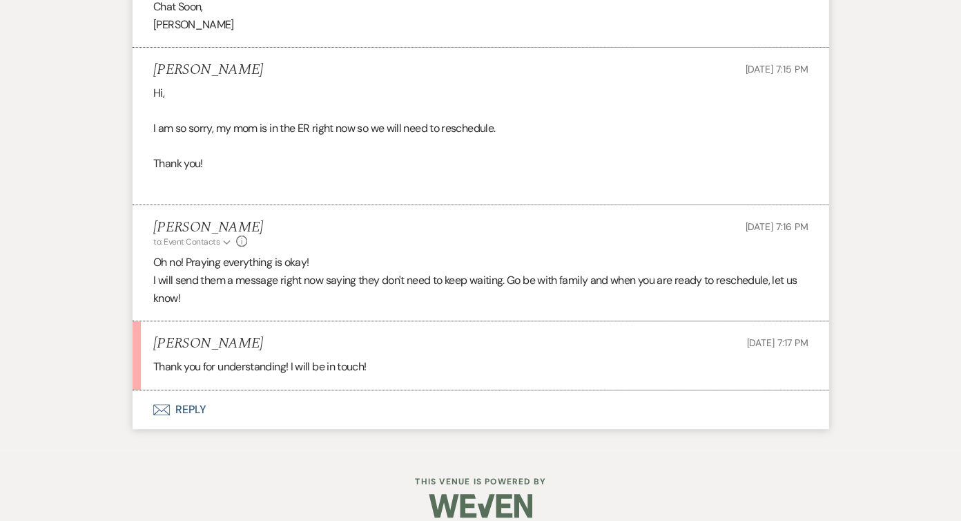
scroll to position [2629, 0]
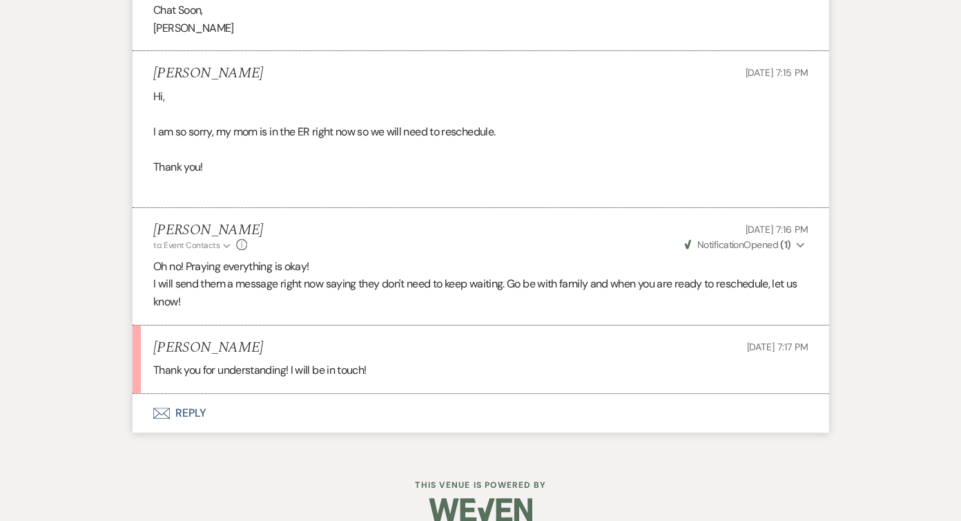
click at [308, 400] on button "Envelope Reply" at bounding box center [481, 413] width 696 height 39
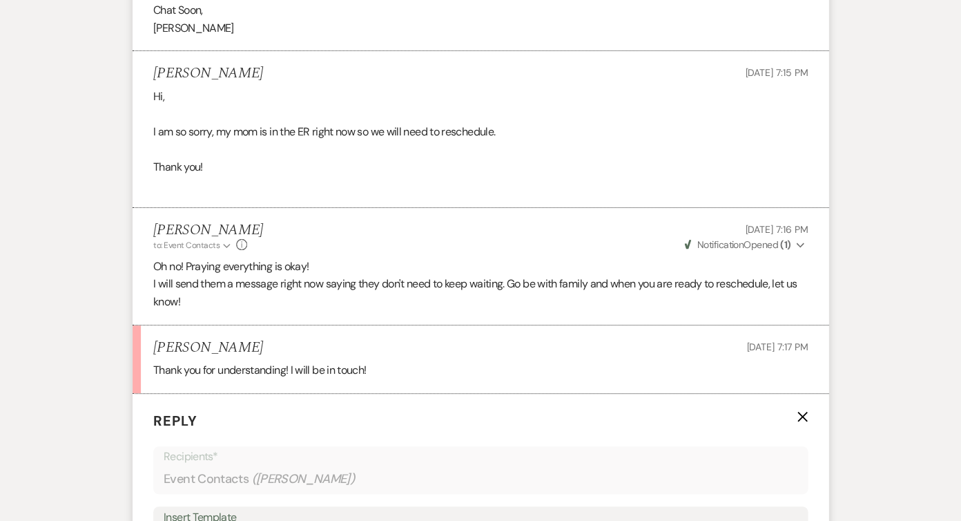
scroll to position [2888, 0]
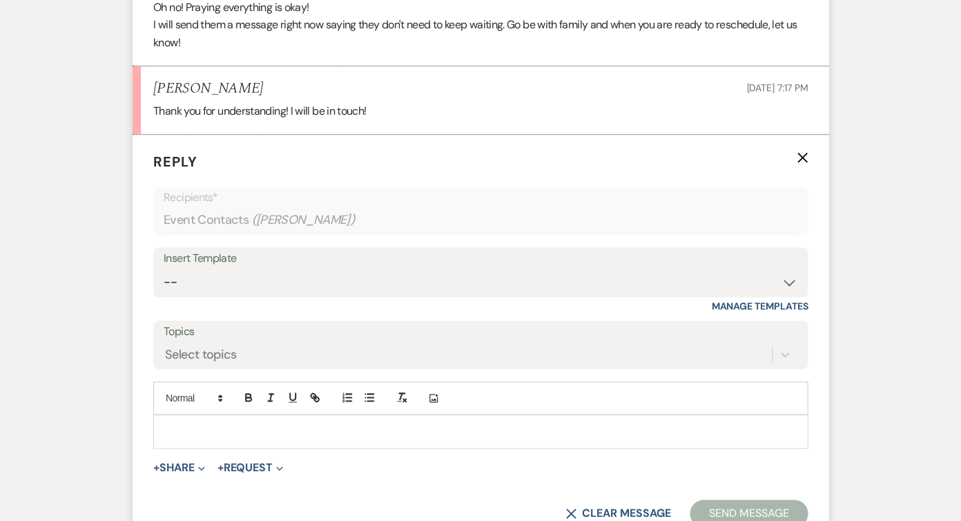
click at [294, 423] on div at bounding box center [480, 431] width 653 height 32
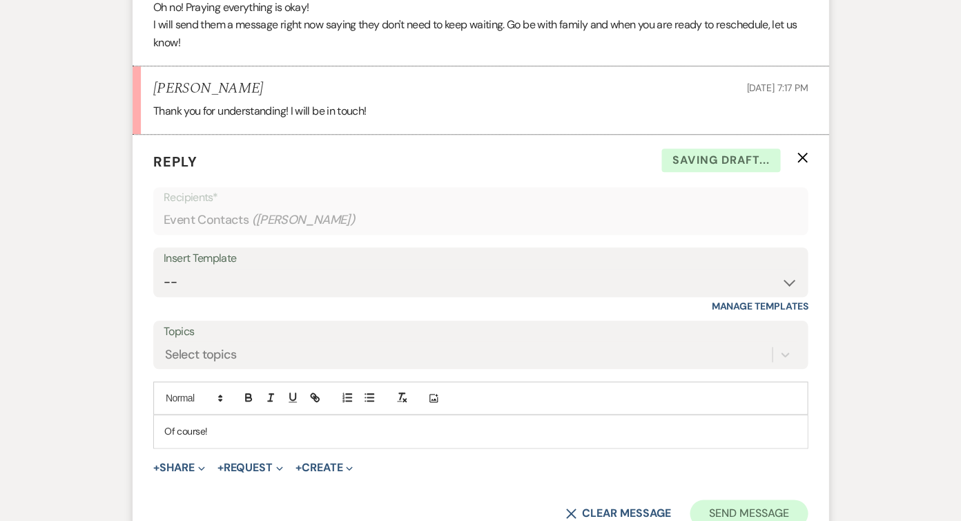
click at [732, 506] on button "Send Message" at bounding box center [749, 513] width 118 height 28
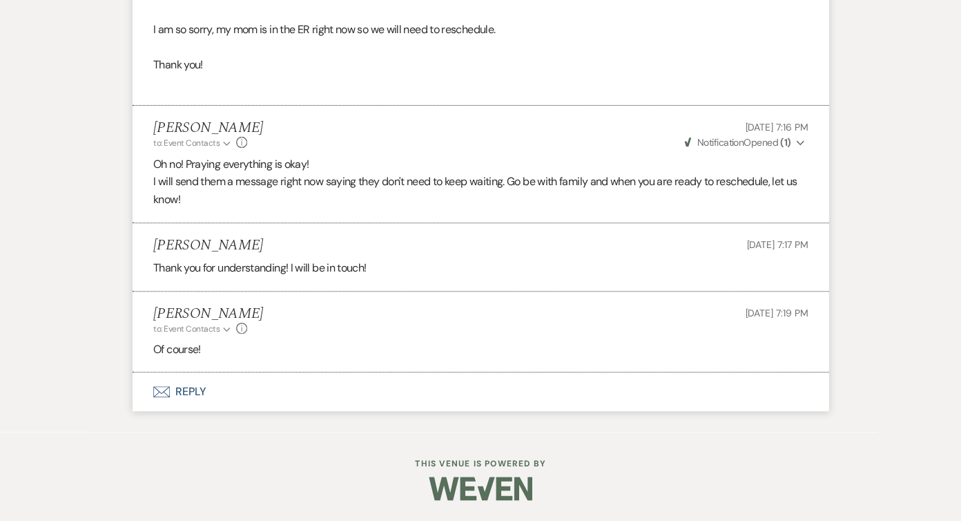
scroll to position [2713, 0]
